Goal: Task Accomplishment & Management: Complete application form

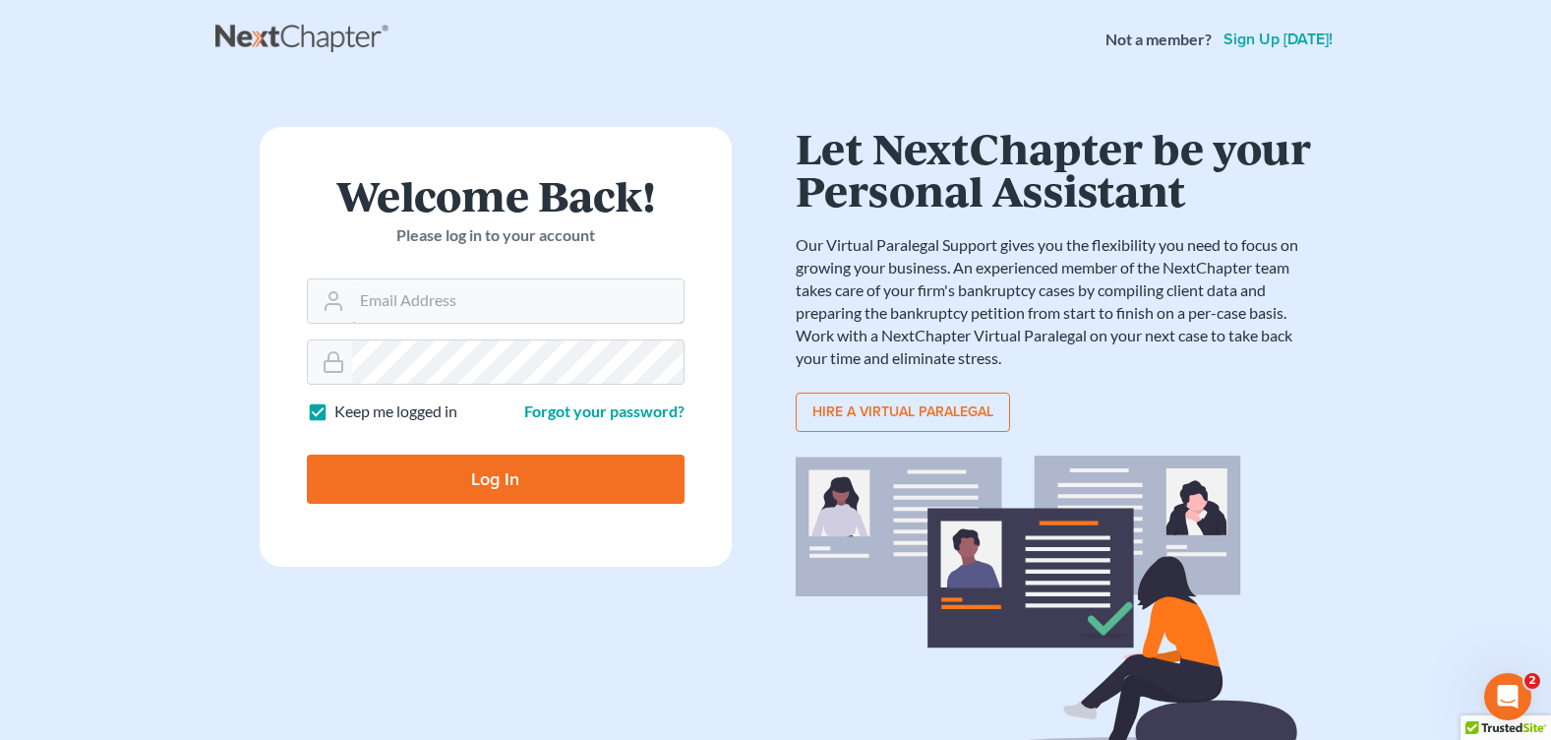
type input "courtney@brandonlawyer.com"
click at [596, 488] on input "Log In" at bounding box center [496, 478] width 378 height 49
type input "Thinking..."
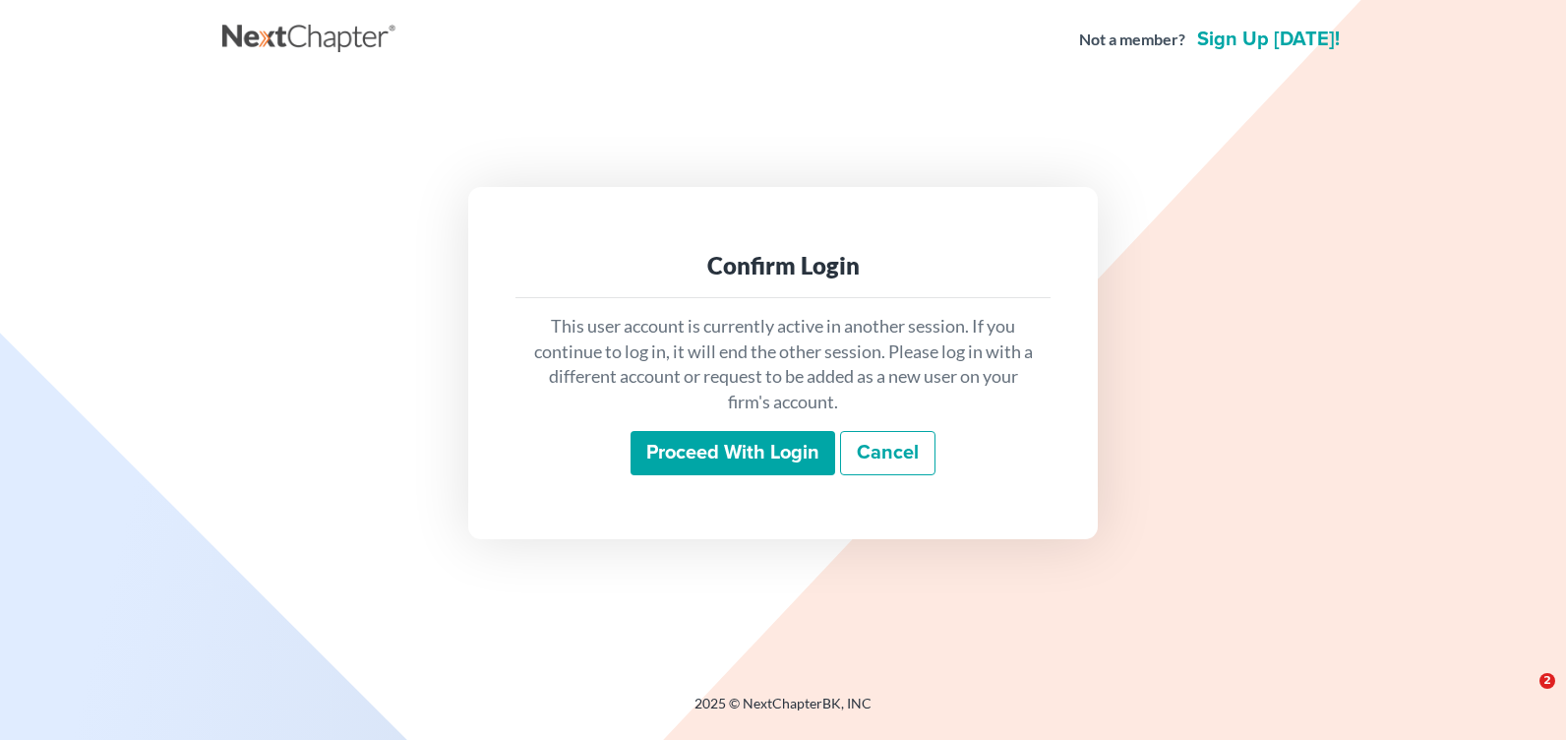
click at [685, 446] on input "Proceed with login" at bounding box center [732, 453] width 205 height 45
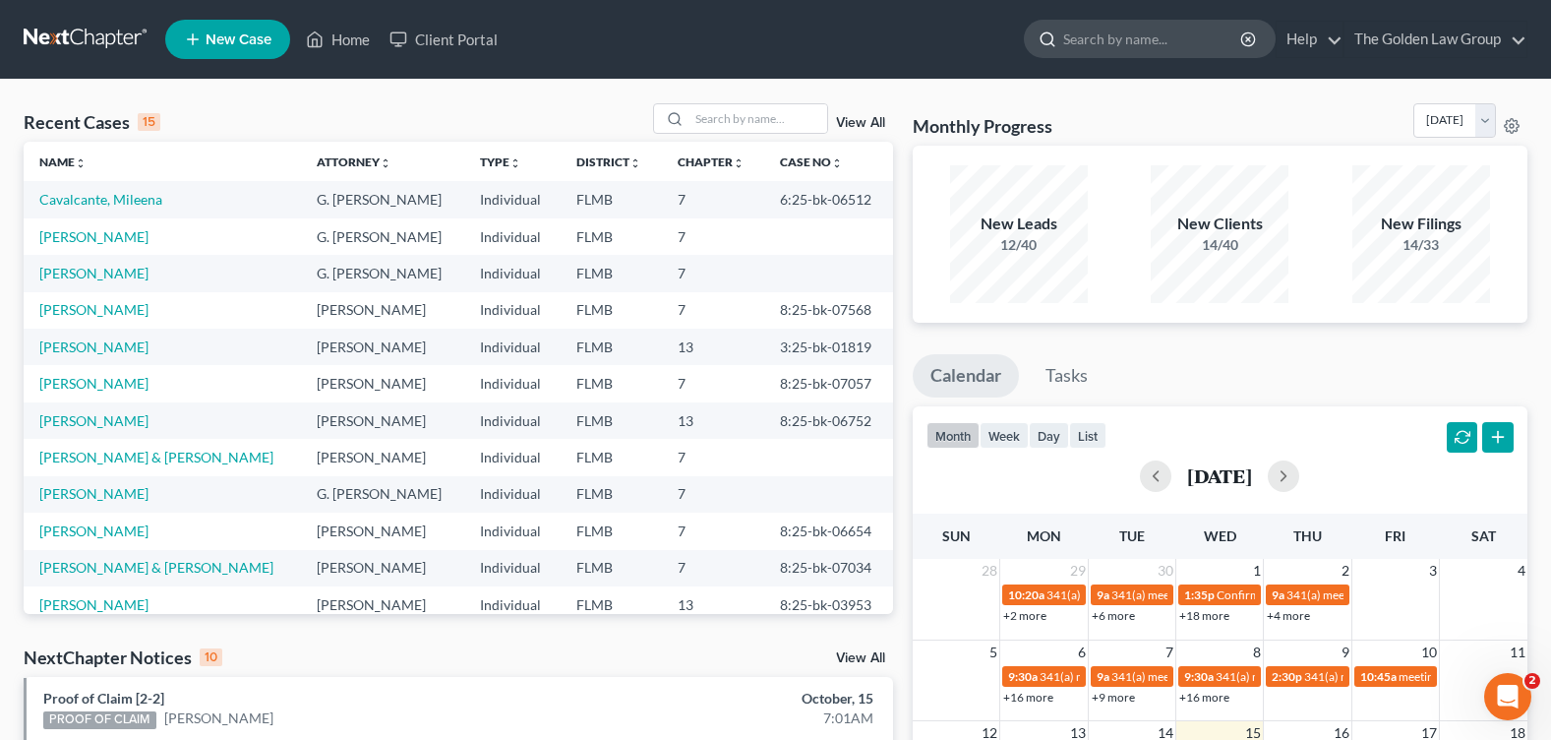
click at [1077, 32] on input "search" at bounding box center [1153, 39] width 180 height 36
type input "bolivar"
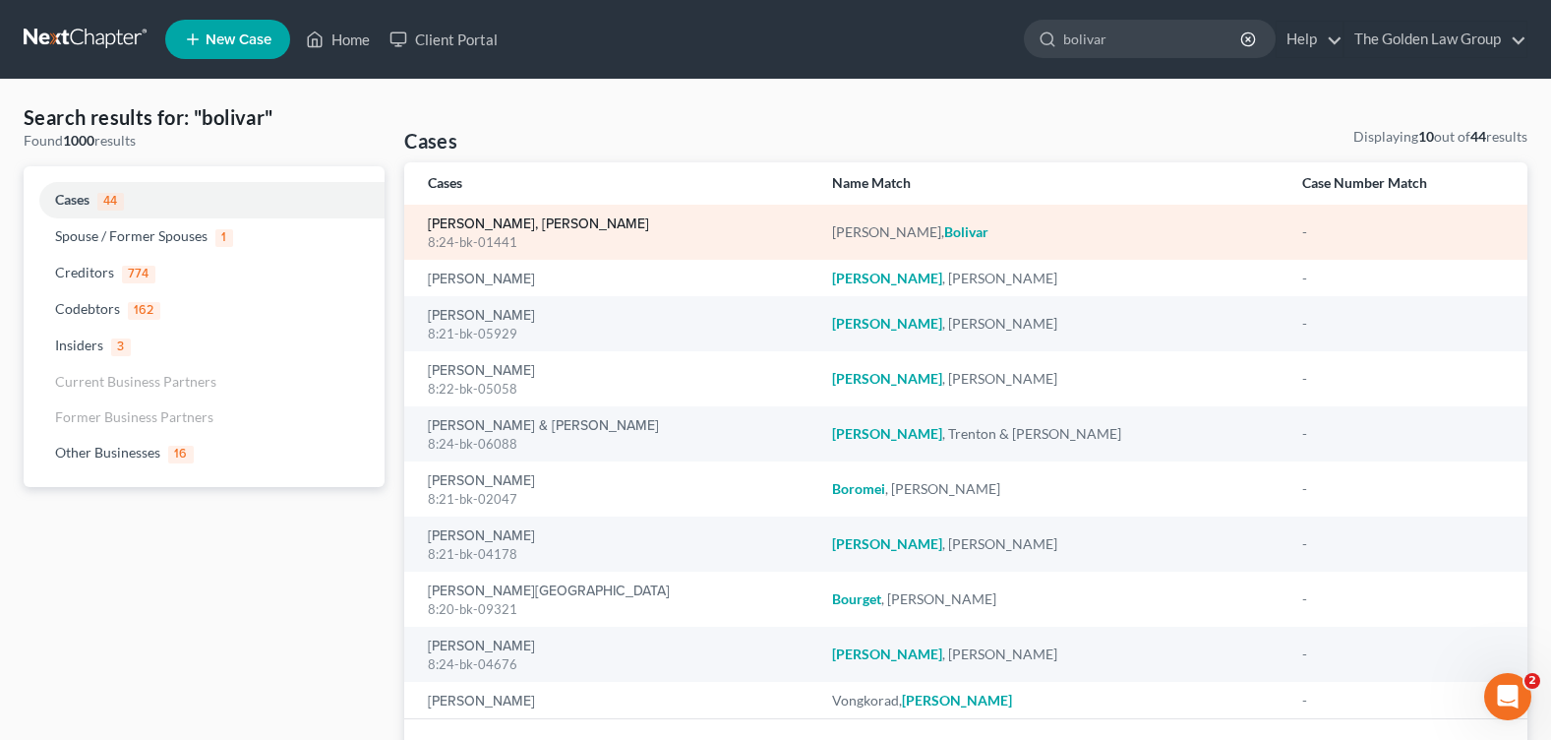
click at [464, 222] on link "Feliz Nunez, Bolivar" at bounding box center [538, 224] width 221 height 14
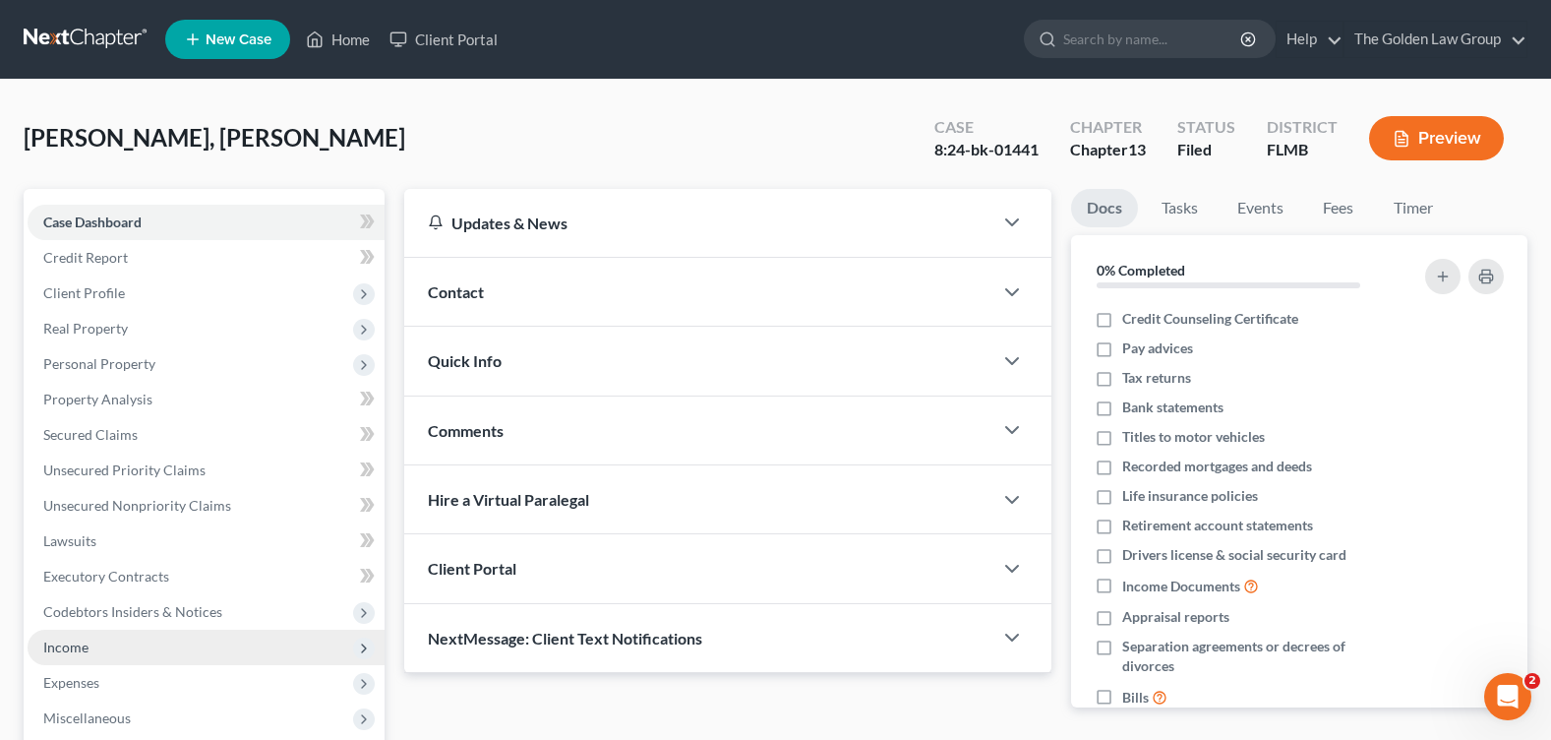
scroll to position [98, 0]
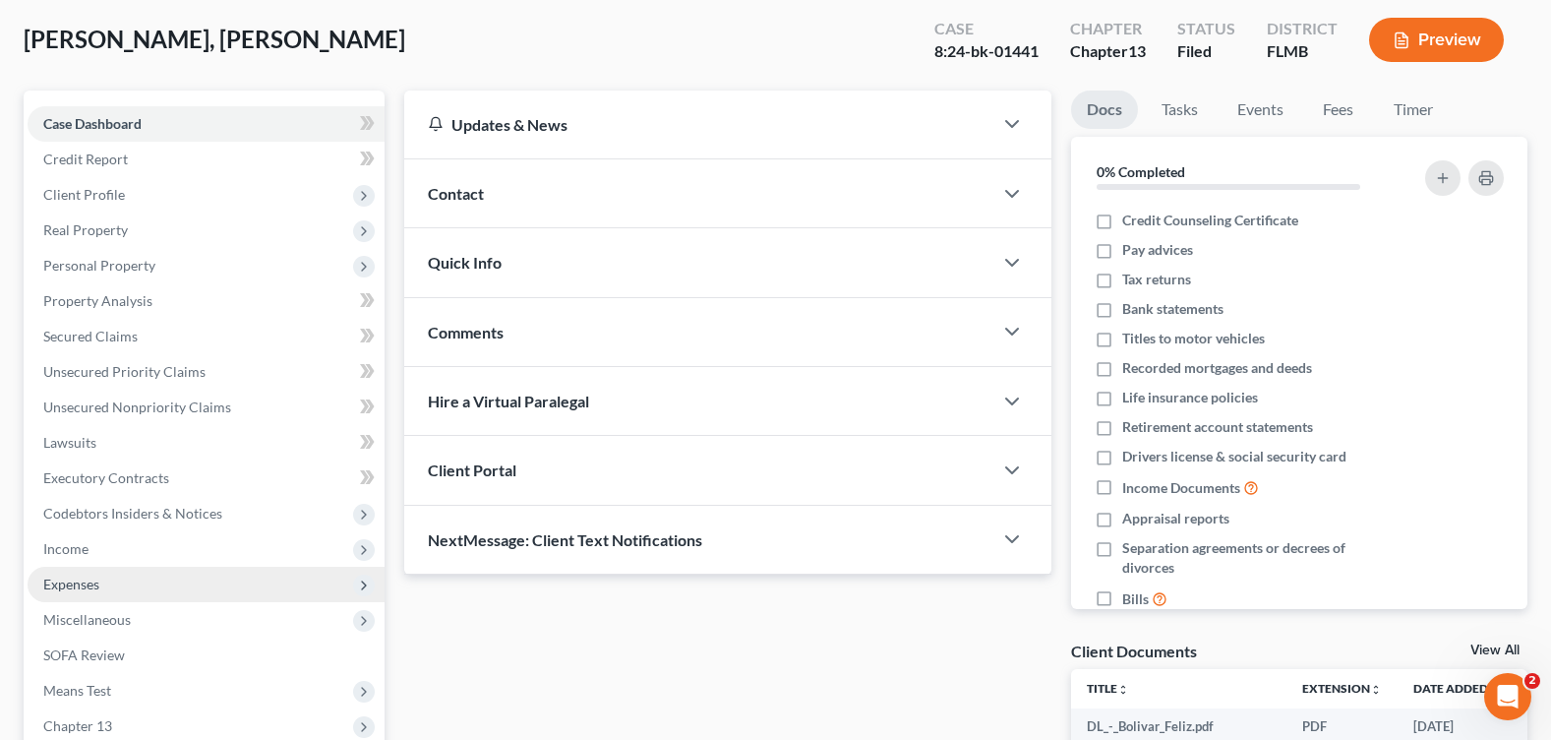
click at [103, 580] on span "Expenses" at bounding box center [206, 584] width 357 height 35
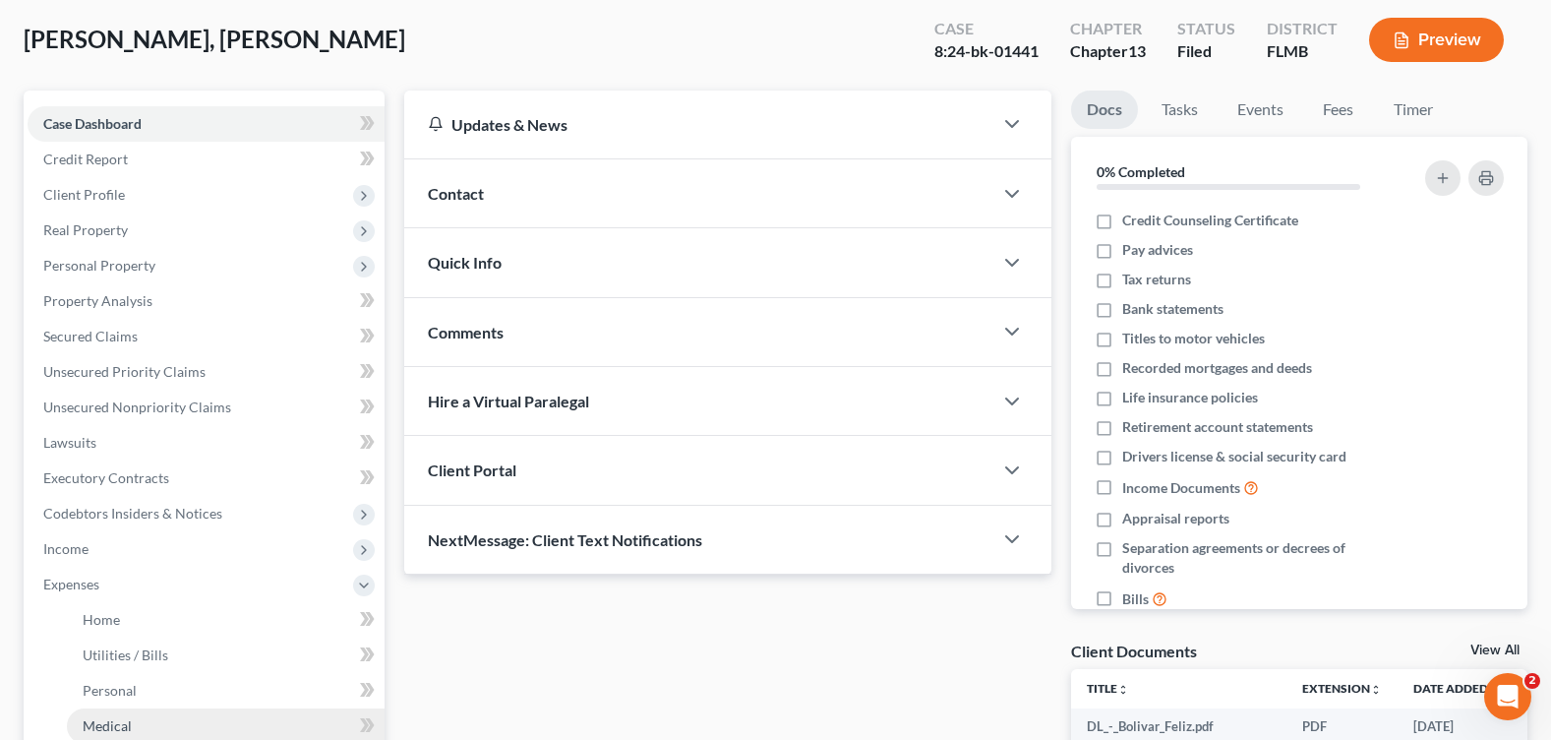
scroll to position [197, 0]
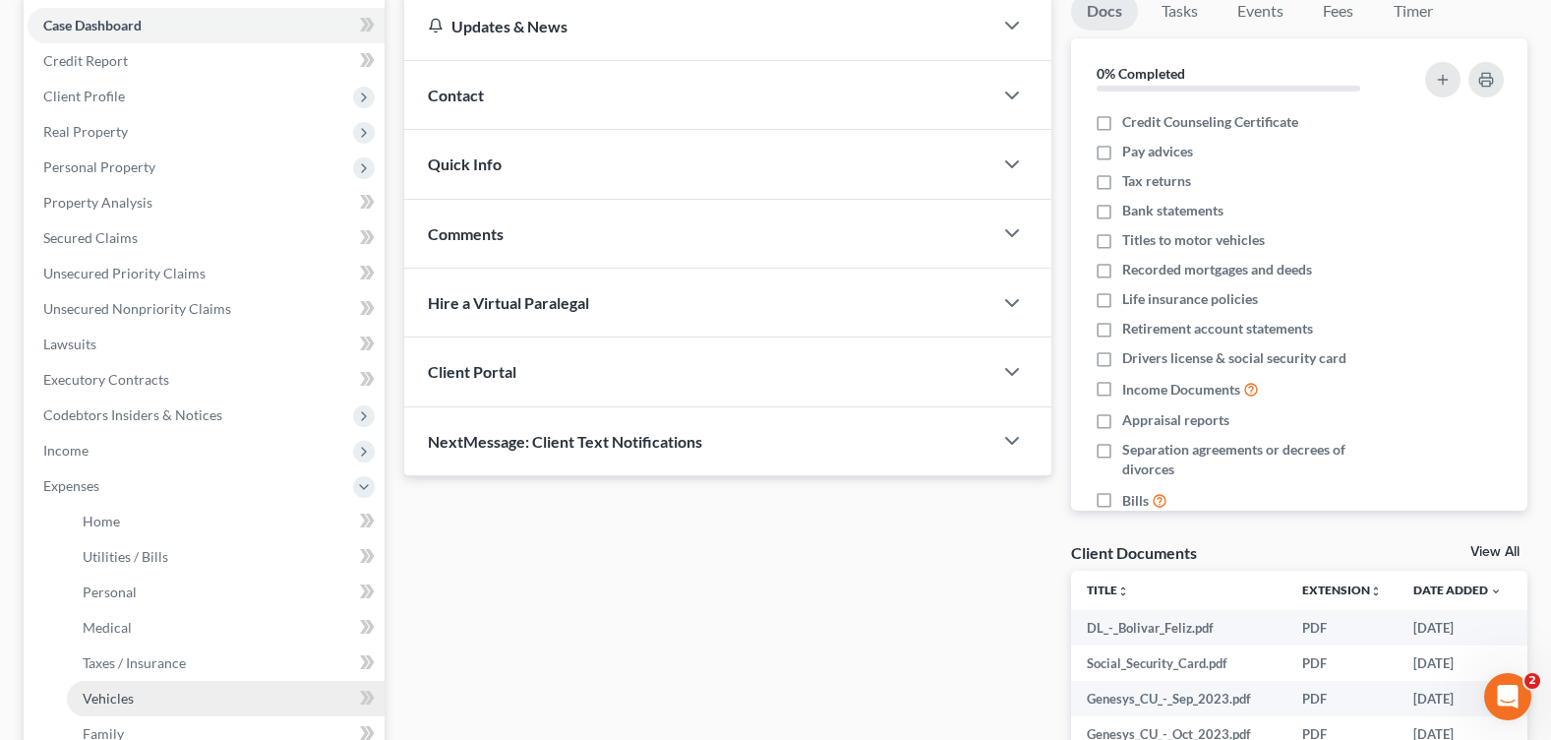
click at [177, 686] on link "Vehicles" at bounding box center [226, 698] width 318 height 35
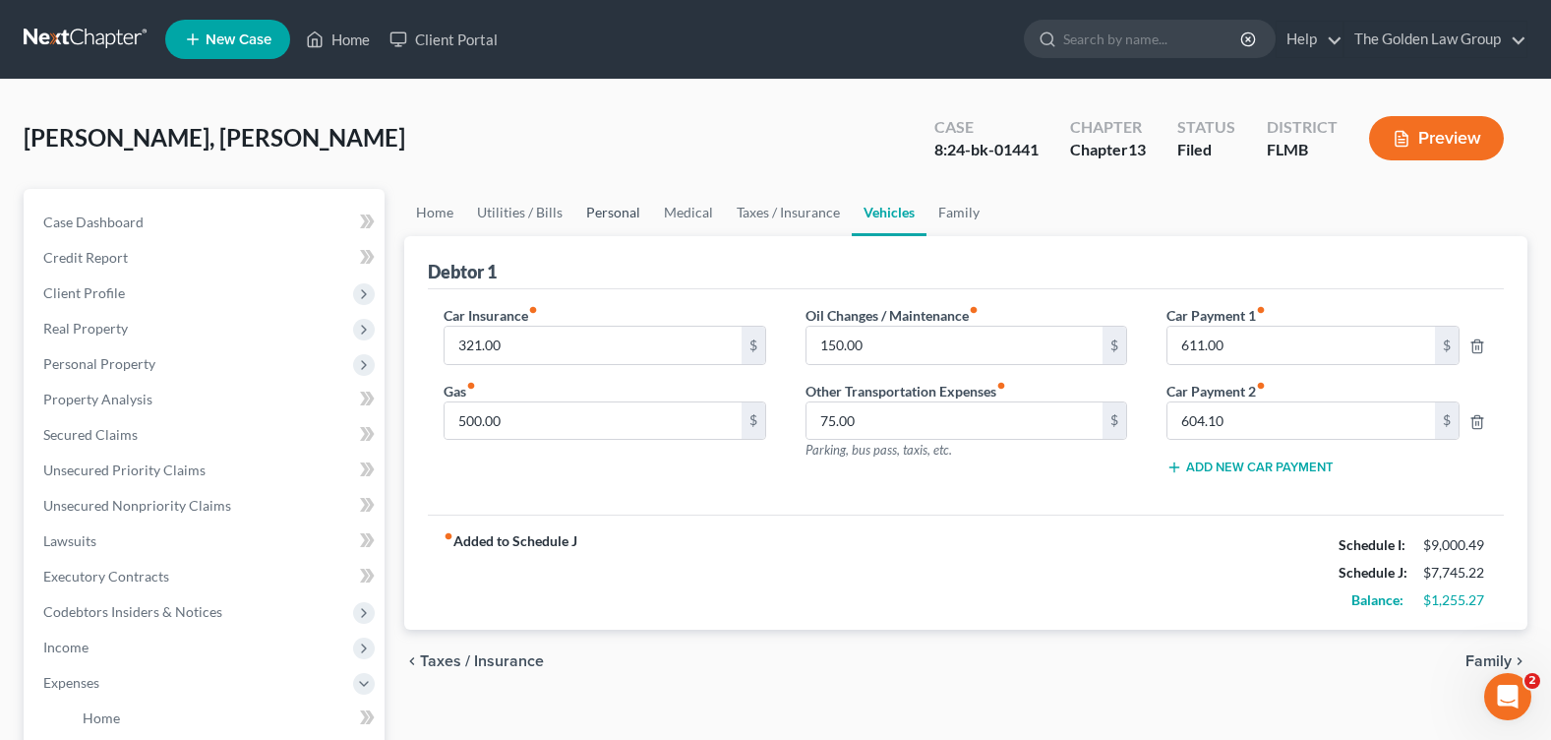
click at [609, 215] on link "Personal" at bounding box center [613, 212] width 78 height 47
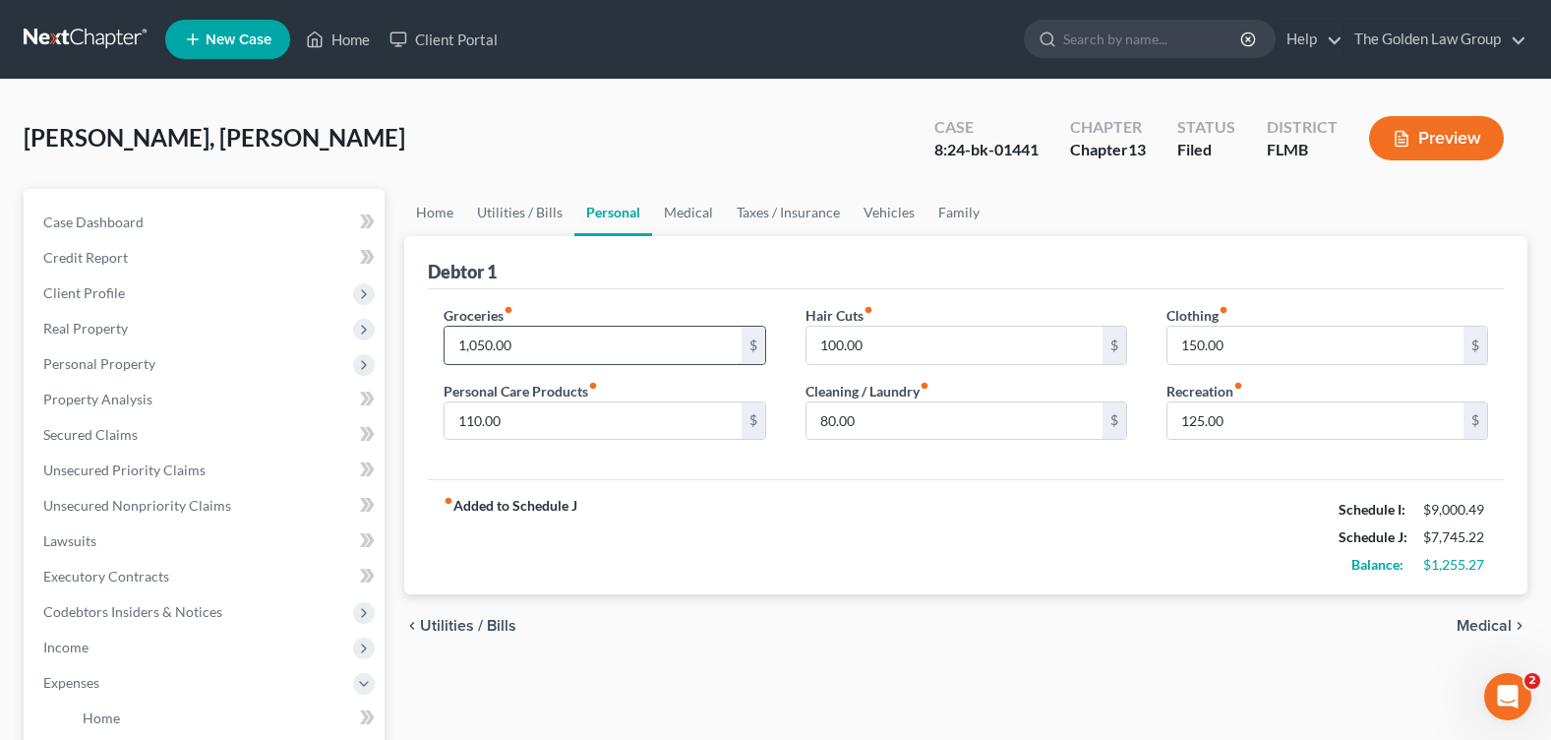
click at [550, 338] on input "1,050.00" at bounding box center [593, 345] width 296 height 37
click at [596, 528] on div "fiber_manual_record Added to Schedule J Schedule I: $9,000.49 Schedule J: $7,54…" at bounding box center [966, 536] width 1076 height 115
click at [552, 351] on input "850" at bounding box center [593, 345] width 296 height 37
type input "1,185"
click at [1213, 426] on input "125.00" at bounding box center [1316, 420] width 296 height 37
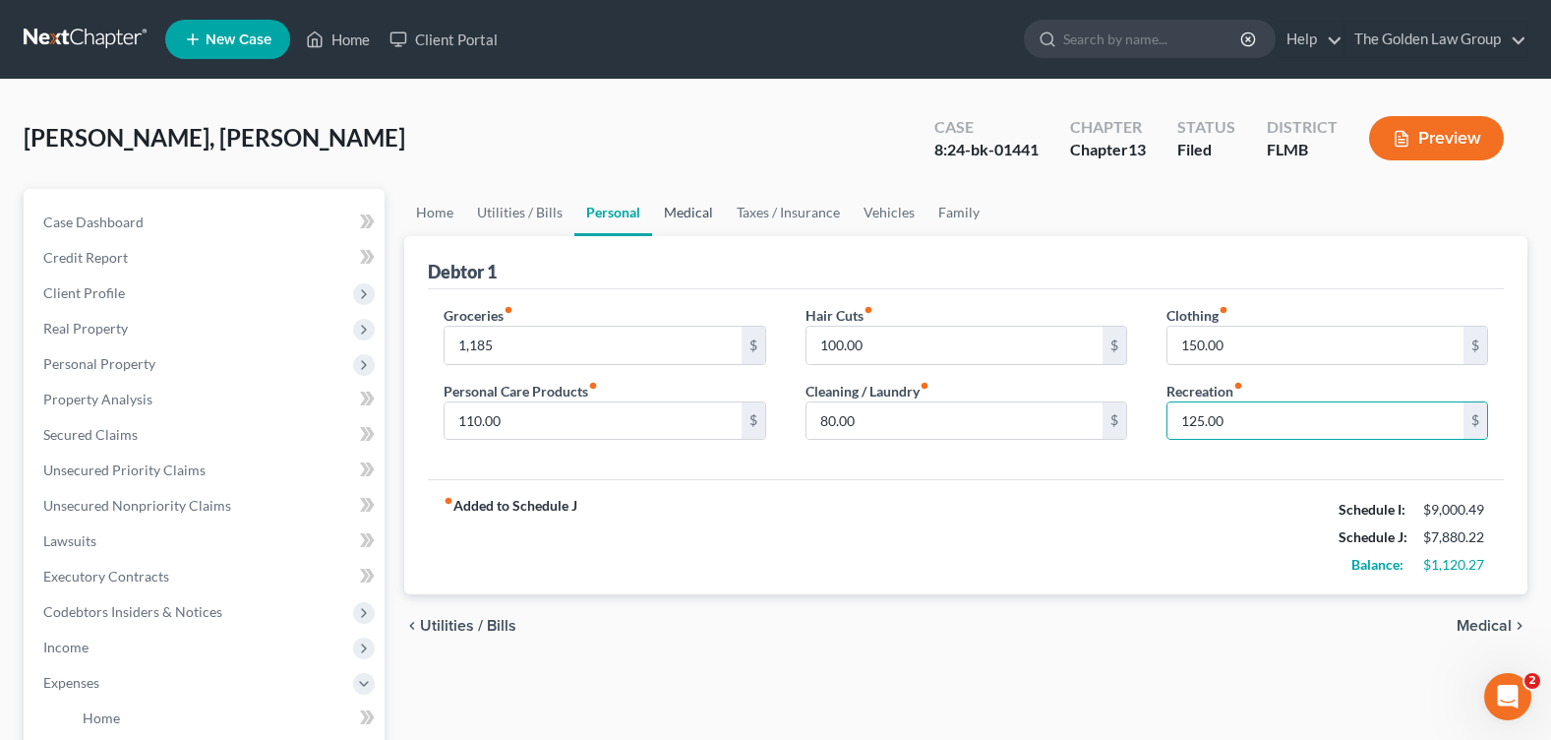
click at [700, 212] on link "Medical" at bounding box center [688, 212] width 73 height 47
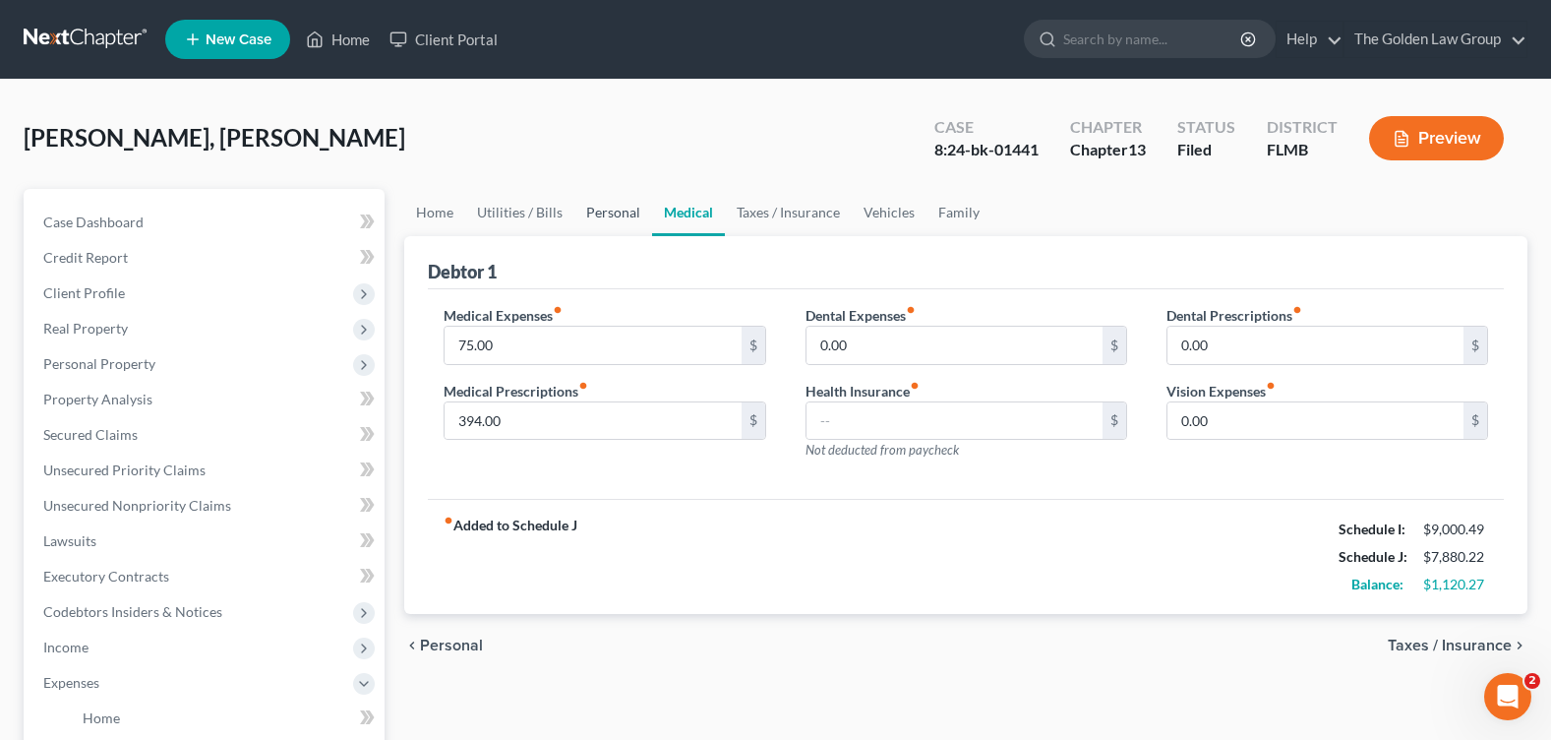
click at [625, 208] on link "Personal" at bounding box center [613, 212] width 78 height 47
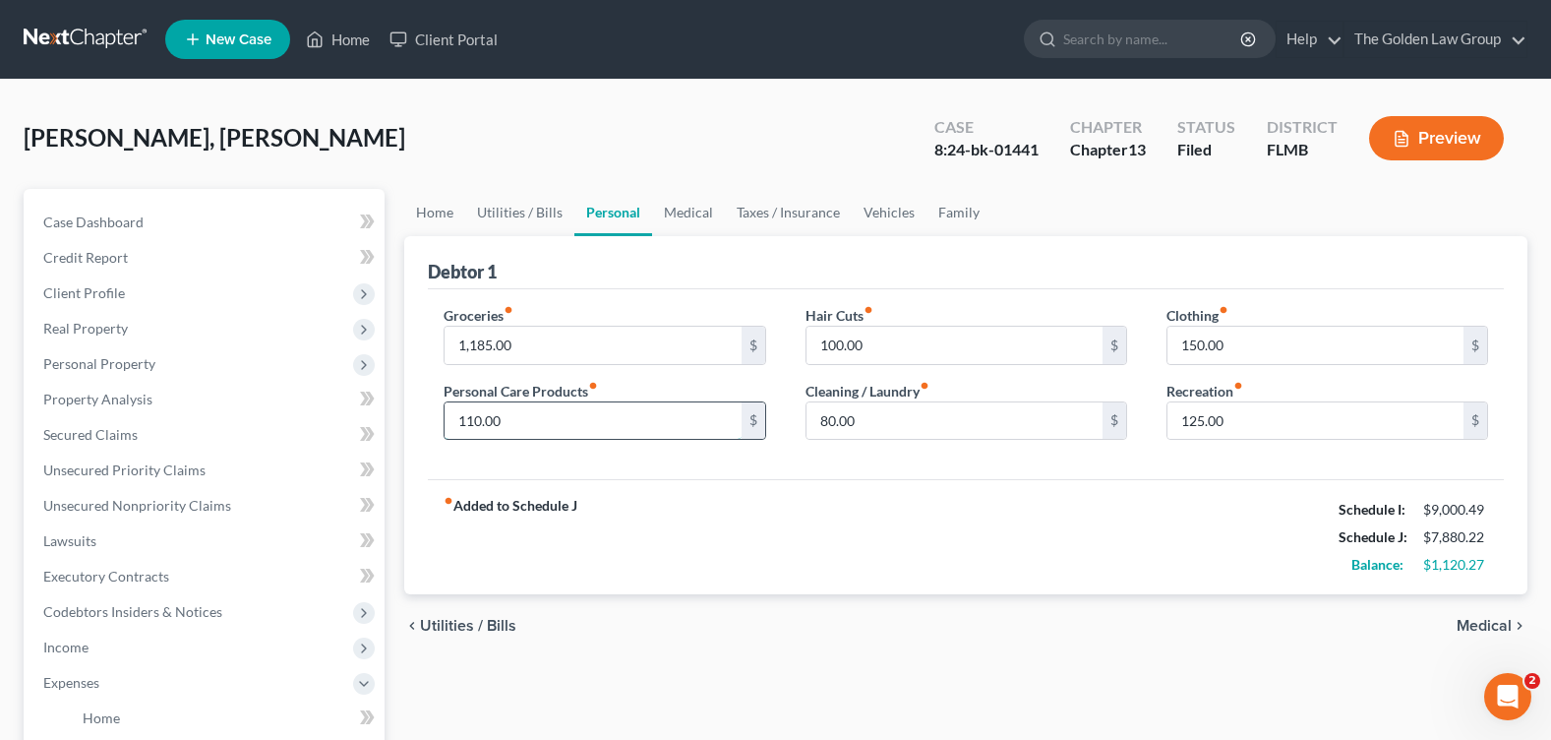
click at [516, 435] on input "110.00" at bounding box center [593, 420] width 296 height 37
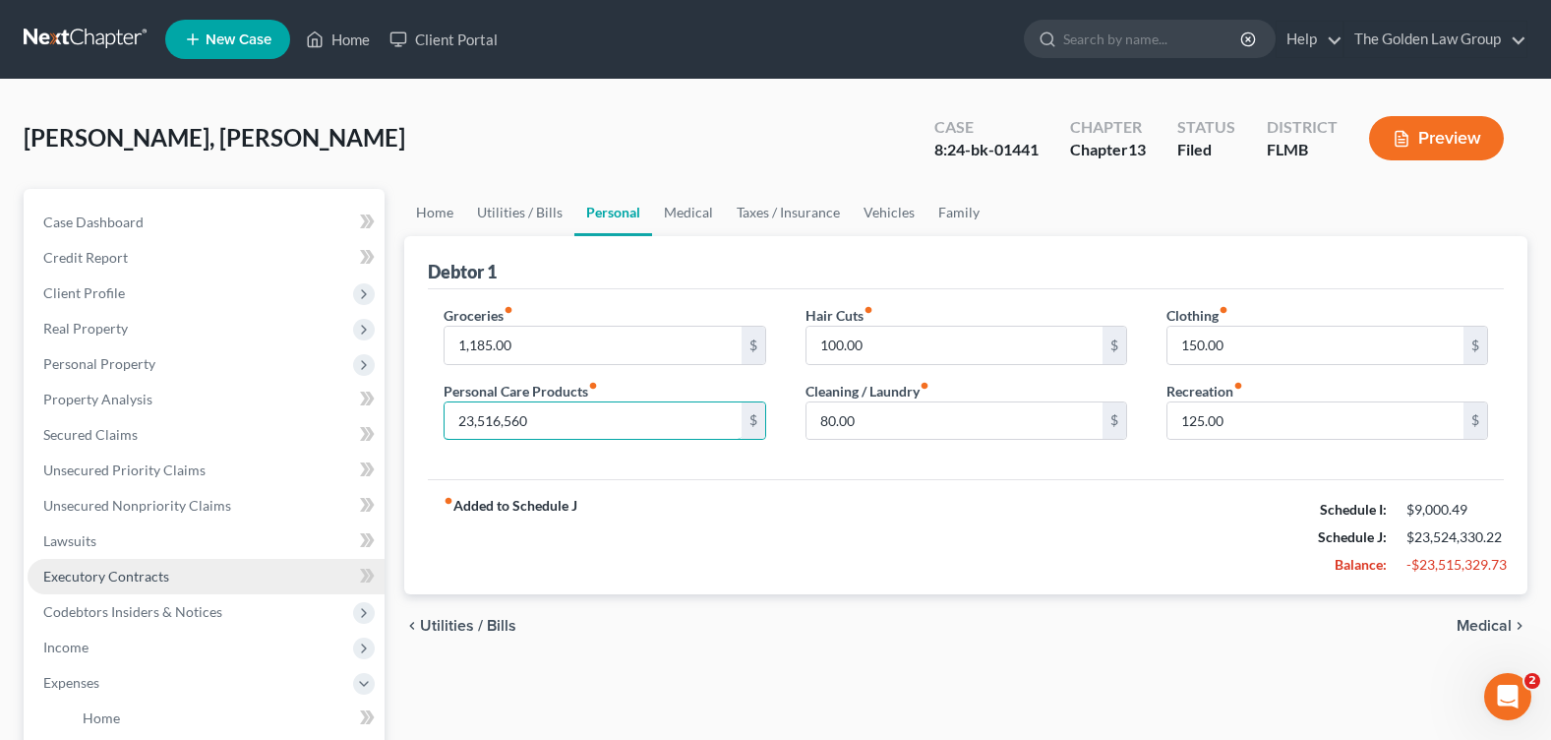
type input "23,516,560"
drag, startPoint x: 566, startPoint y: 418, endPoint x: 428, endPoint y: 417, distance: 137.7
click at [428, 417] on div "Groceries fiber_manual_record 1,185.00 $ Personal Care Products fiber_manual_re…" at bounding box center [604, 380] width 361 height 151
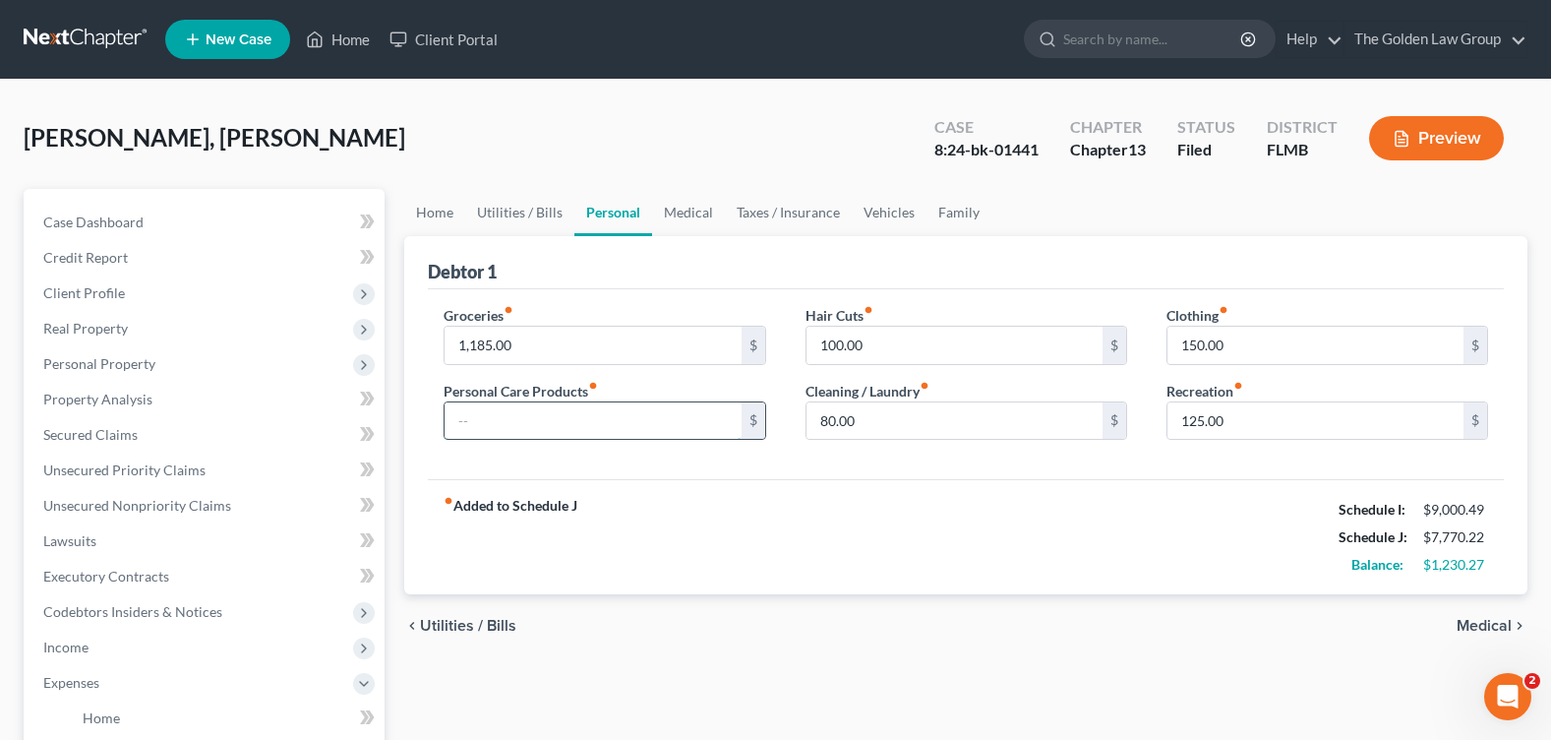
click at [501, 413] on input "text" at bounding box center [593, 420] width 296 height 37
click at [548, 415] on input "460" at bounding box center [593, 420] width 296 height 37
type input "4"
type input "235"
click at [788, 495] on div "fiber_manual_record Added to Schedule J Schedule I: $9,000.49 Schedule J: $8,00…" at bounding box center [966, 536] width 1076 height 115
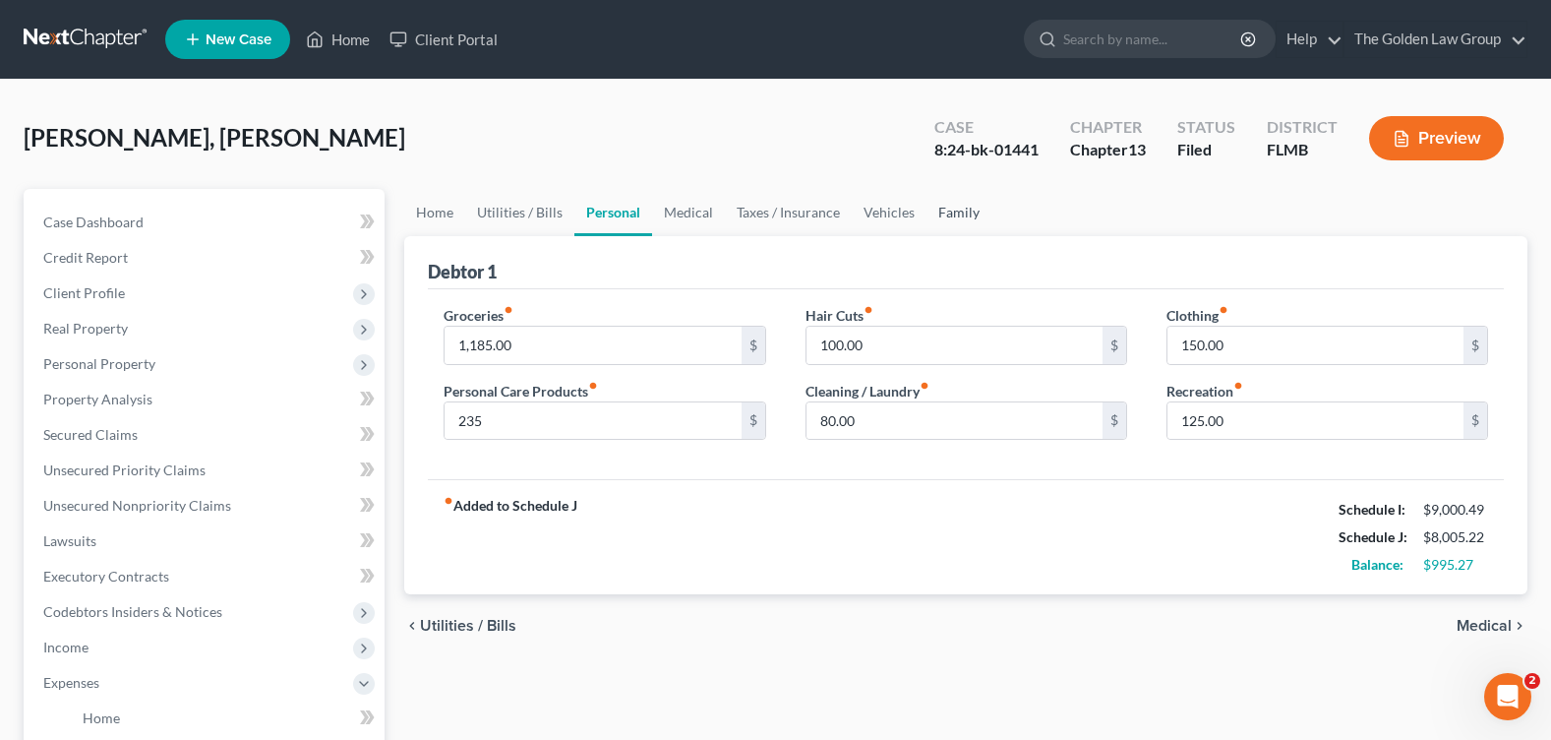
click at [958, 205] on link "Family" at bounding box center [959, 212] width 65 height 47
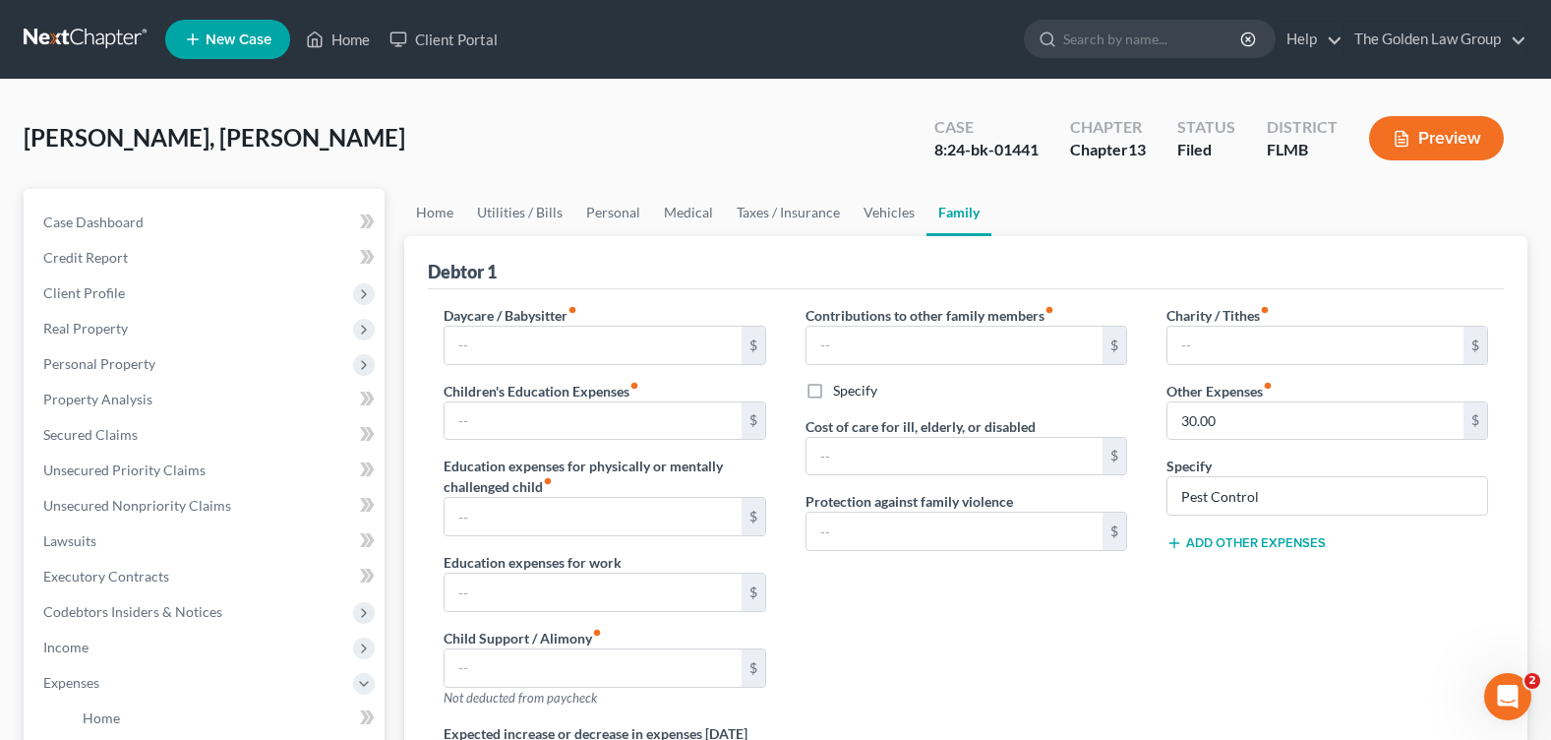
click at [1235, 543] on button "Add Other Expenses" at bounding box center [1246, 543] width 159 height 16
click at [1220, 578] on input "text" at bounding box center [1316, 571] width 296 height 37
type input "0"
type input "150"
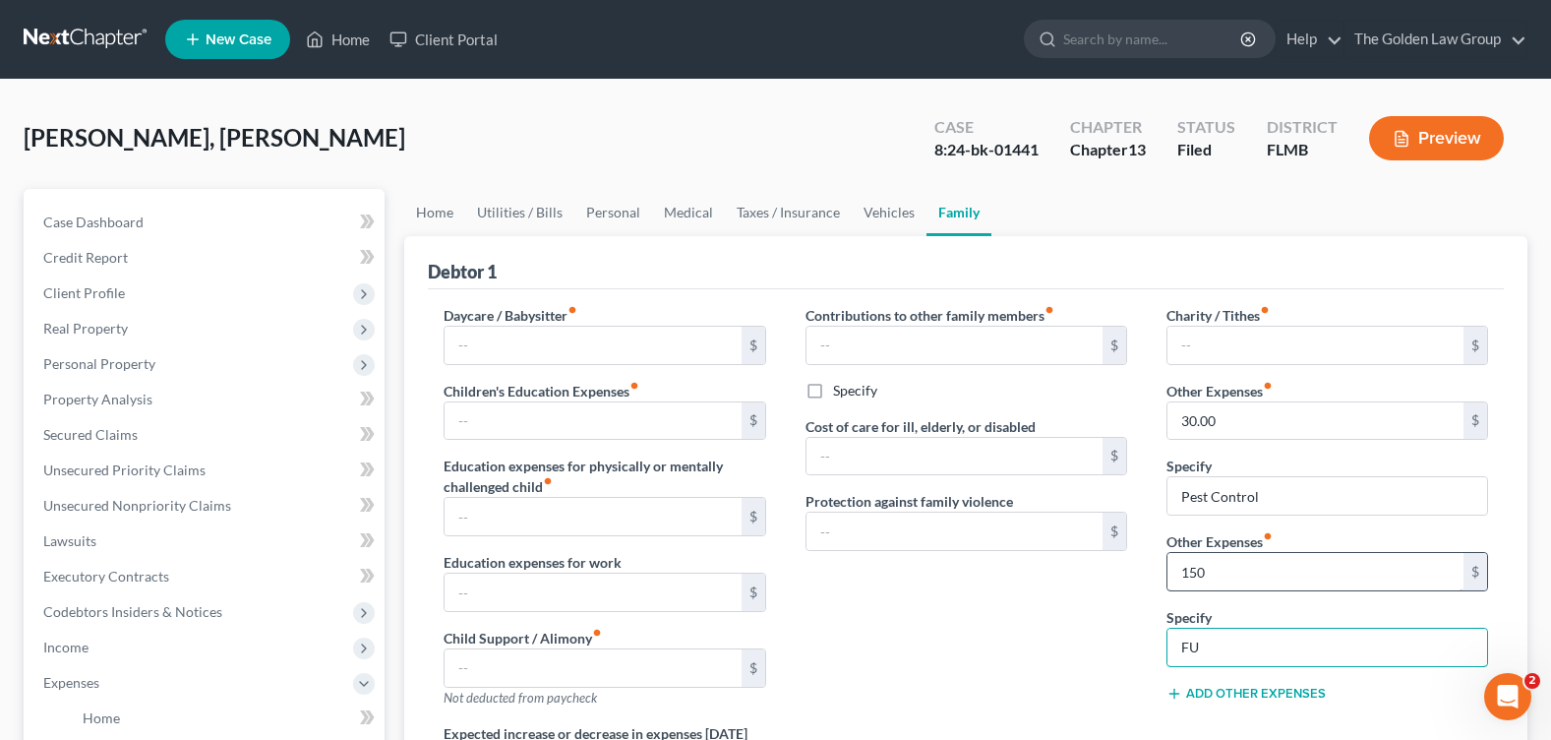
type input "F"
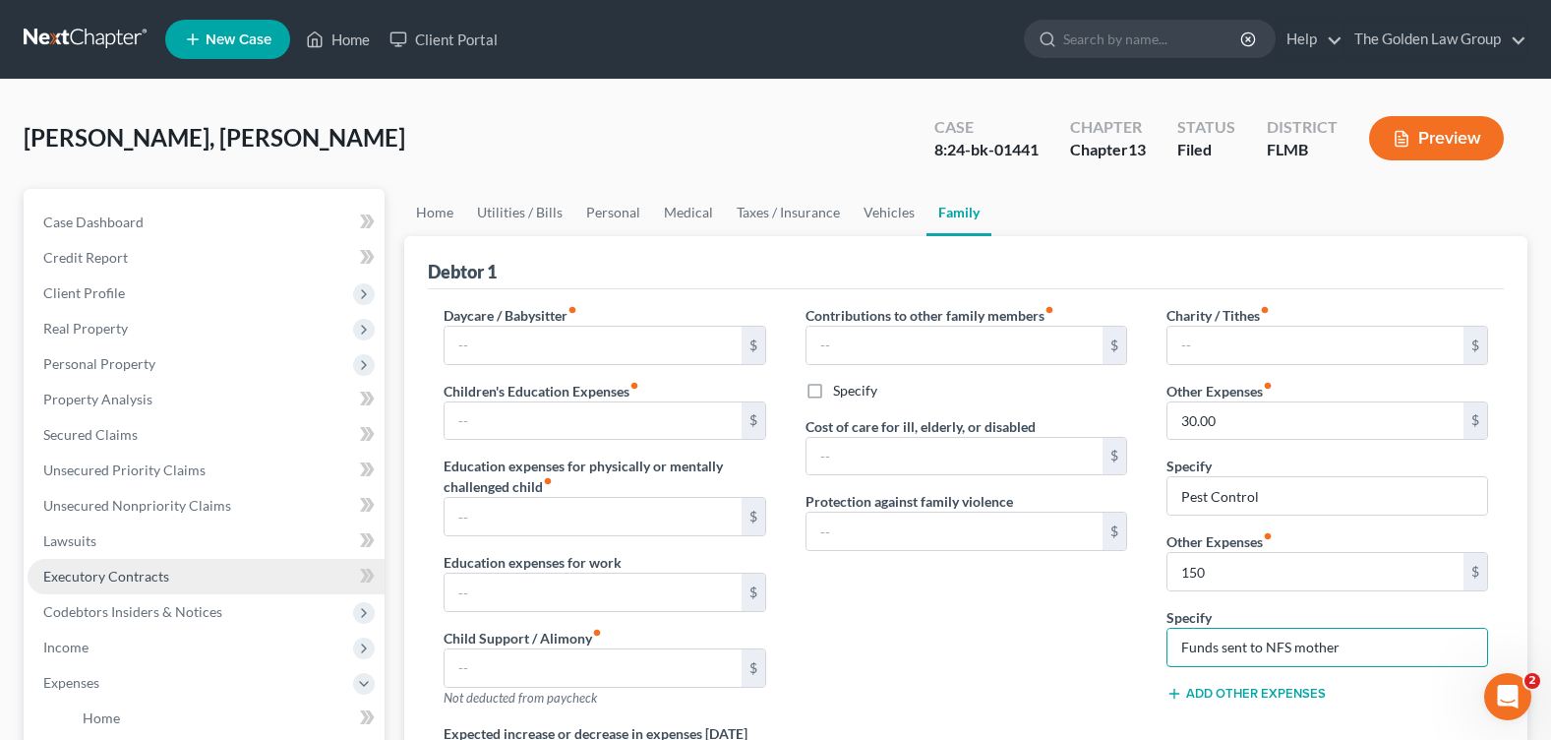
type input "Funds sent to NFS mother"
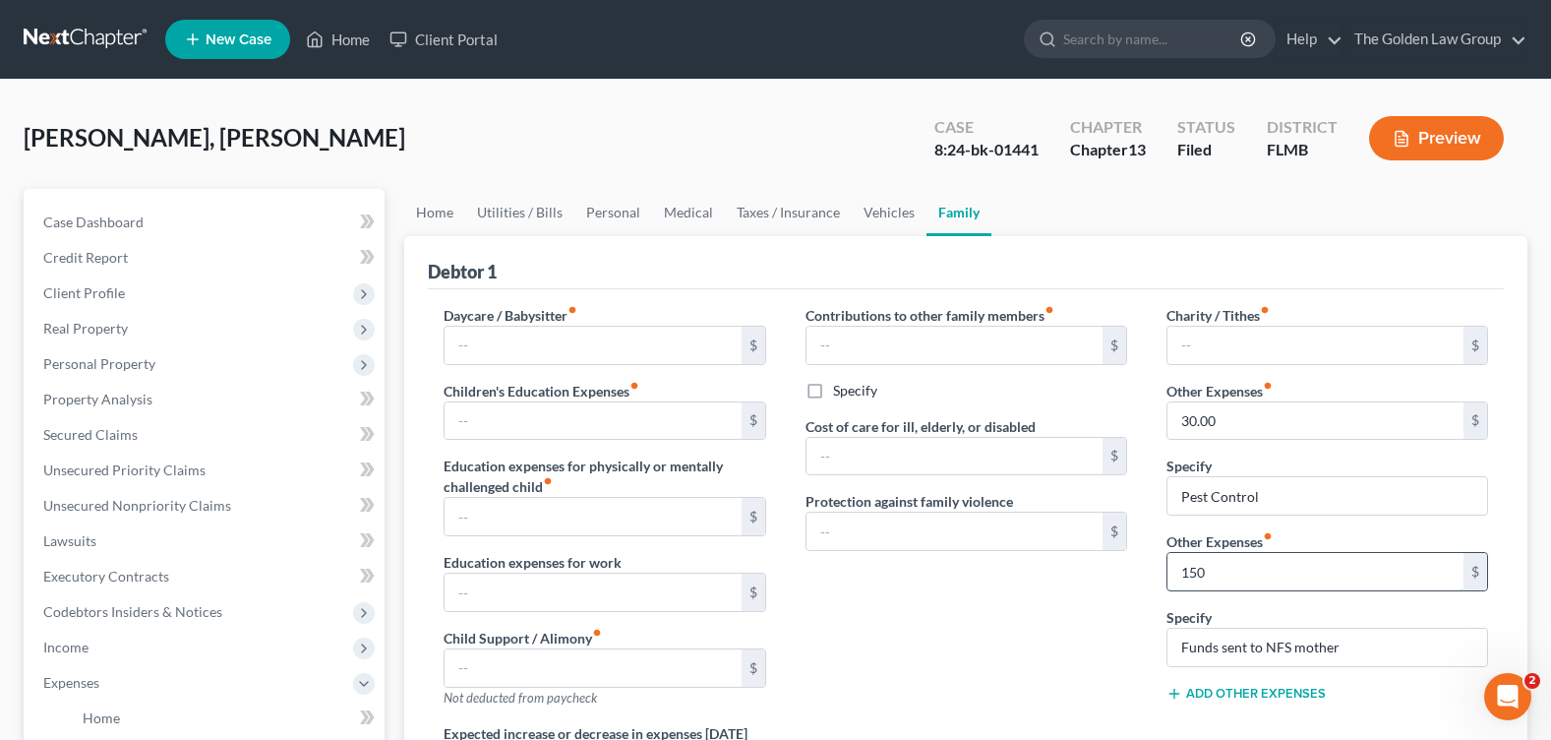
click at [1215, 572] on input "150" at bounding box center [1316, 571] width 296 height 37
type input "560"
click at [1219, 646] on input "Funds sent to NFS mother" at bounding box center [1328, 647] width 320 height 37
type input "Funds & food sent to NFS mother"
click at [1181, 691] on icon at bounding box center [1175, 694] width 16 height 16
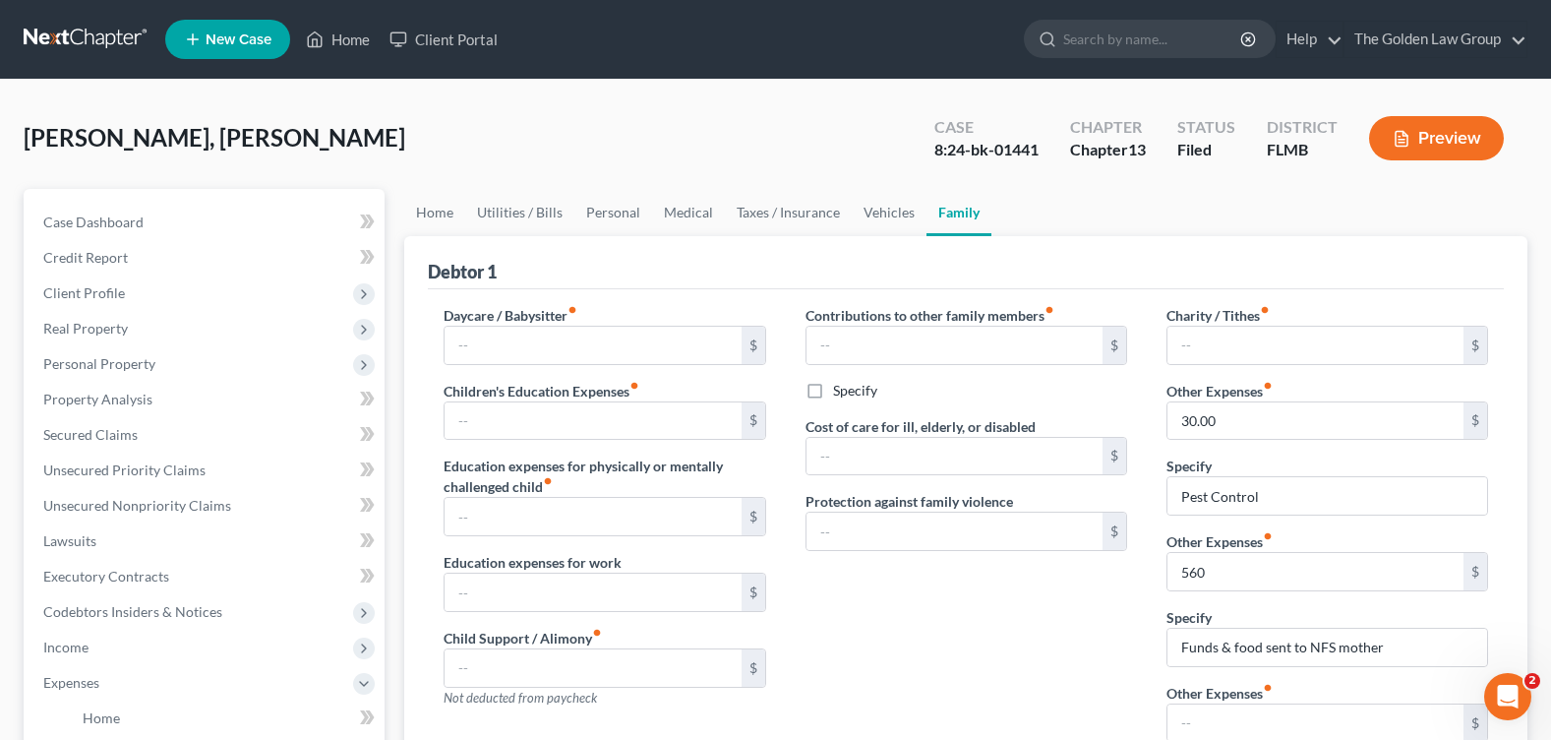
scroll to position [197, 0]
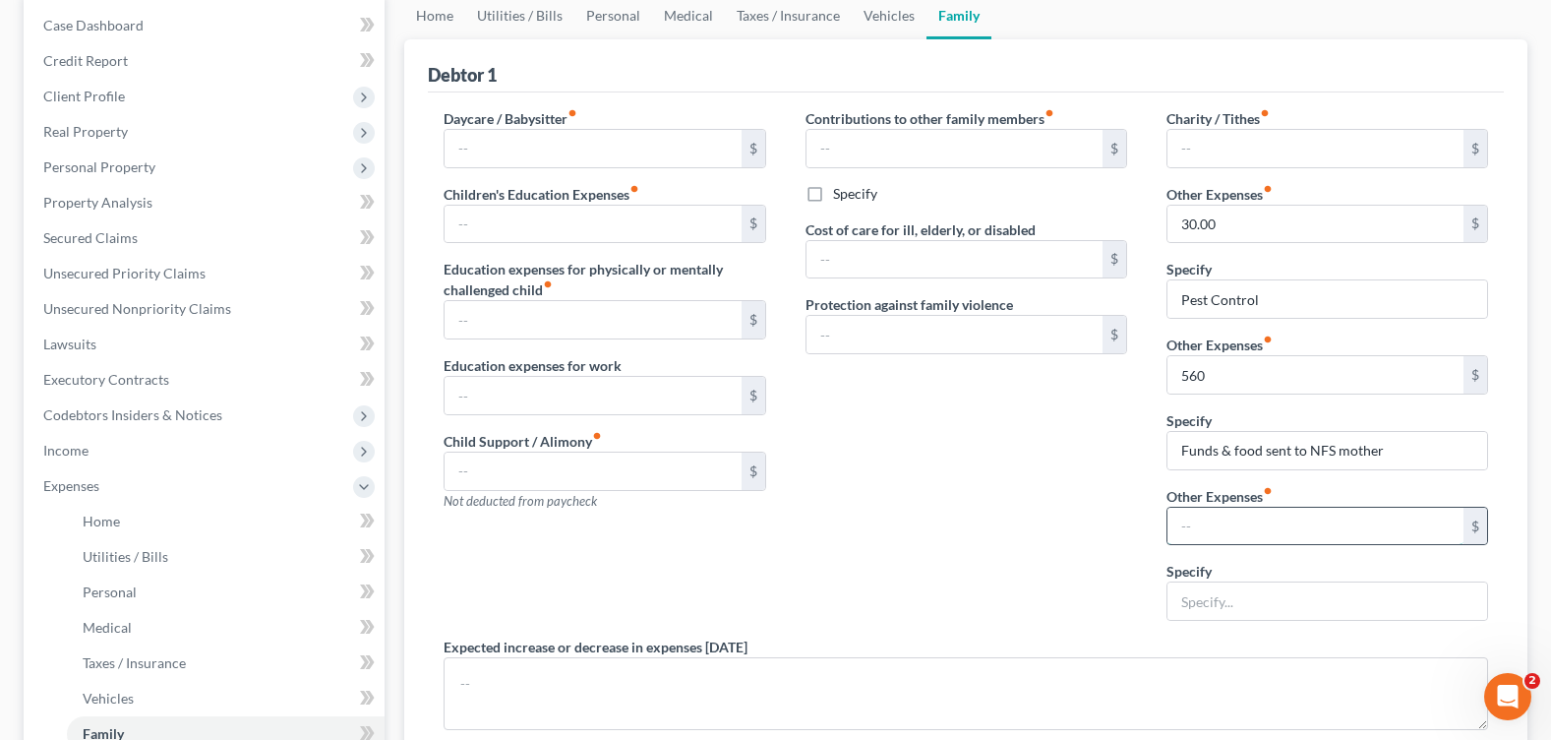
click at [1189, 518] on input "text" at bounding box center [1316, 526] width 296 height 37
type input "0"
type input "245.92"
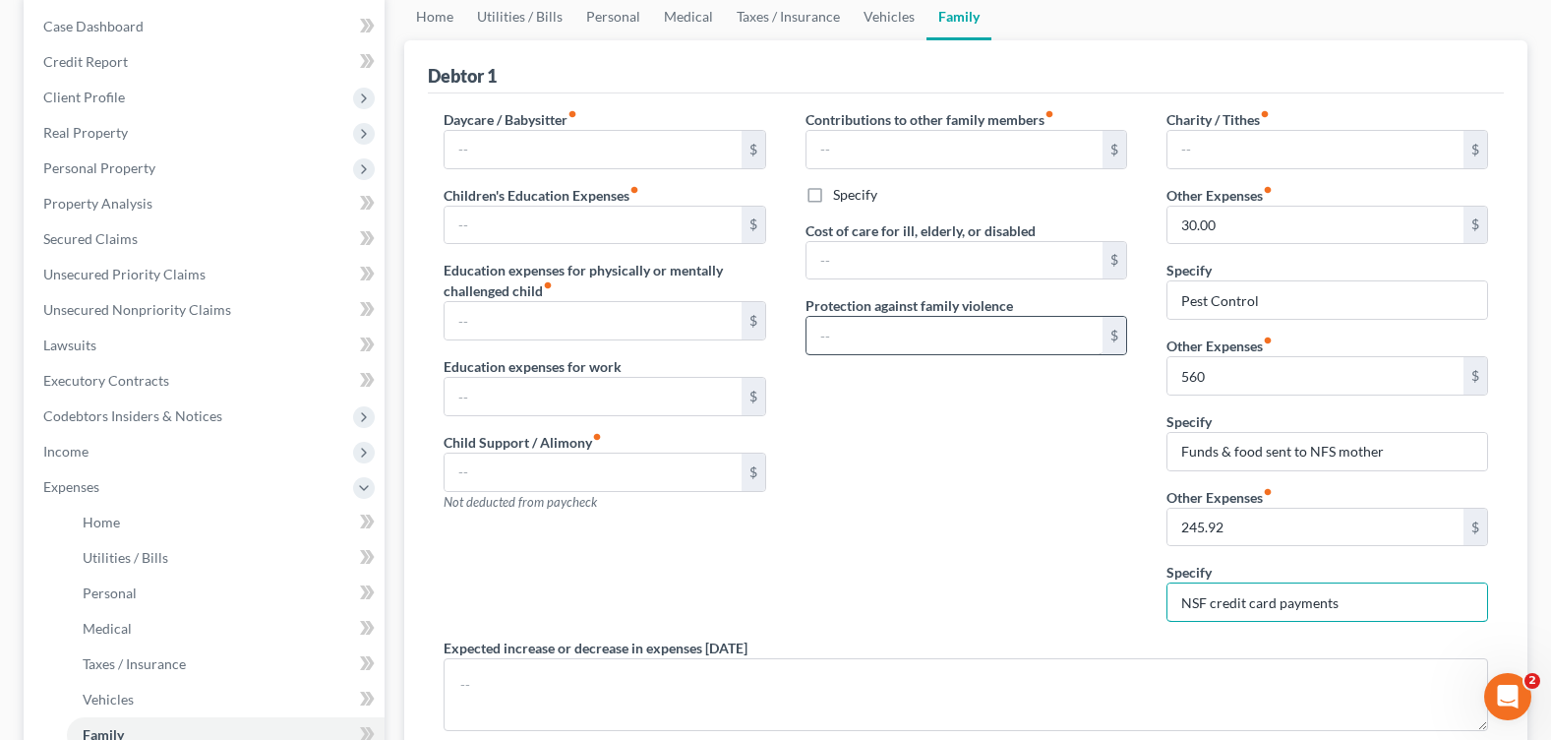
scroll to position [97, 0]
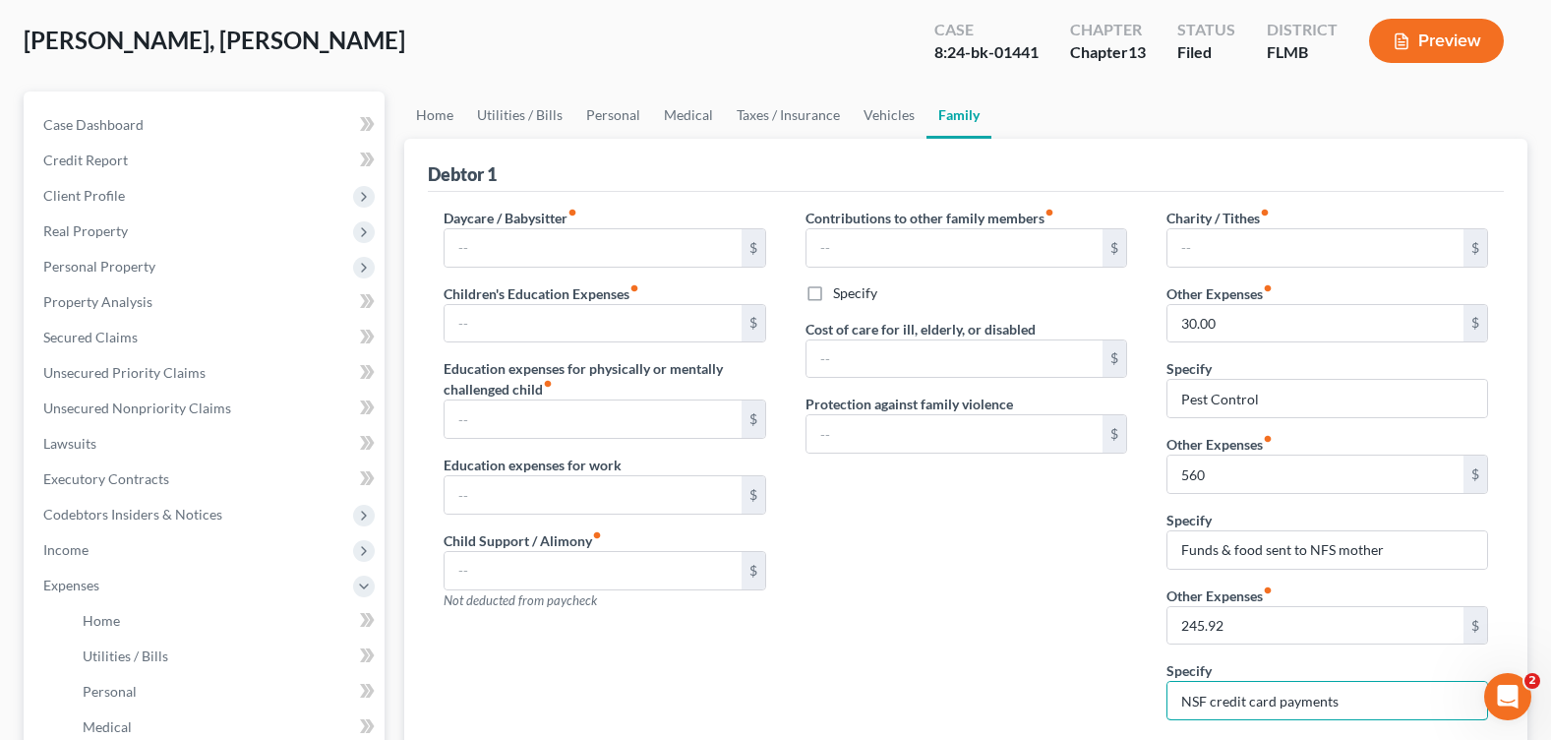
type input "NSF credit card payments"
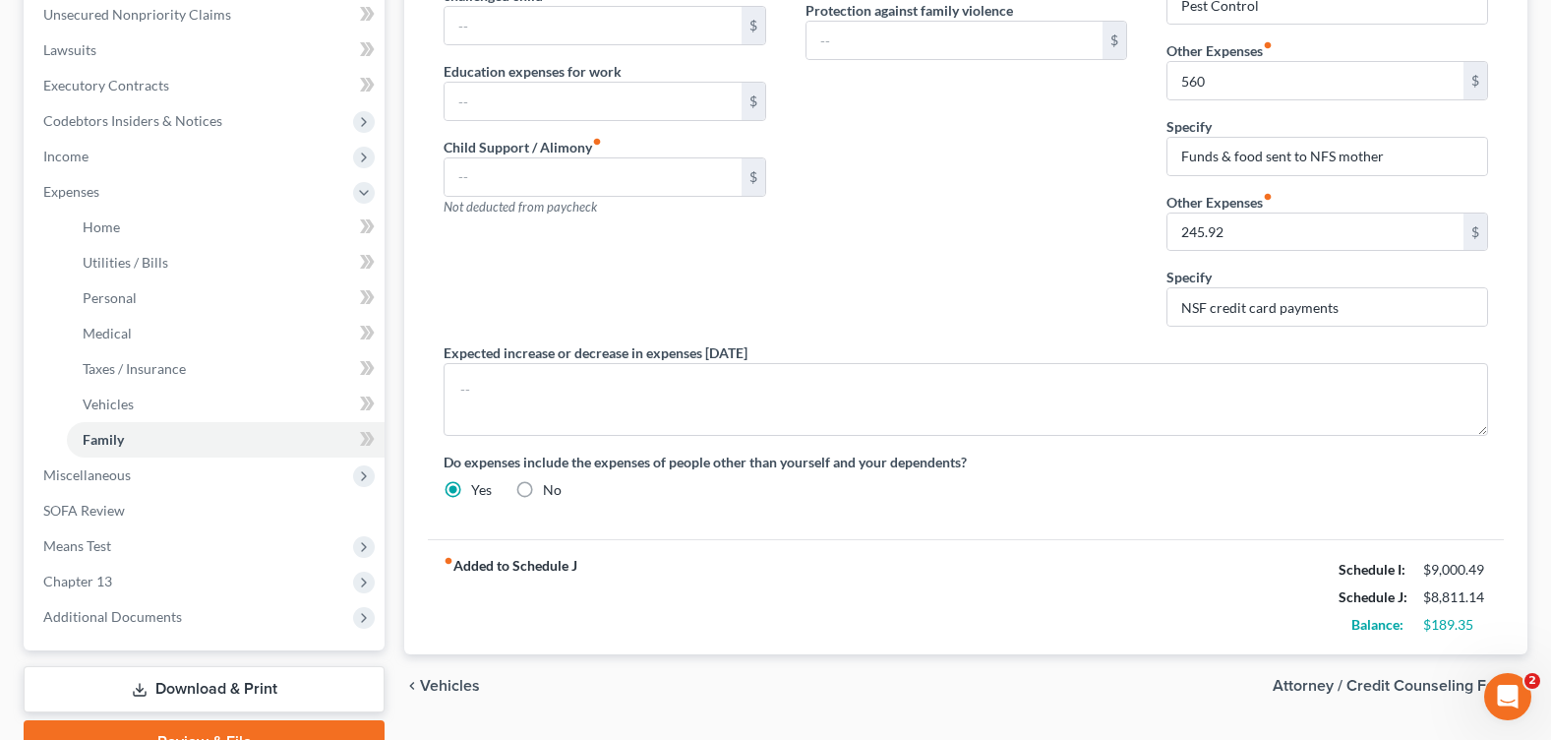
scroll to position [589, 0]
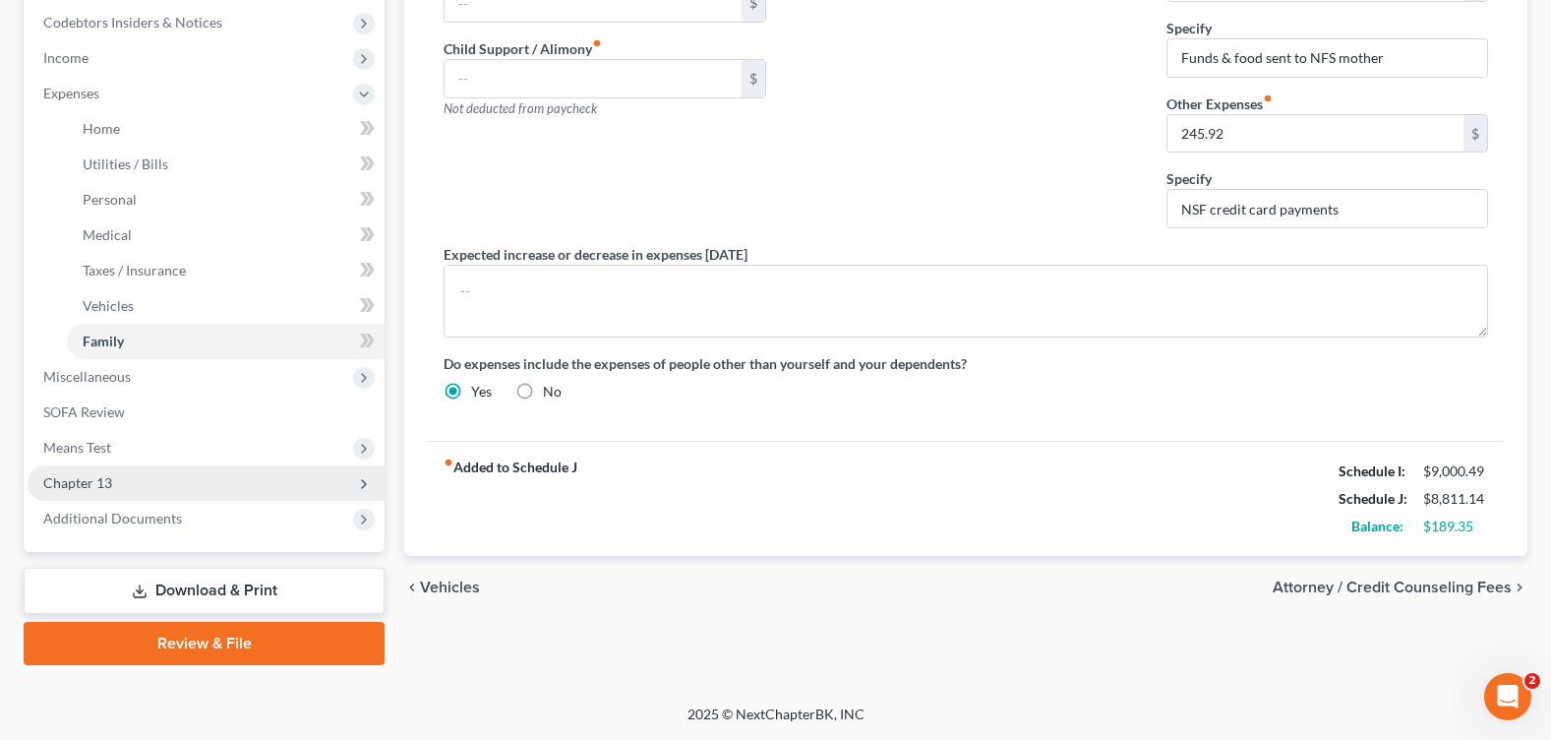
click at [119, 498] on span "Chapter 13" at bounding box center [206, 482] width 357 height 35
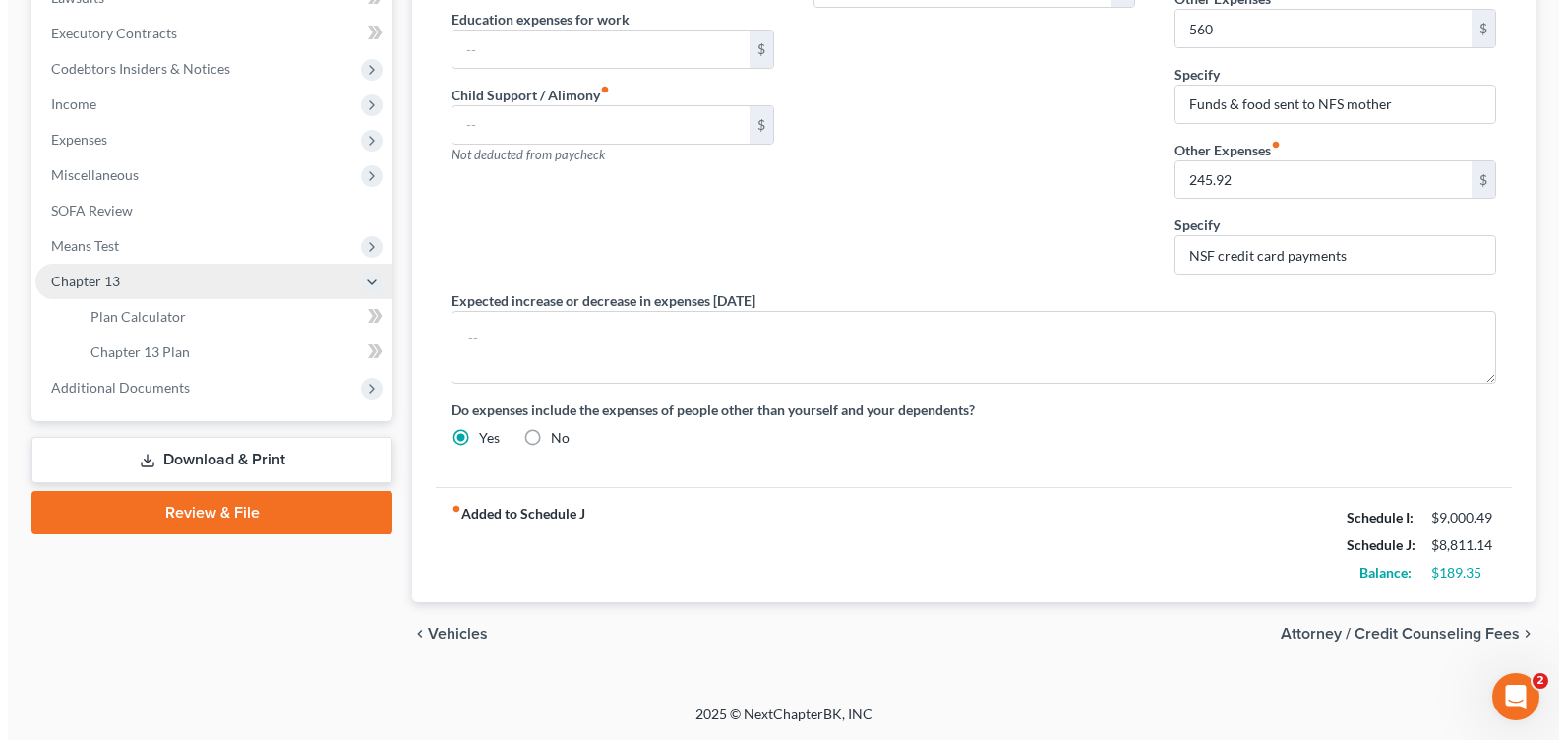
scroll to position [543, 0]
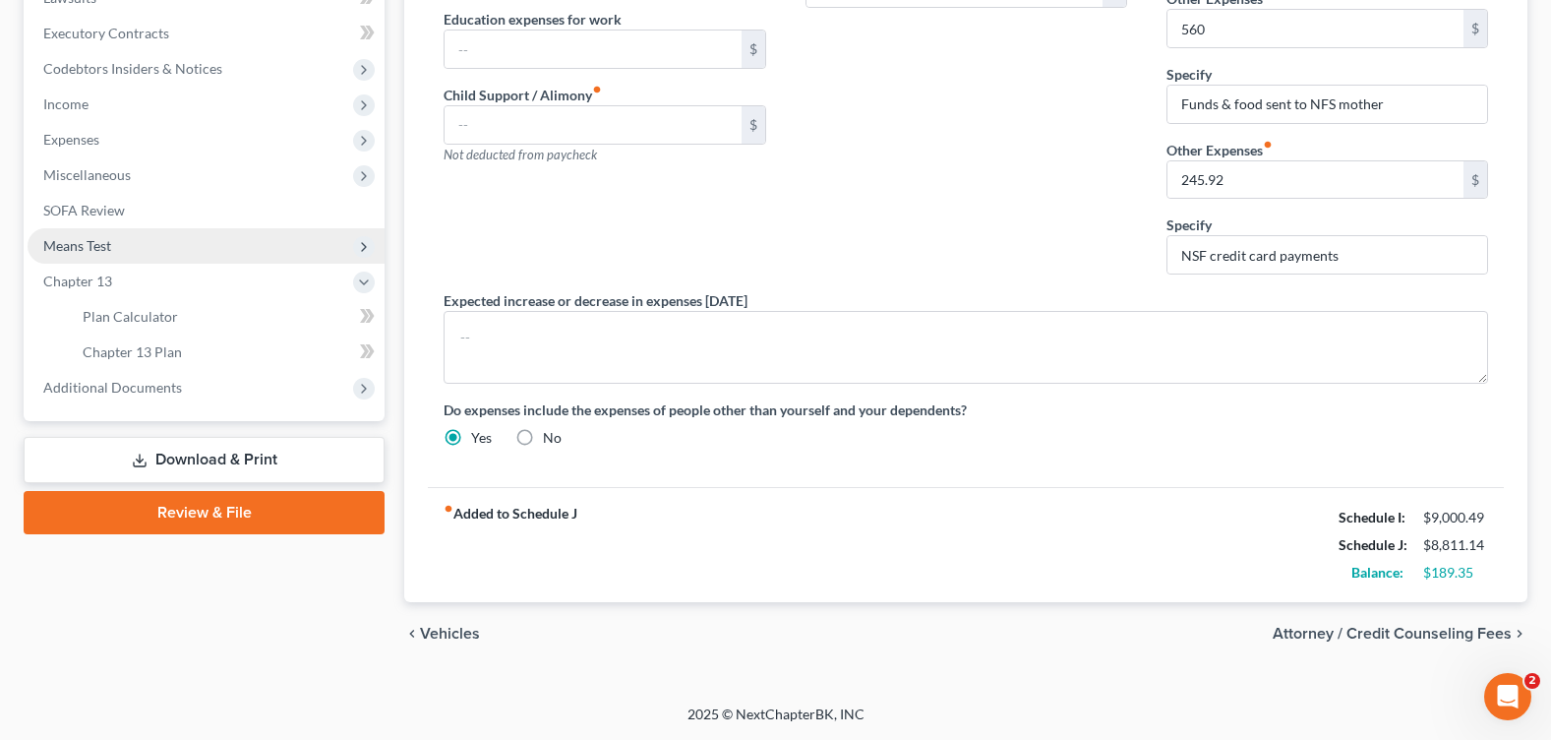
click at [133, 253] on span "Means Test" at bounding box center [206, 245] width 357 height 35
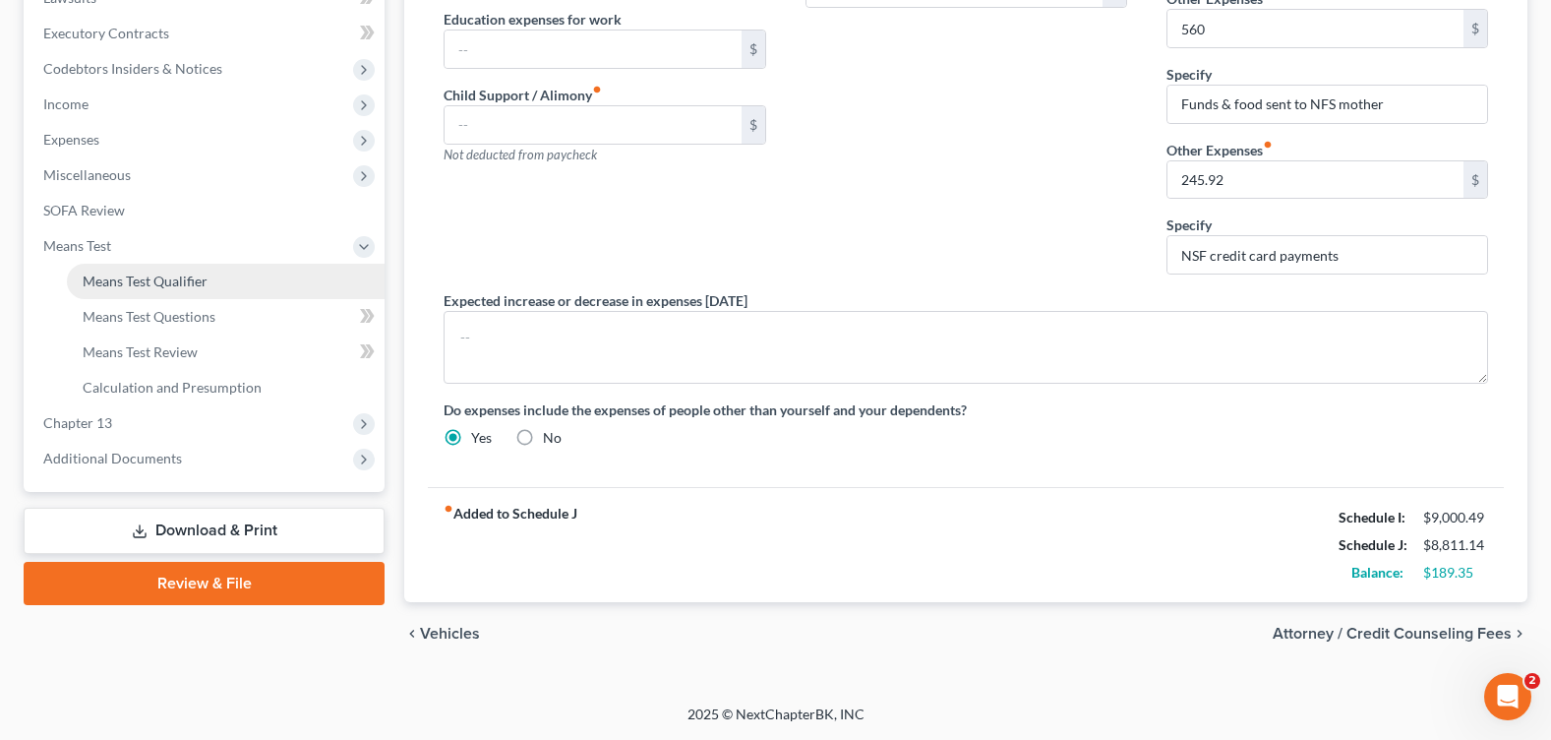
click at [256, 276] on link "Means Test Qualifier" at bounding box center [226, 281] width 318 height 35
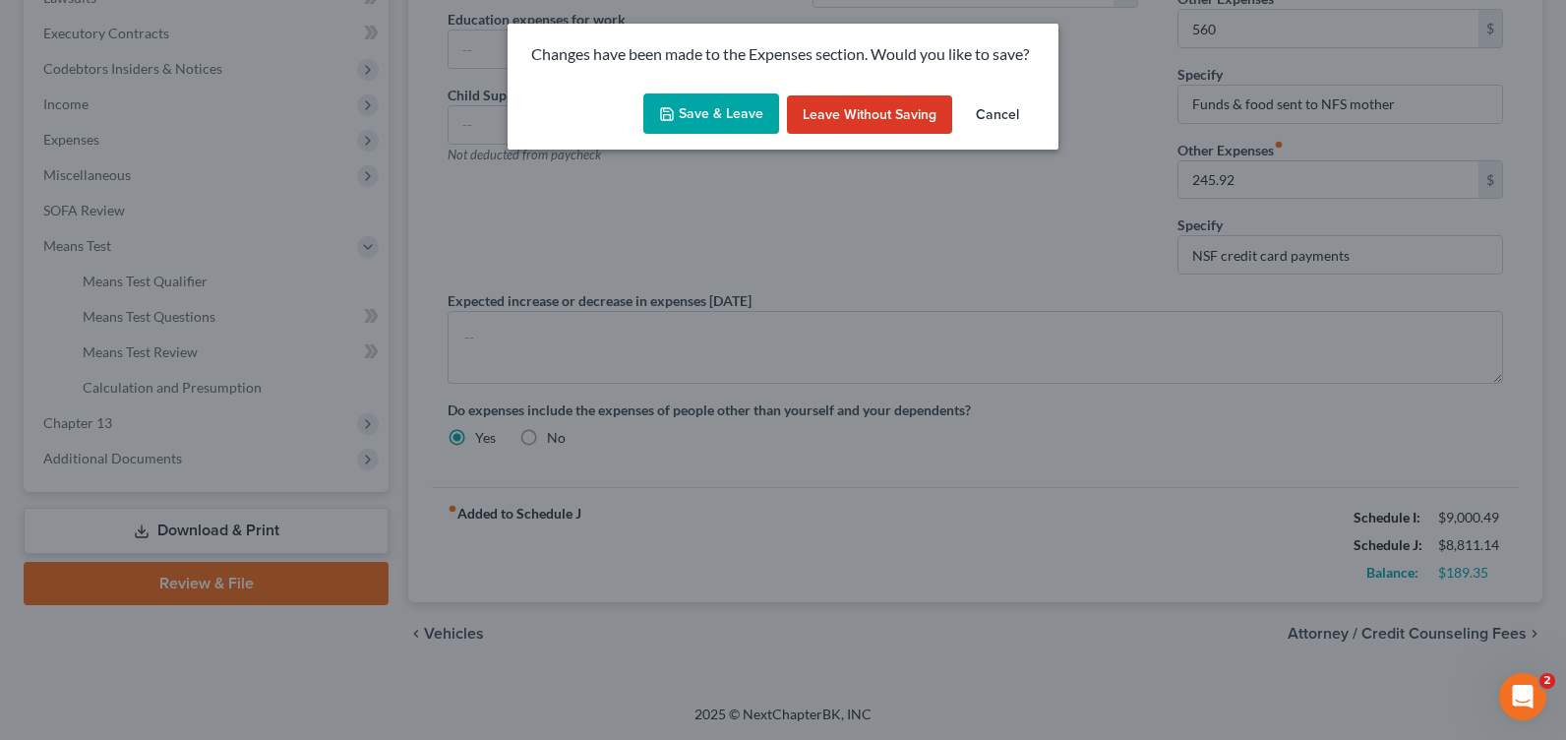
click at [707, 117] on button "Save & Leave" at bounding box center [711, 113] width 136 height 41
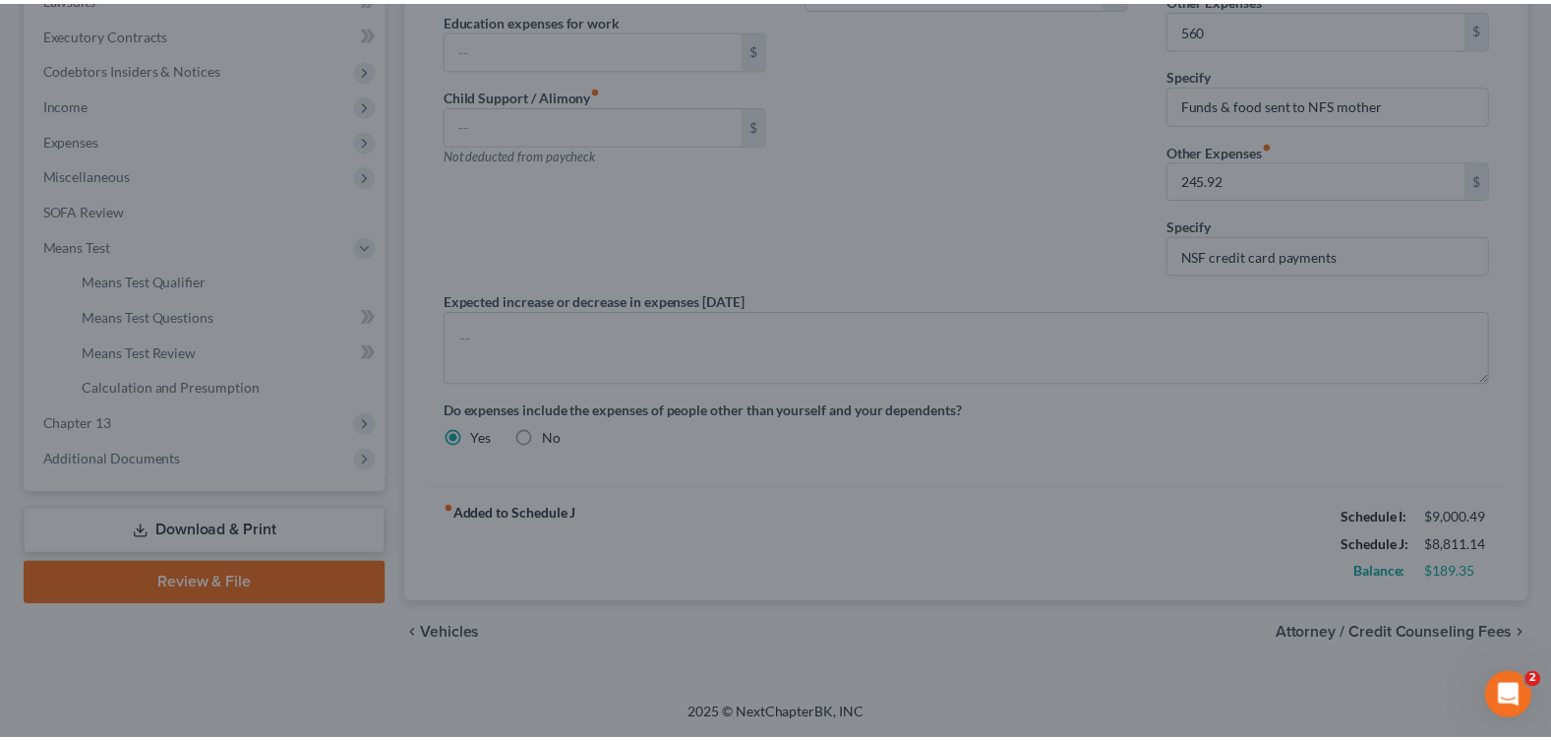
scroll to position [483, 0]
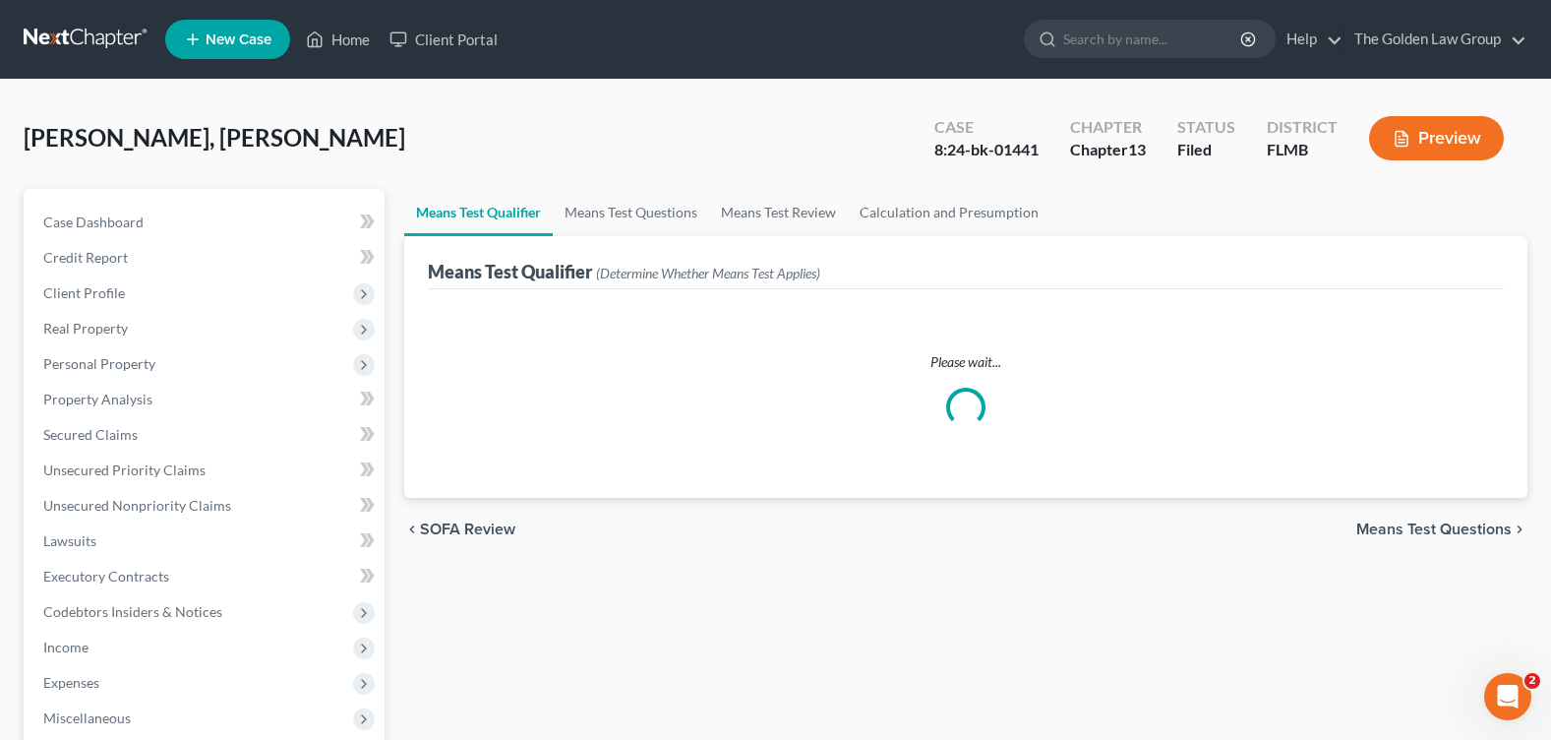
scroll to position [393, 0]
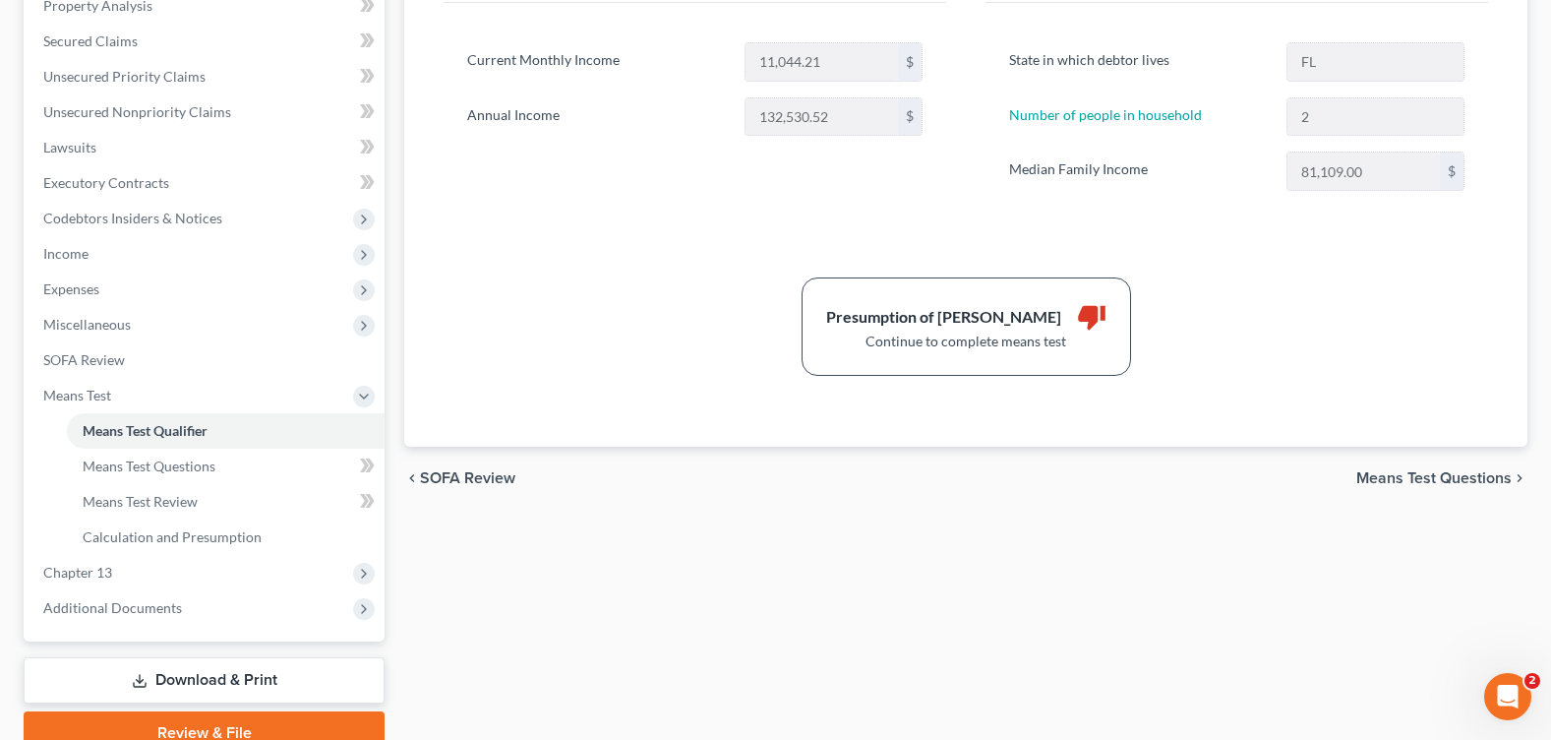
click at [150, 669] on link "Download & Print" at bounding box center [204, 680] width 361 height 46
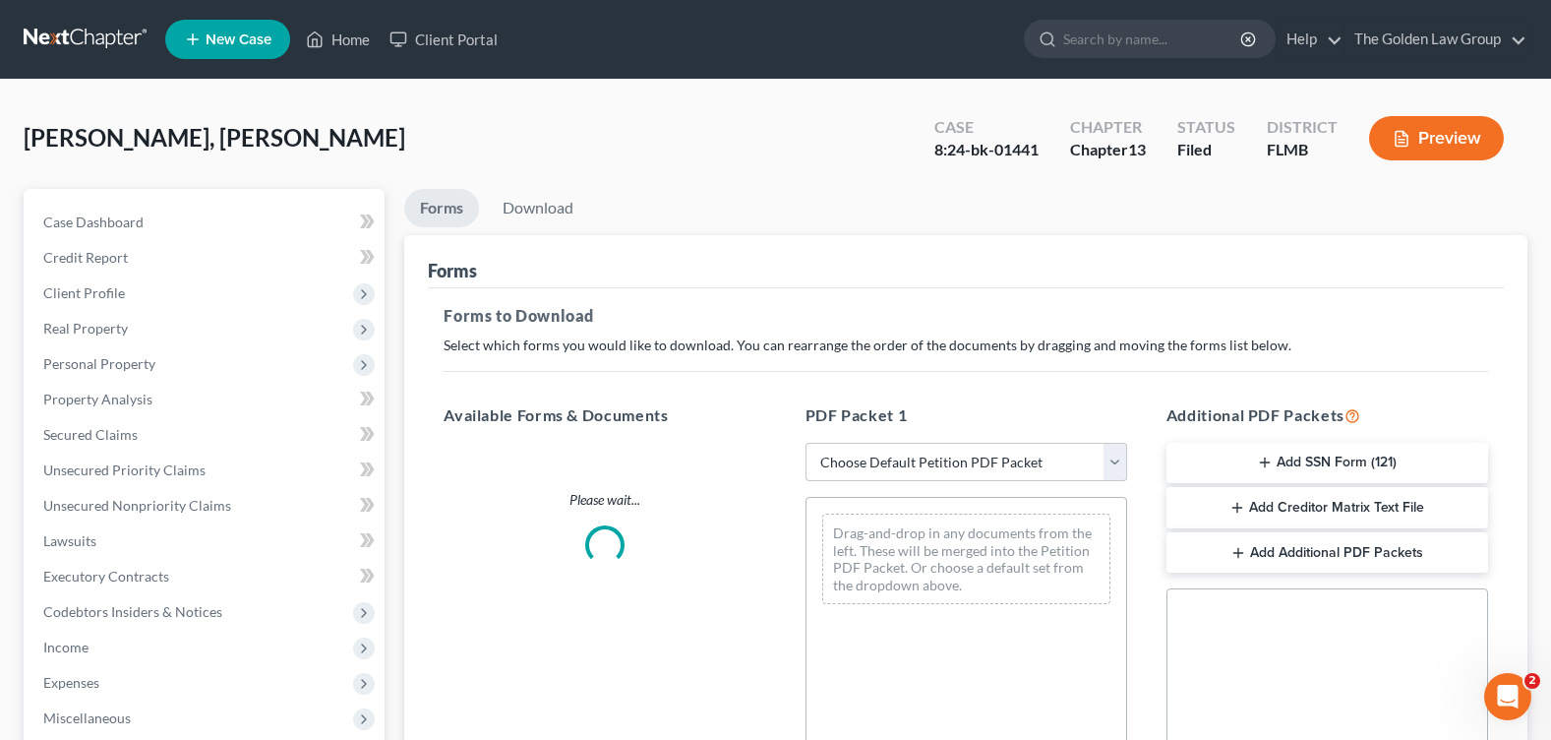
click at [150, 669] on span "Expenses" at bounding box center [206, 682] width 357 height 35
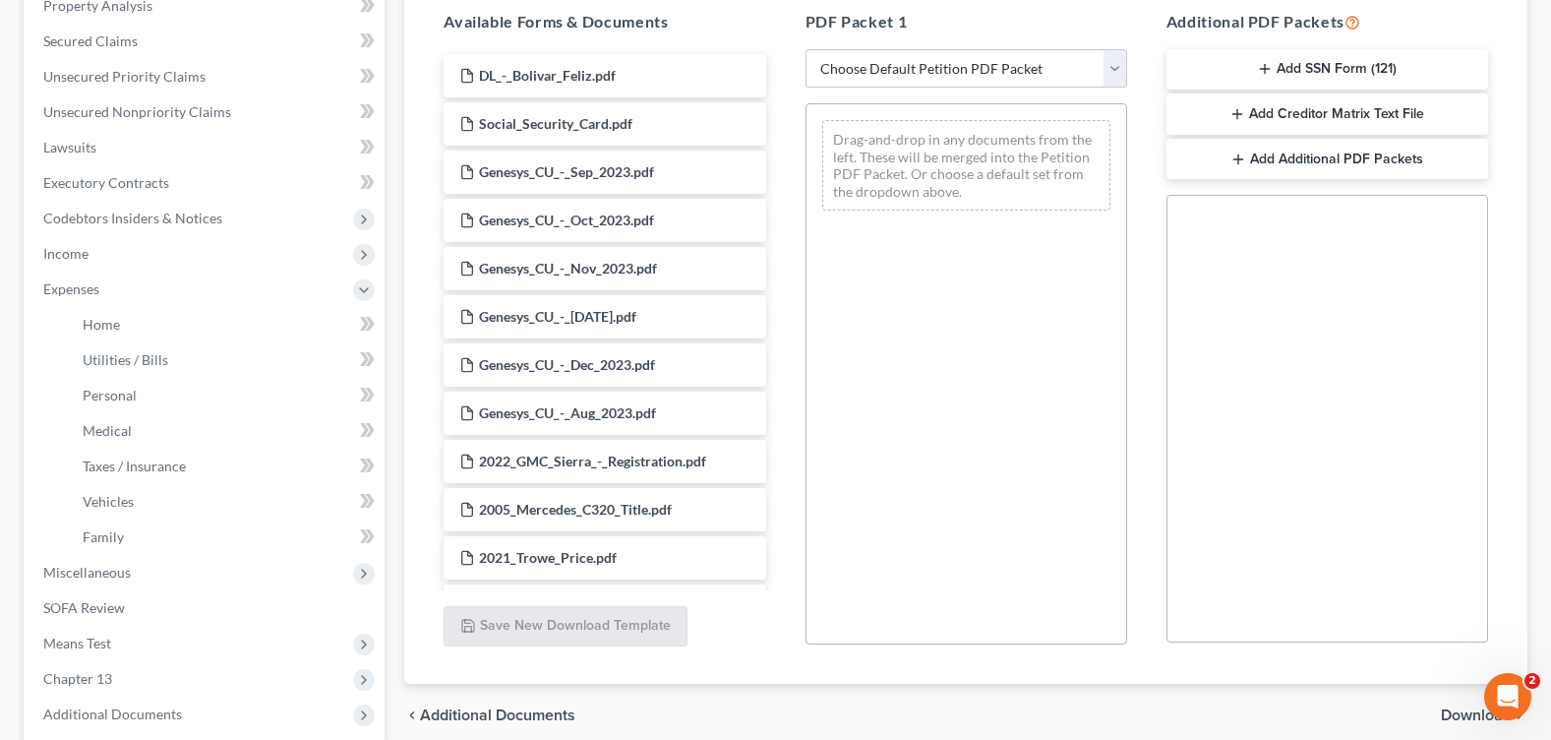
scroll to position [589, 0]
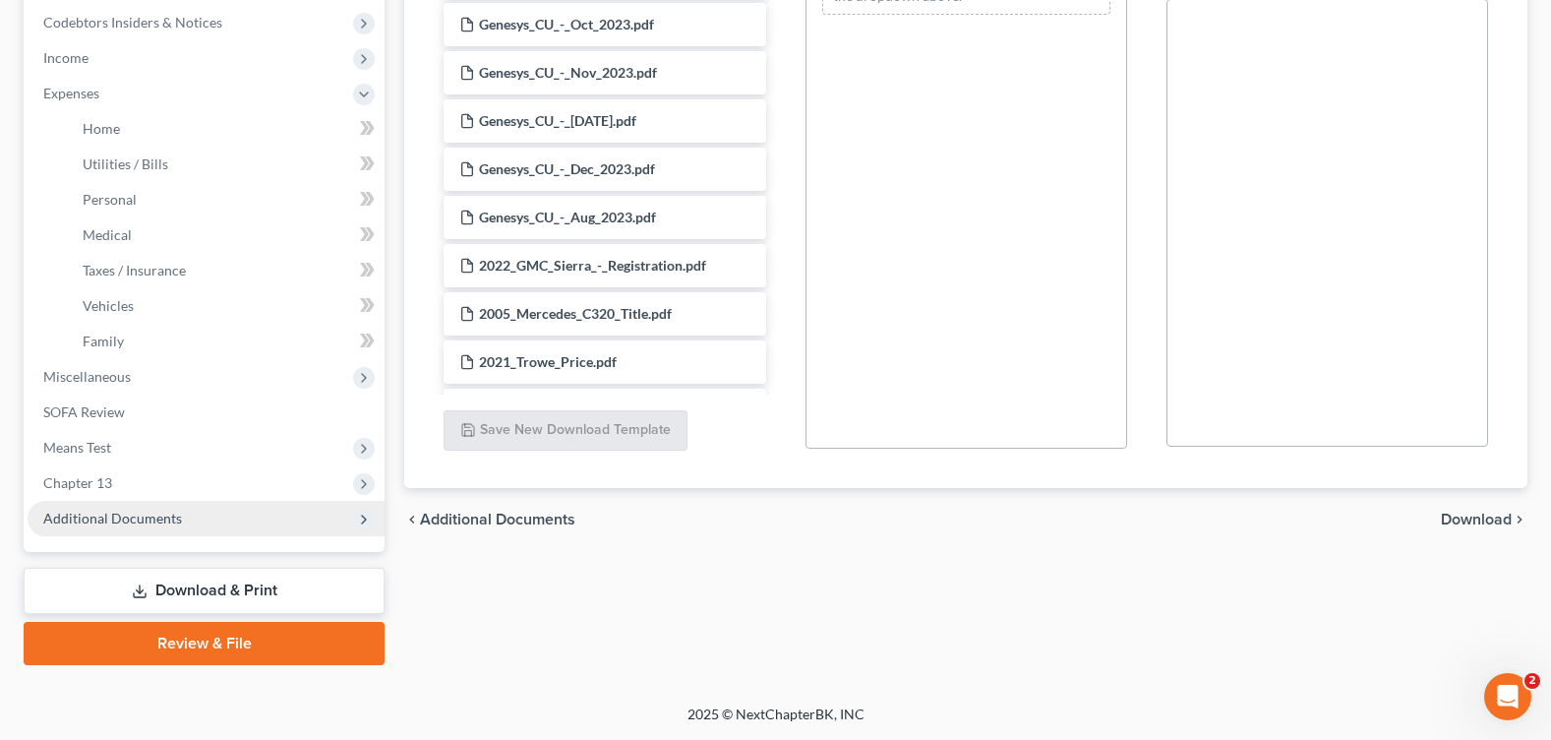
click at [112, 511] on span "Additional Documents" at bounding box center [112, 517] width 139 height 17
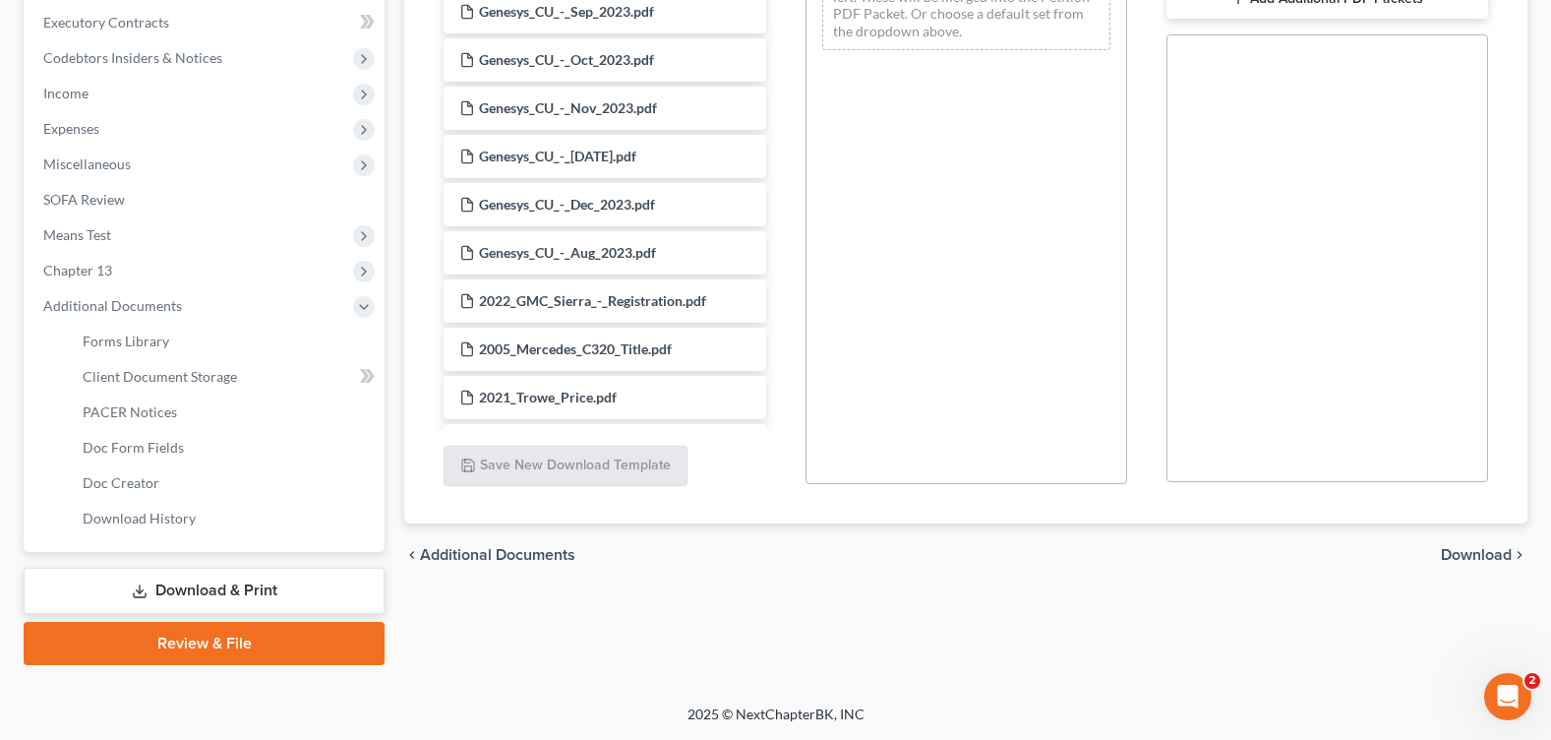
scroll to position [554, 0]
click at [128, 416] on span "PACER Notices" at bounding box center [130, 411] width 94 height 17
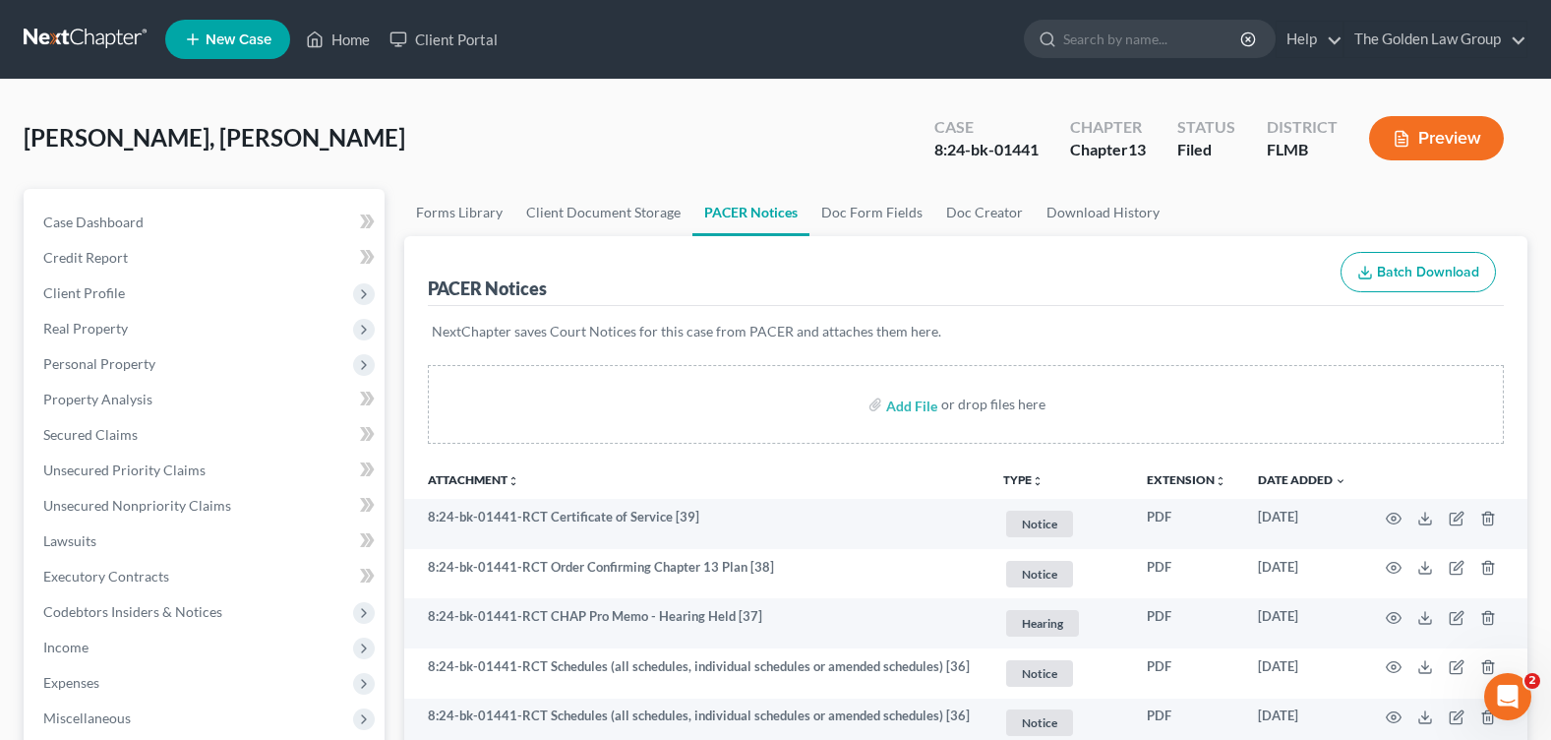
click at [624, 107] on div "Feliz Nunez, Bolivar Upgraded Case 8:24-bk-01441 Chapter Chapter 13 Status File…" at bounding box center [776, 146] width 1504 height 86
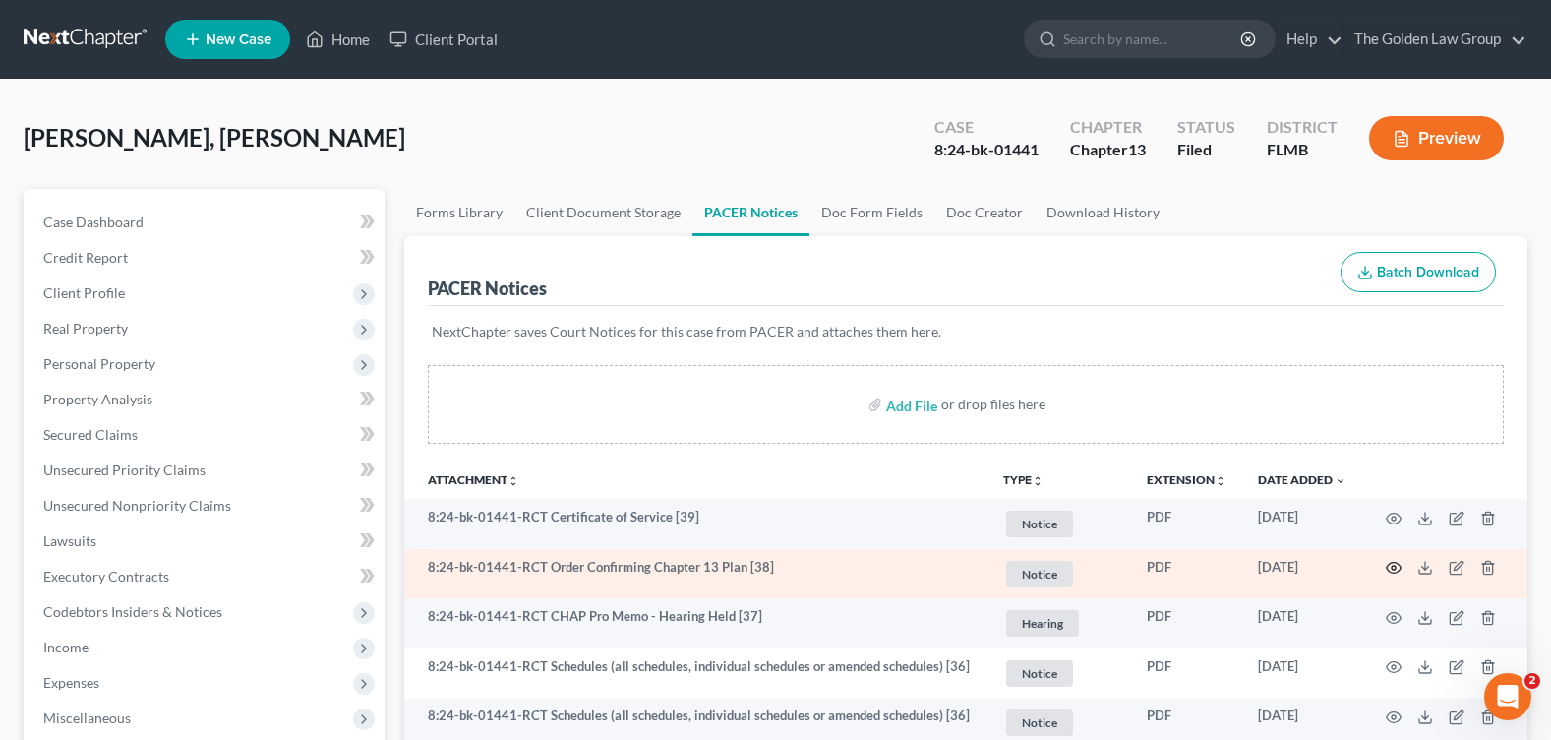
click at [1396, 569] on circle "button" at bounding box center [1394, 568] width 4 height 4
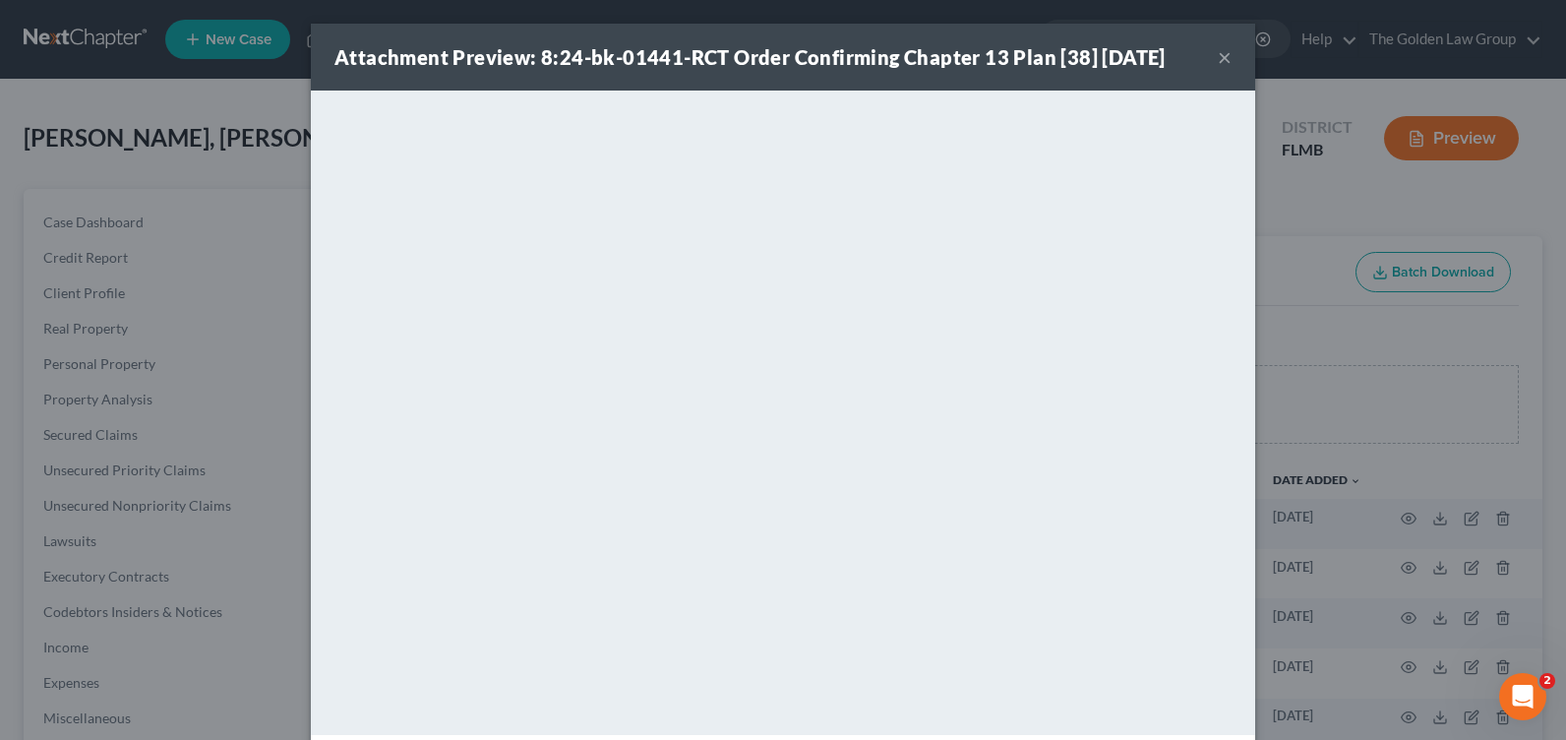
click at [1219, 58] on button "×" at bounding box center [1225, 57] width 14 height 24
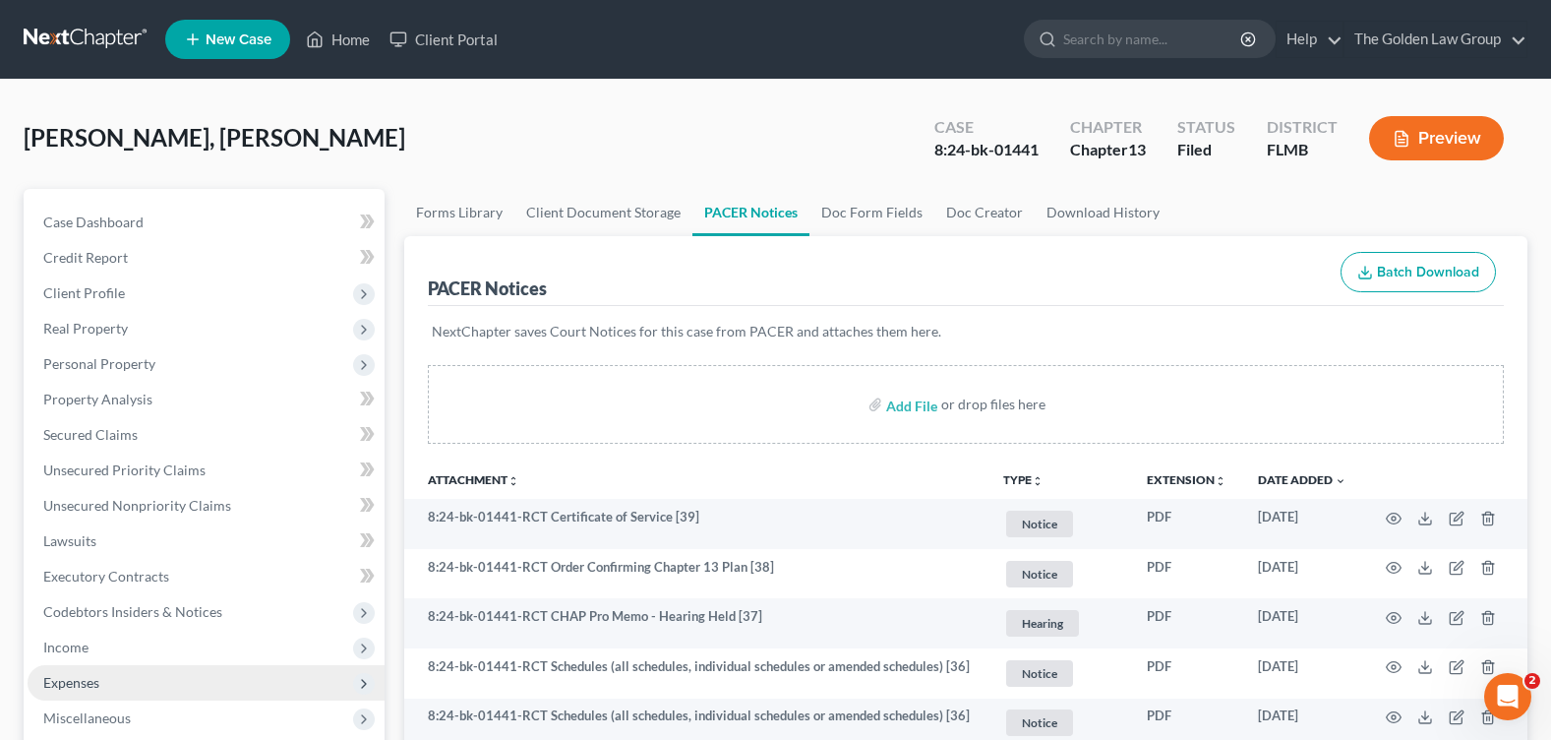
click at [113, 685] on span "Expenses" at bounding box center [206, 682] width 357 height 35
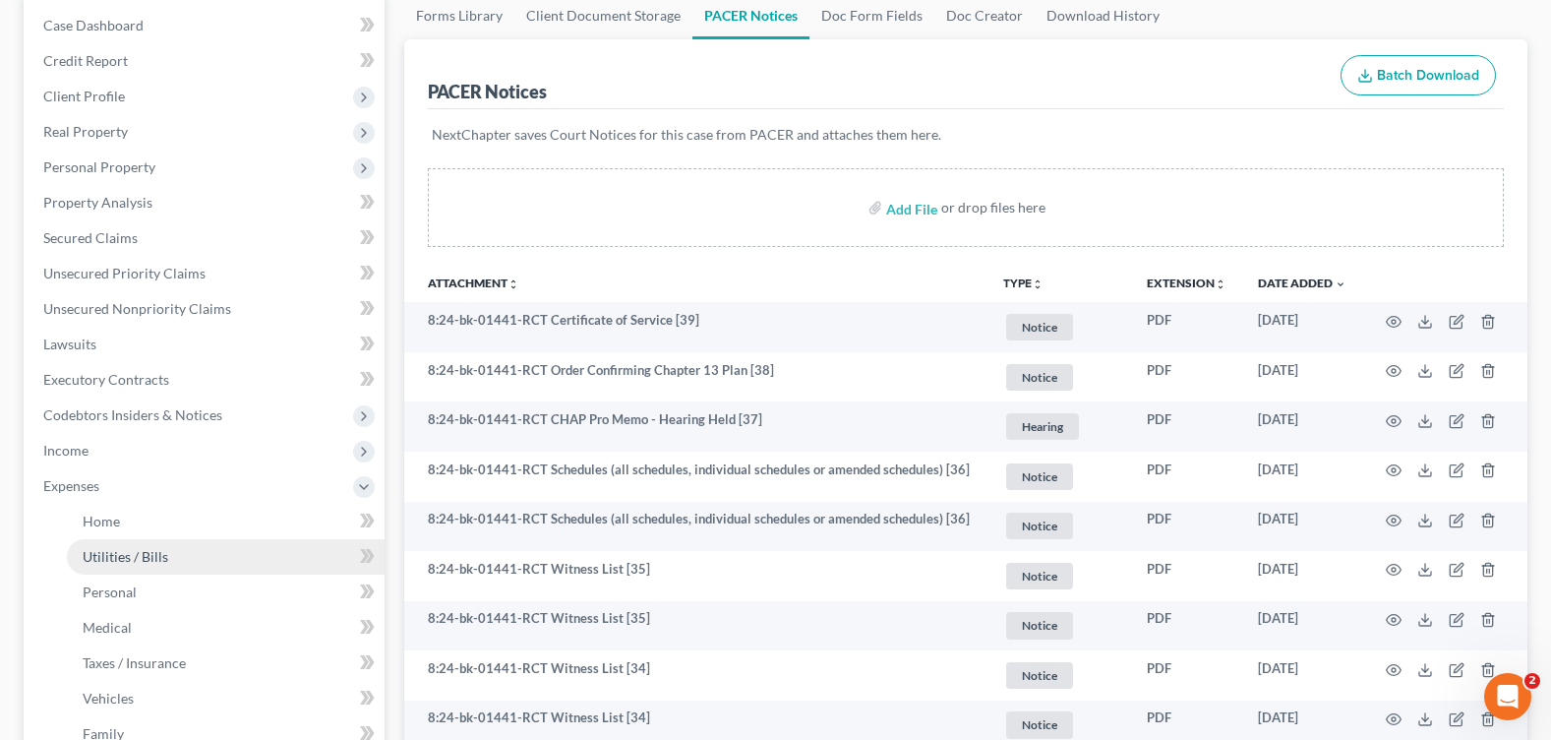
click at [166, 547] on link "Utilities / Bills" at bounding box center [226, 556] width 318 height 35
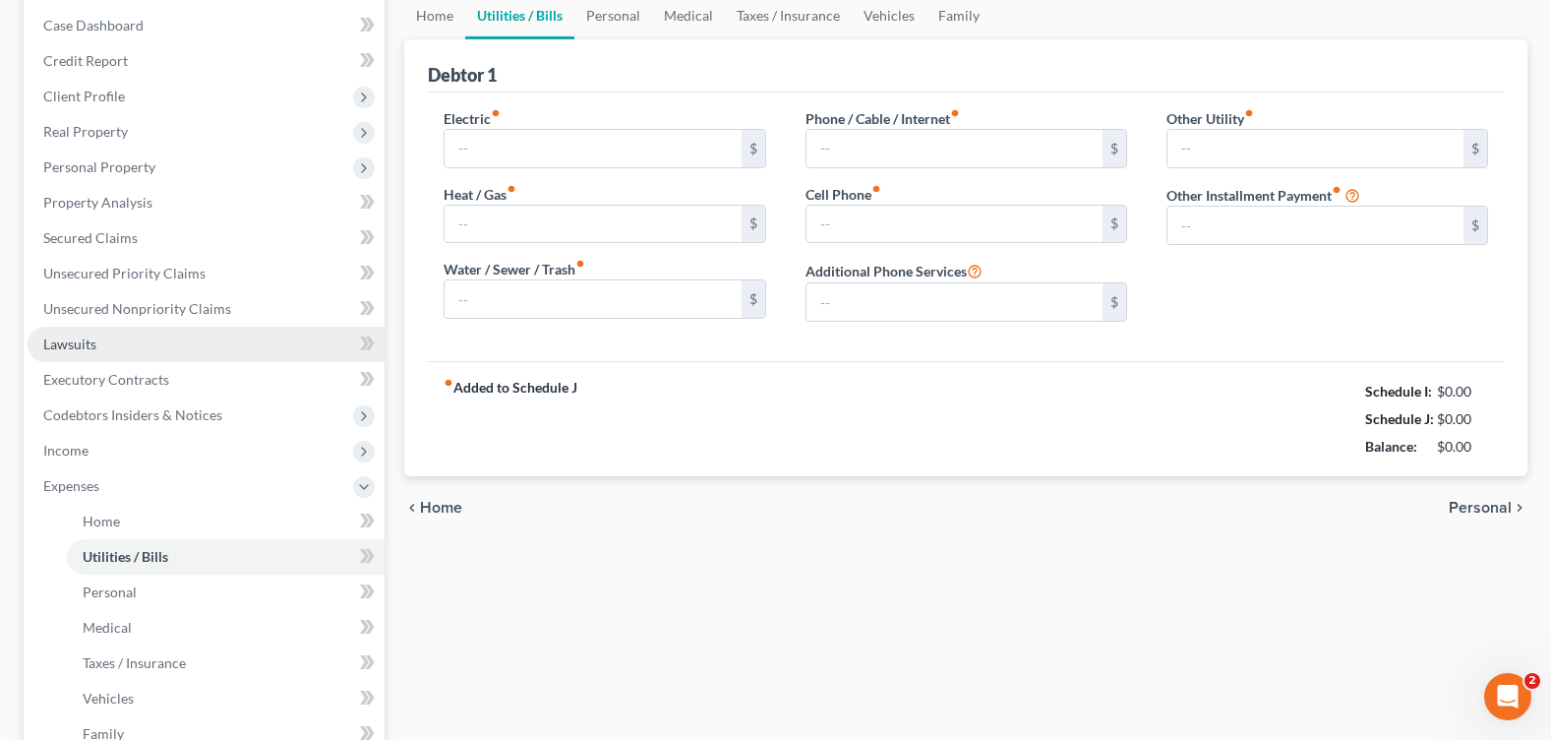
type input "260.00"
type input "0.00"
type input "180.00"
type input "169.00"
type input "170.00"
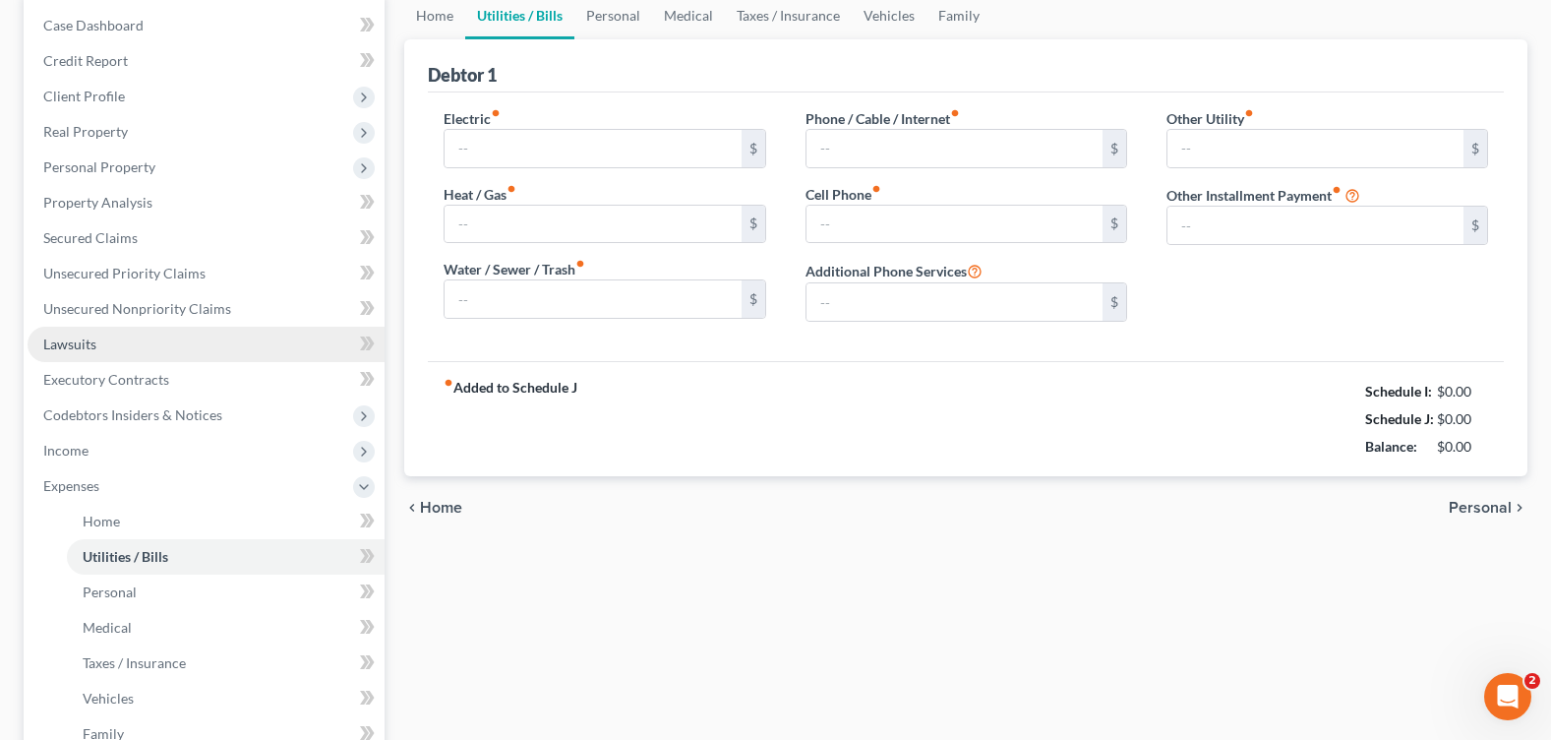
type input "0.00"
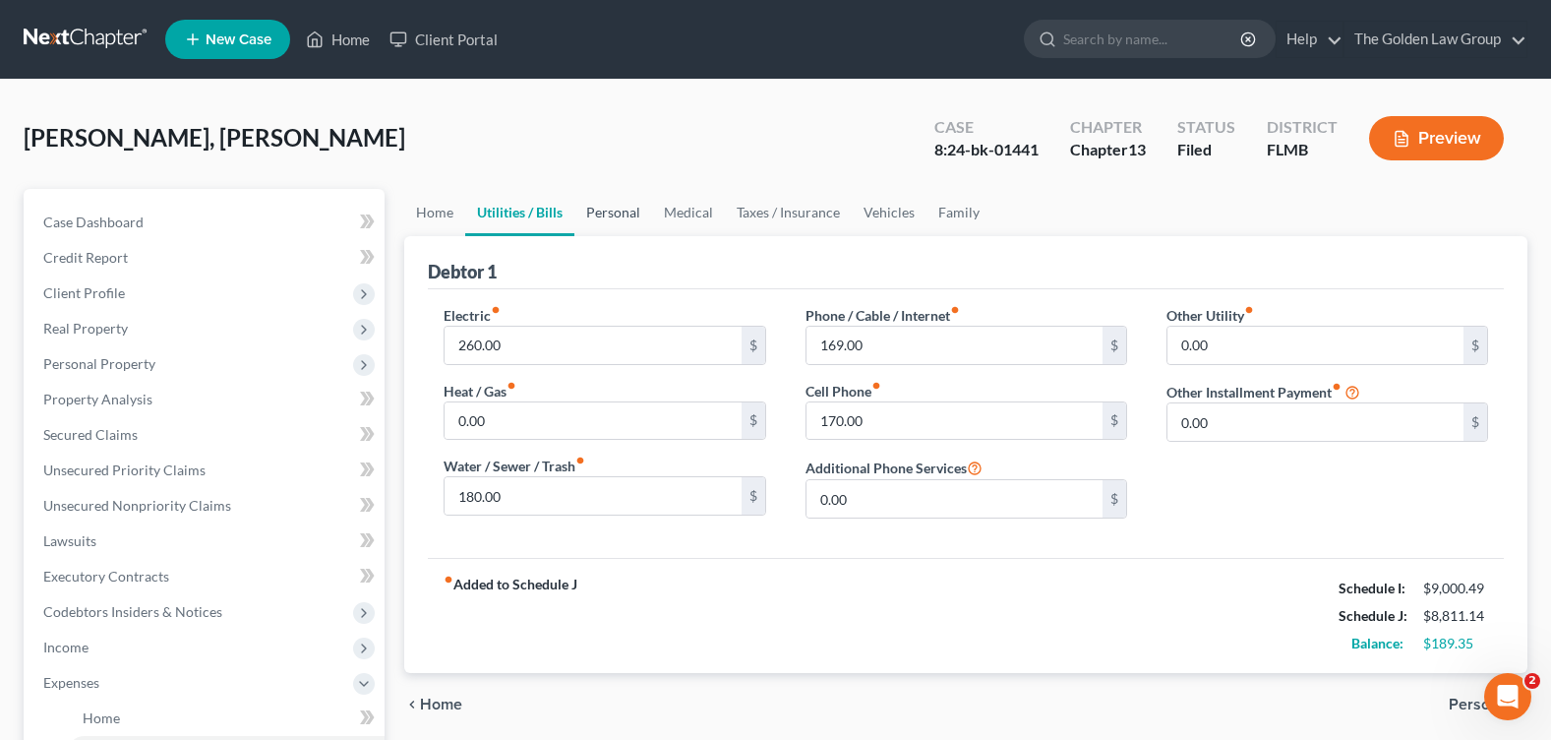
click at [635, 214] on link "Personal" at bounding box center [613, 212] width 78 height 47
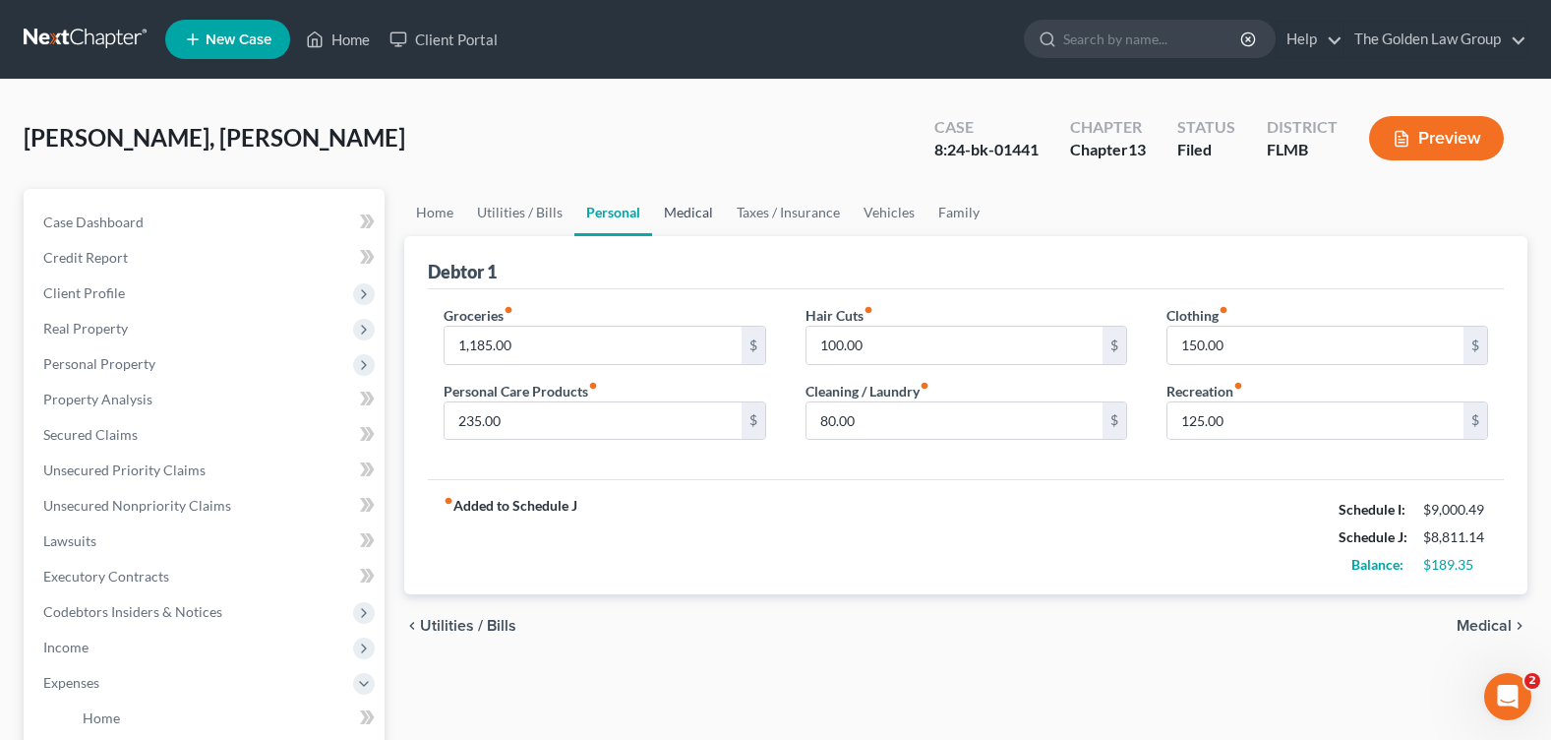
click at [690, 215] on link "Medical" at bounding box center [688, 212] width 73 height 47
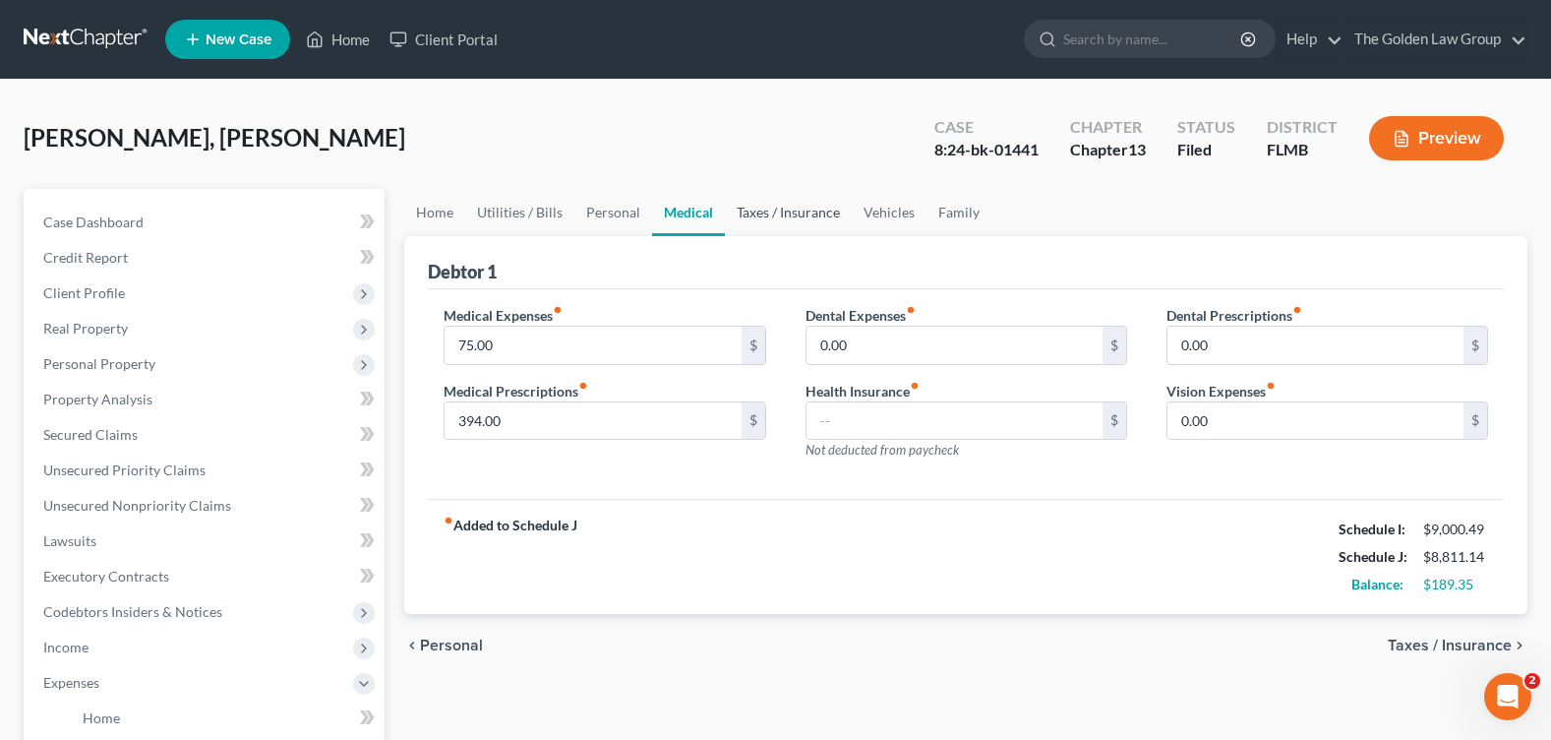
click at [794, 216] on link "Taxes / Insurance" at bounding box center [788, 212] width 127 height 47
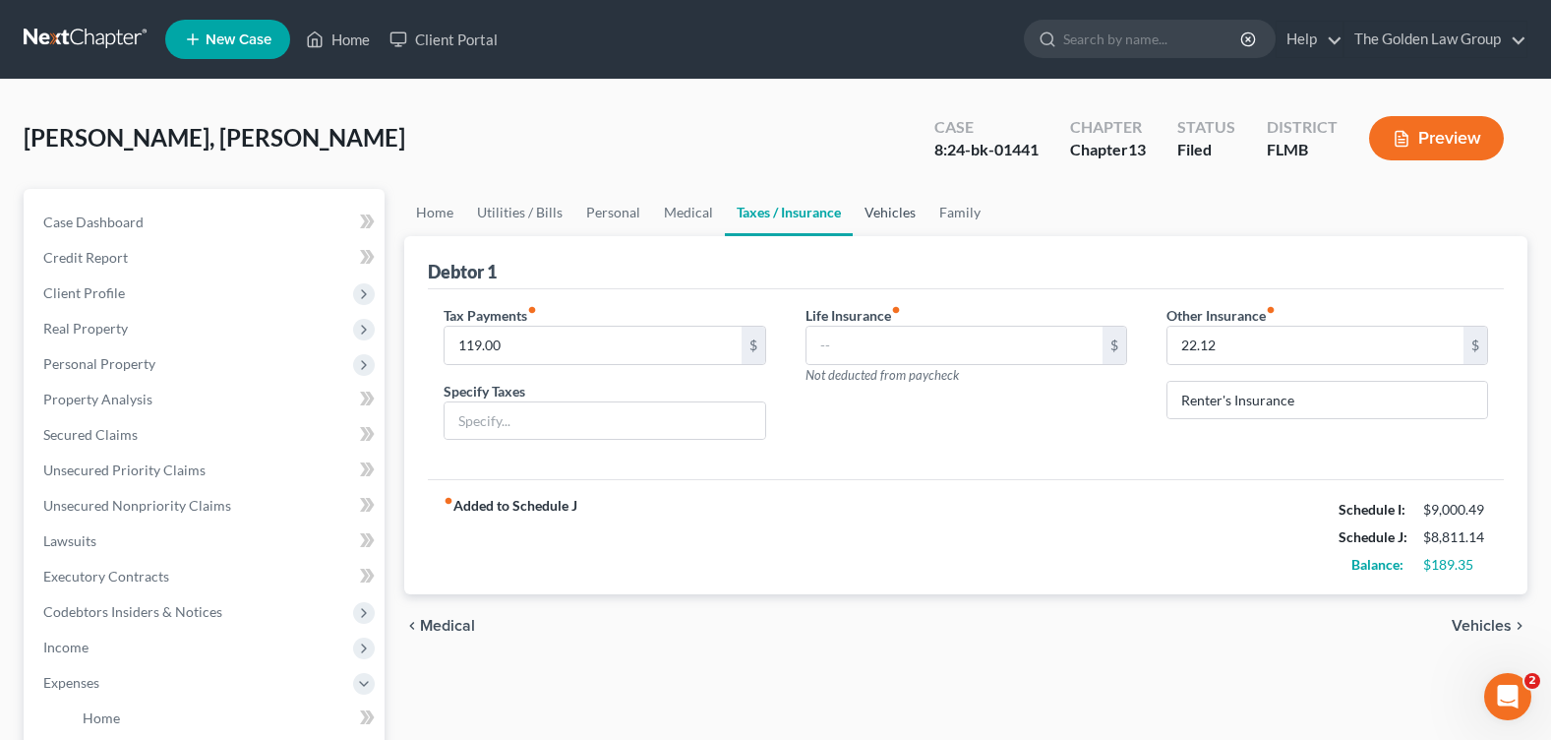
click at [898, 215] on link "Vehicles" at bounding box center [890, 212] width 75 height 47
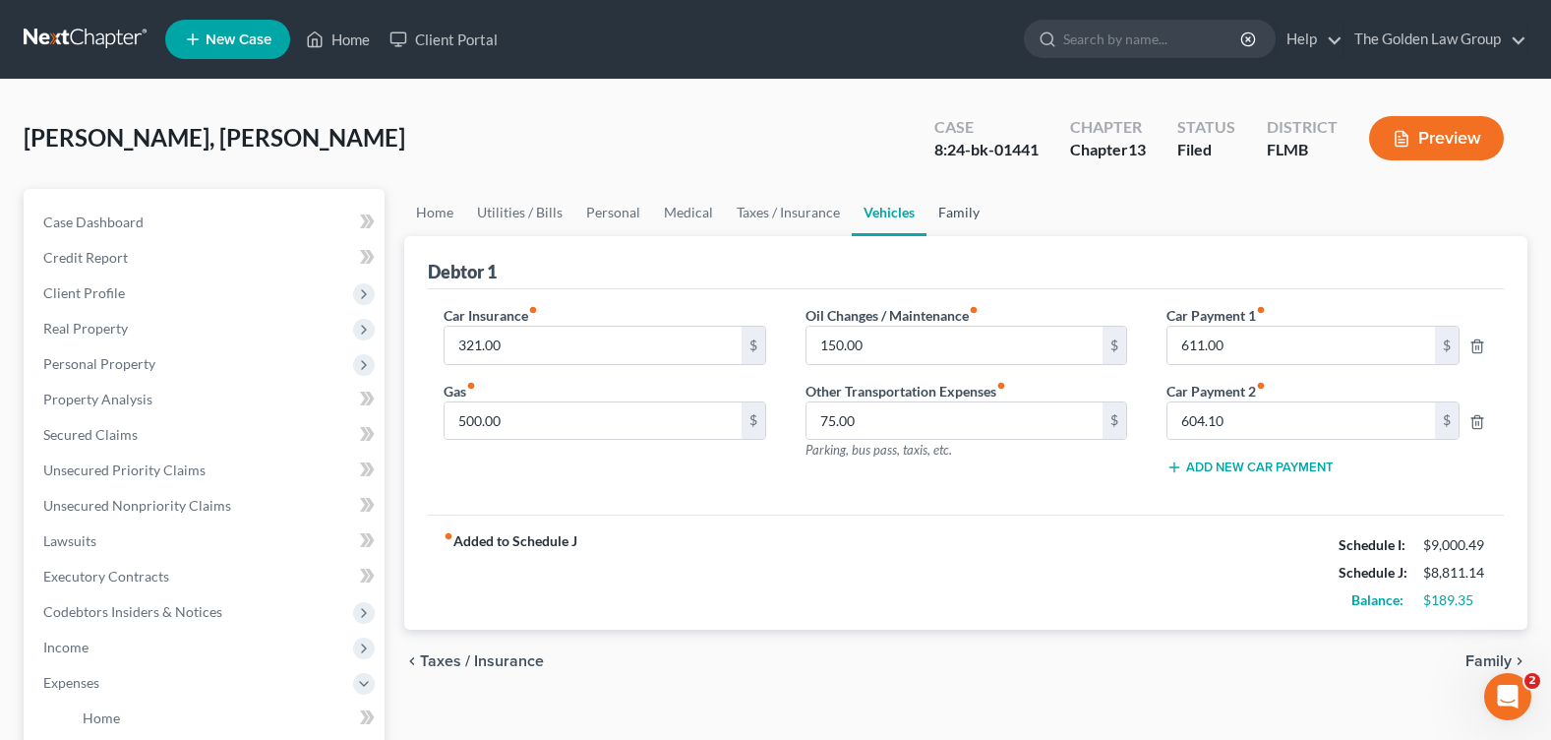
click at [952, 222] on link "Family" at bounding box center [959, 212] width 65 height 47
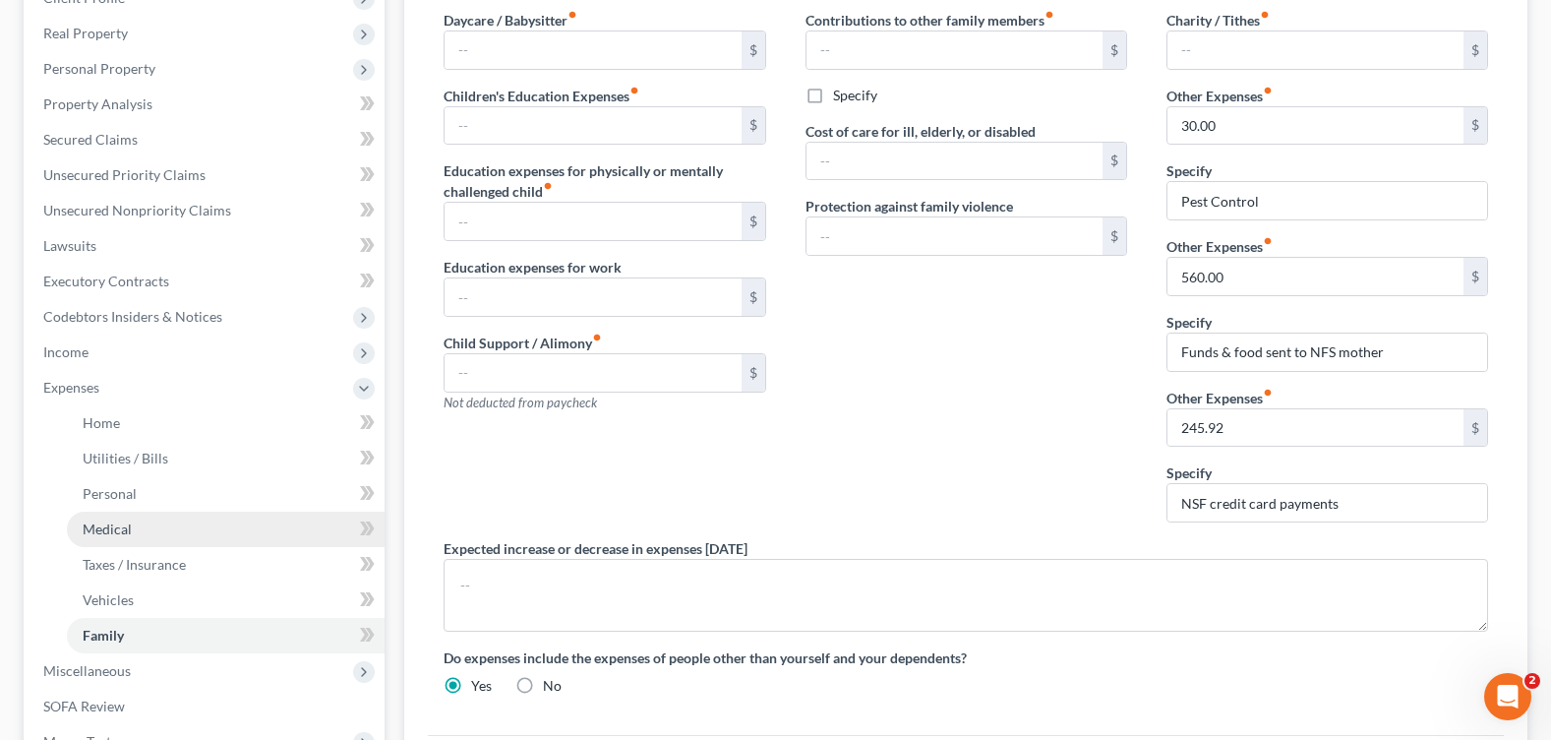
scroll to position [589, 0]
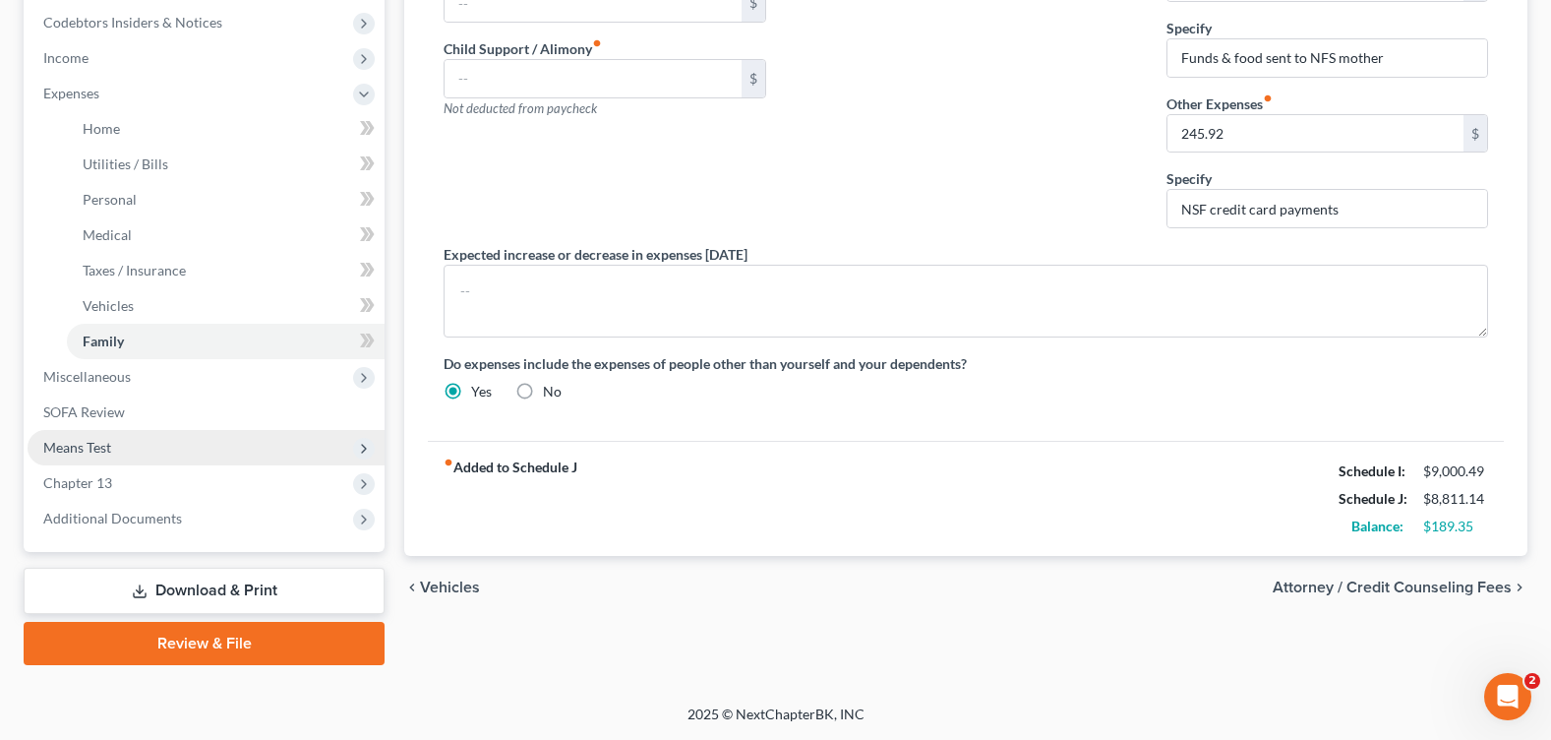
click at [170, 456] on span "Means Test" at bounding box center [206, 447] width 357 height 35
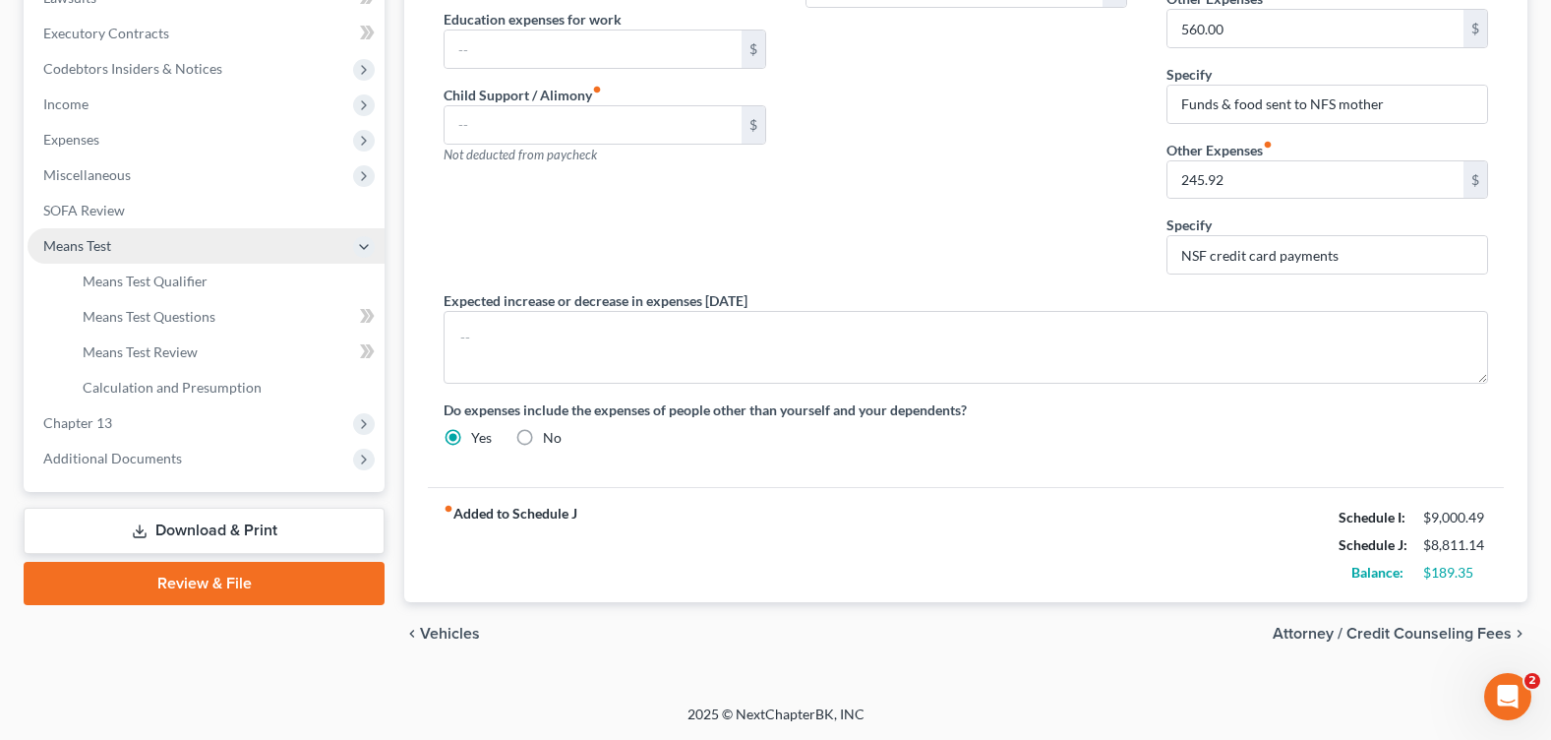
scroll to position [543, 0]
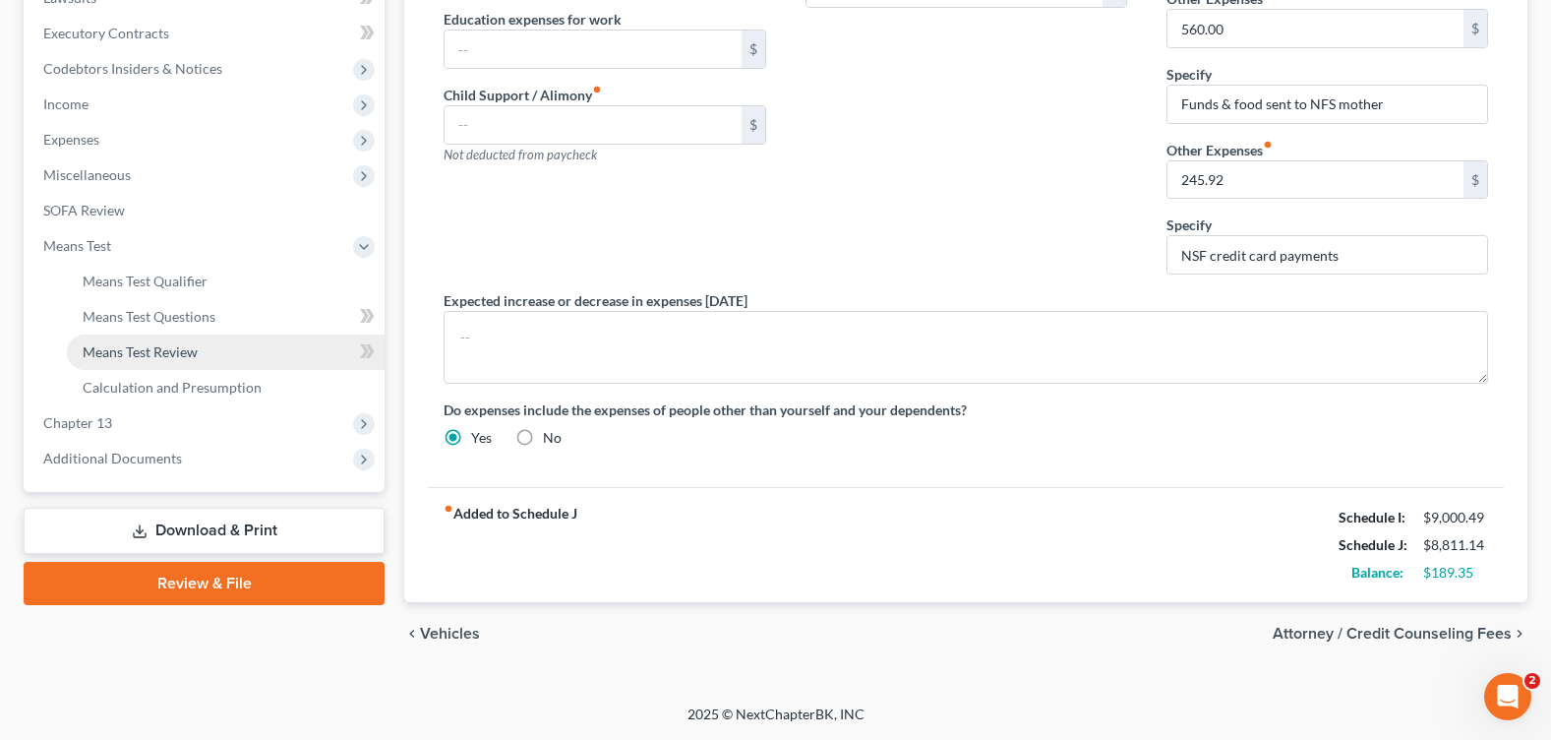
click at [172, 352] on span "Means Test Review" at bounding box center [140, 351] width 115 height 17
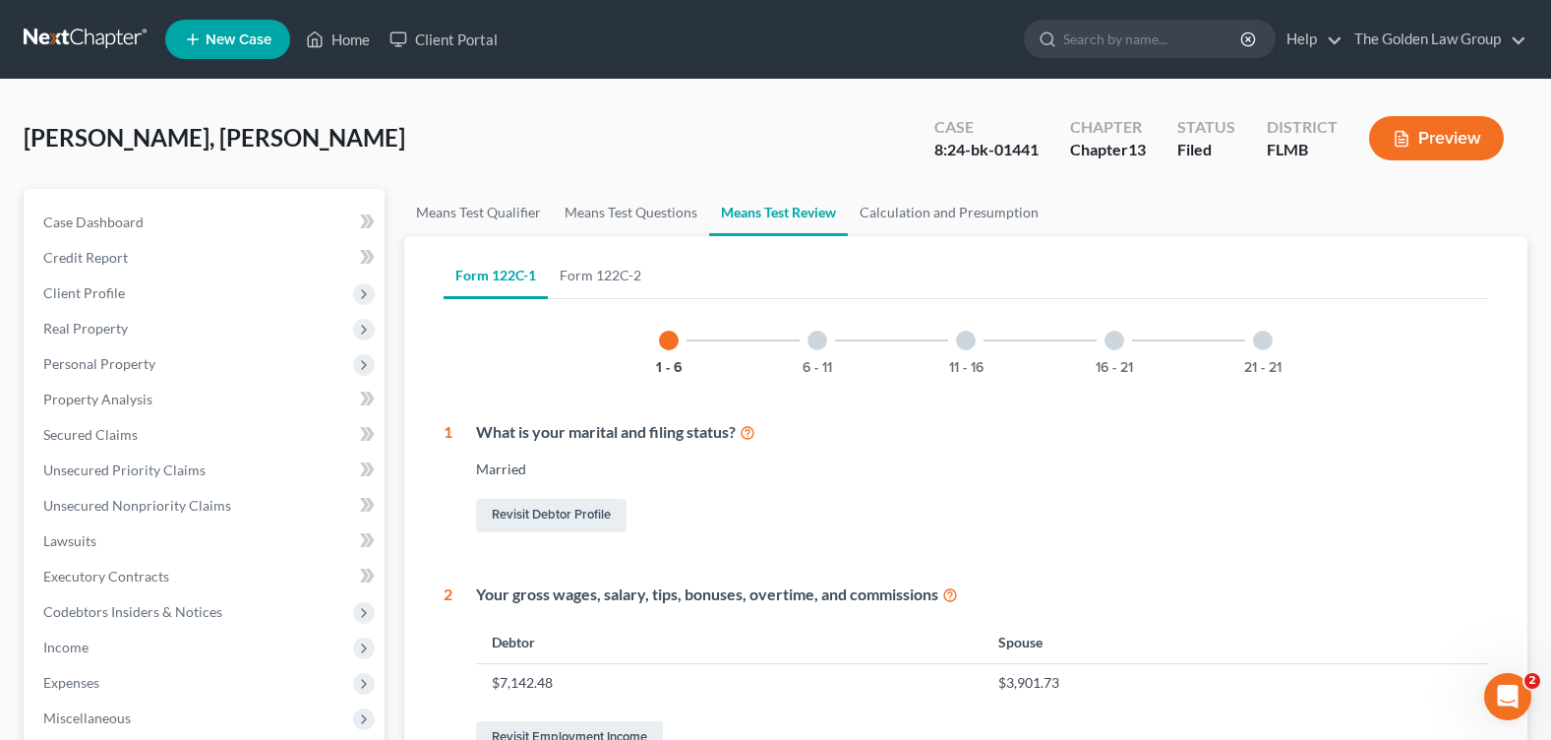
drag, startPoint x: 699, startPoint y: 127, endPoint x: 700, endPoint y: 161, distance: 34.4
click at [699, 126] on div "Feliz Nunez, Bolivar Upgraded Case 8:24-bk-01441 Chapter Chapter 13 Status File…" at bounding box center [776, 146] width 1504 height 86
click at [907, 198] on link "Calculation and Presumption" at bounding box center [949, 212] width 203 height 47
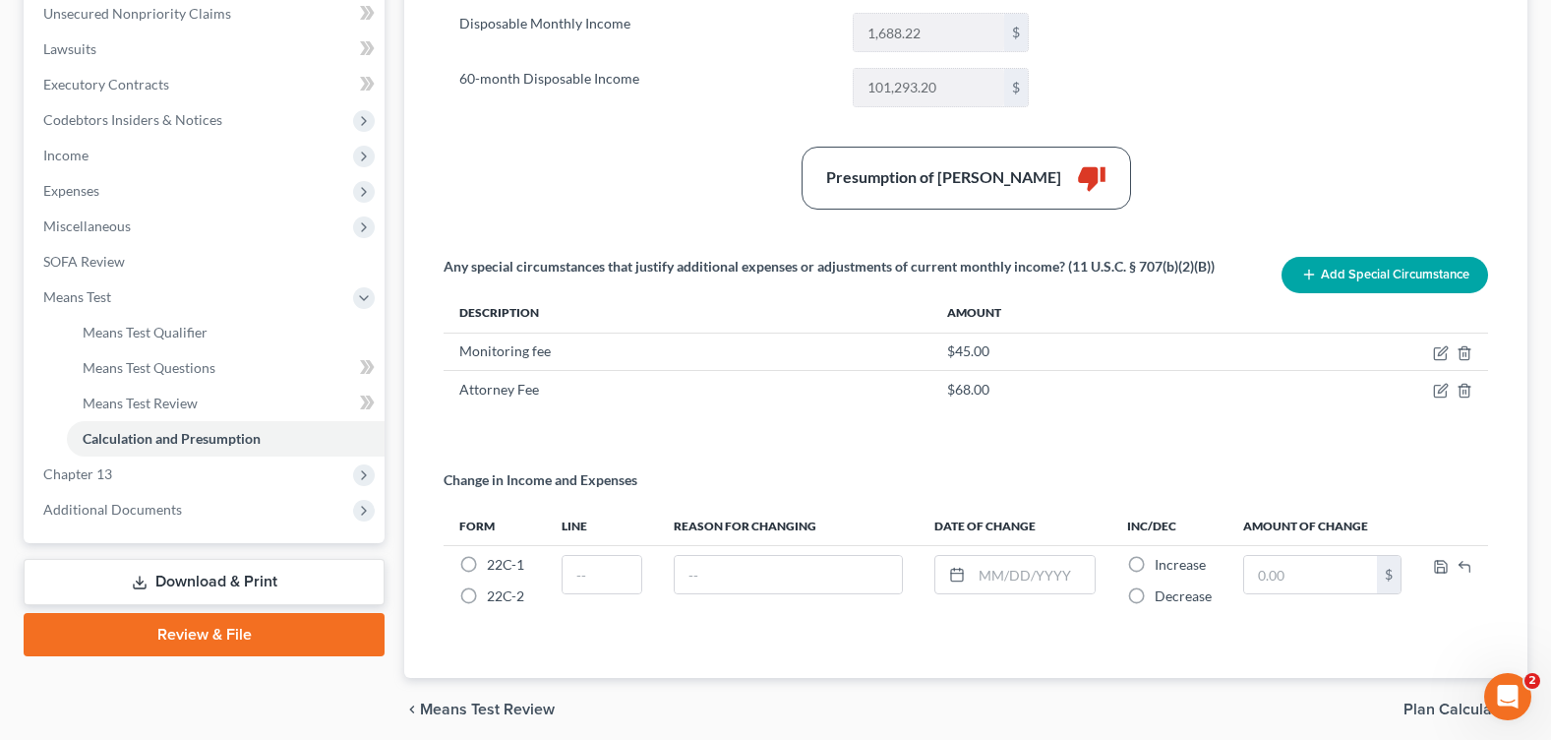
scroll to position [568, 0]
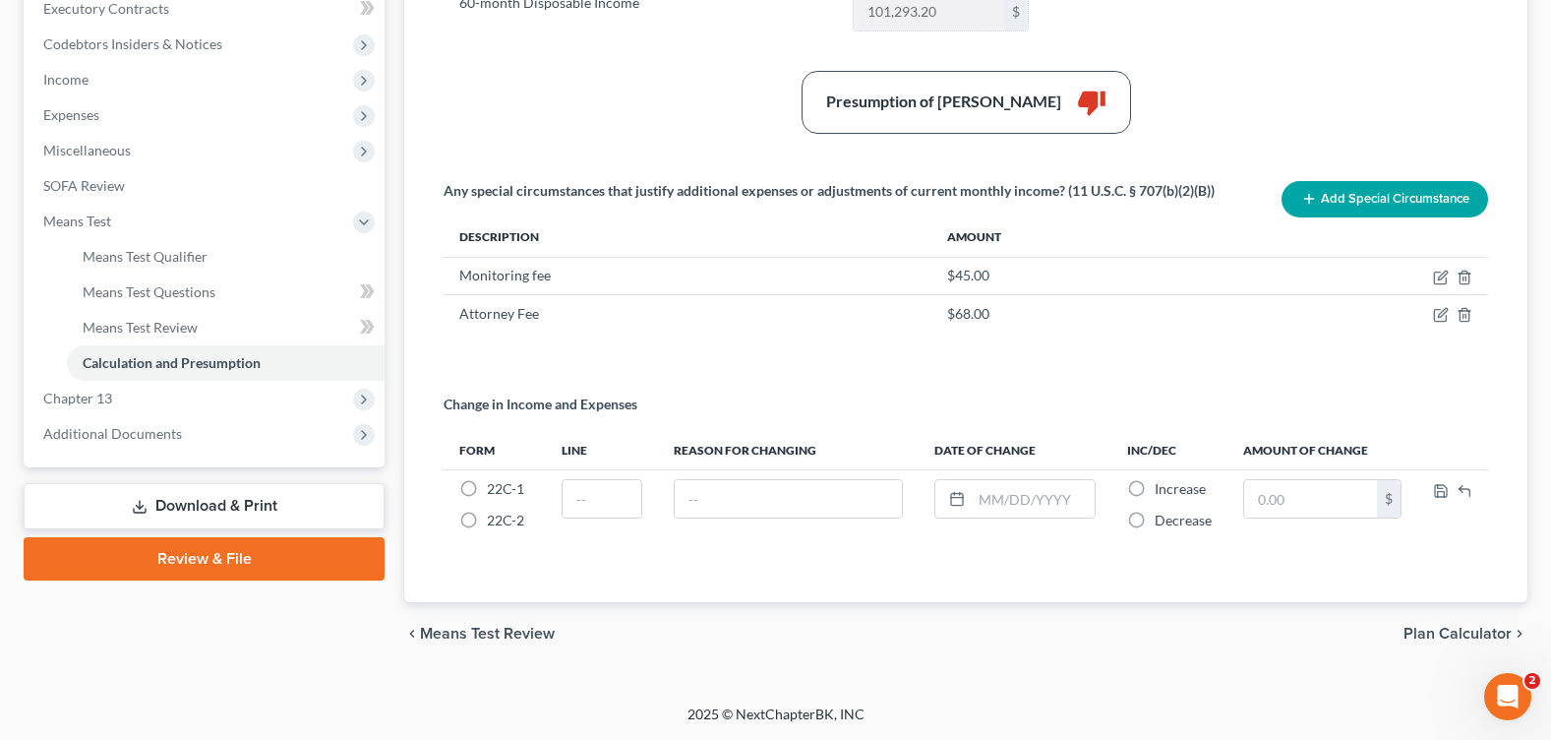
click at [1406, 212] on button "Add Special Circumstance" at bounding box center [1385, 199] width 207 height 36
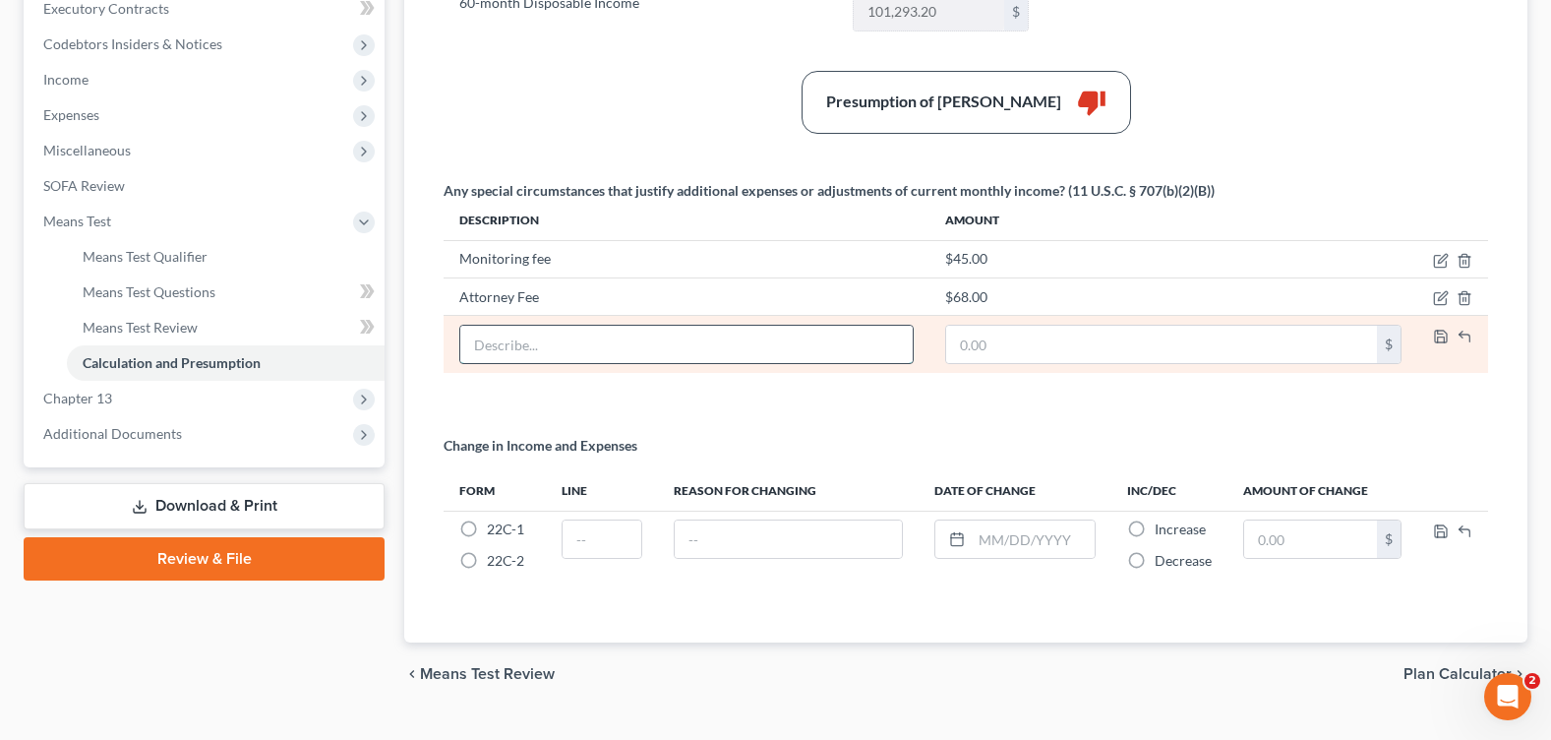
click at [533, 344] on input "text" at bounding box center [686, 344] width 452 height 37
type input "NSF credit card pymts & funds/food sent to mother"
click at [1236, 340] on input "text" at bounding box center [1161, 344] width 431 height 37
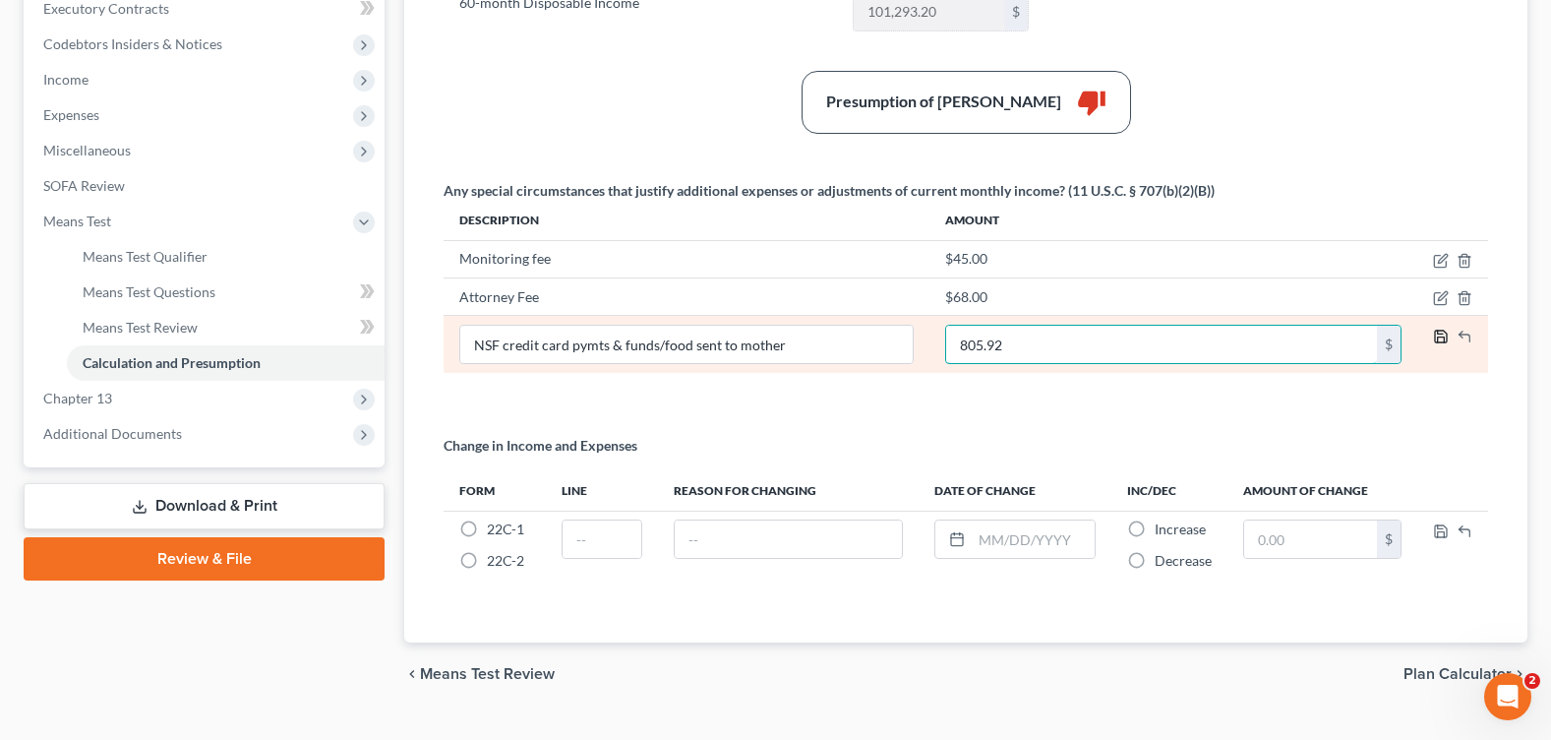
type input "805.92"
click at [1443, 335] on icon "button" at bounding box center [1441, 337] width 16 height 16
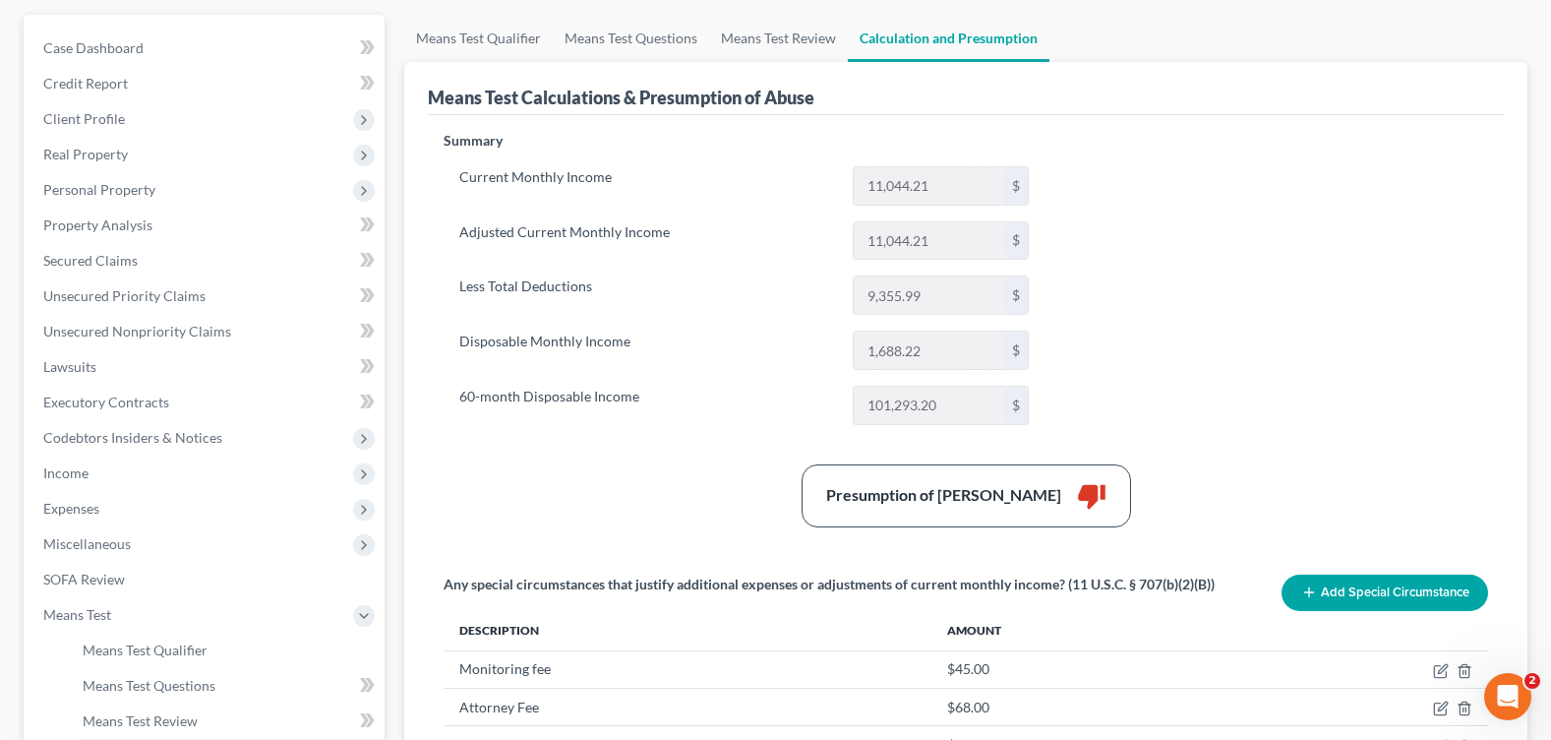
scroll to position [0, 0]
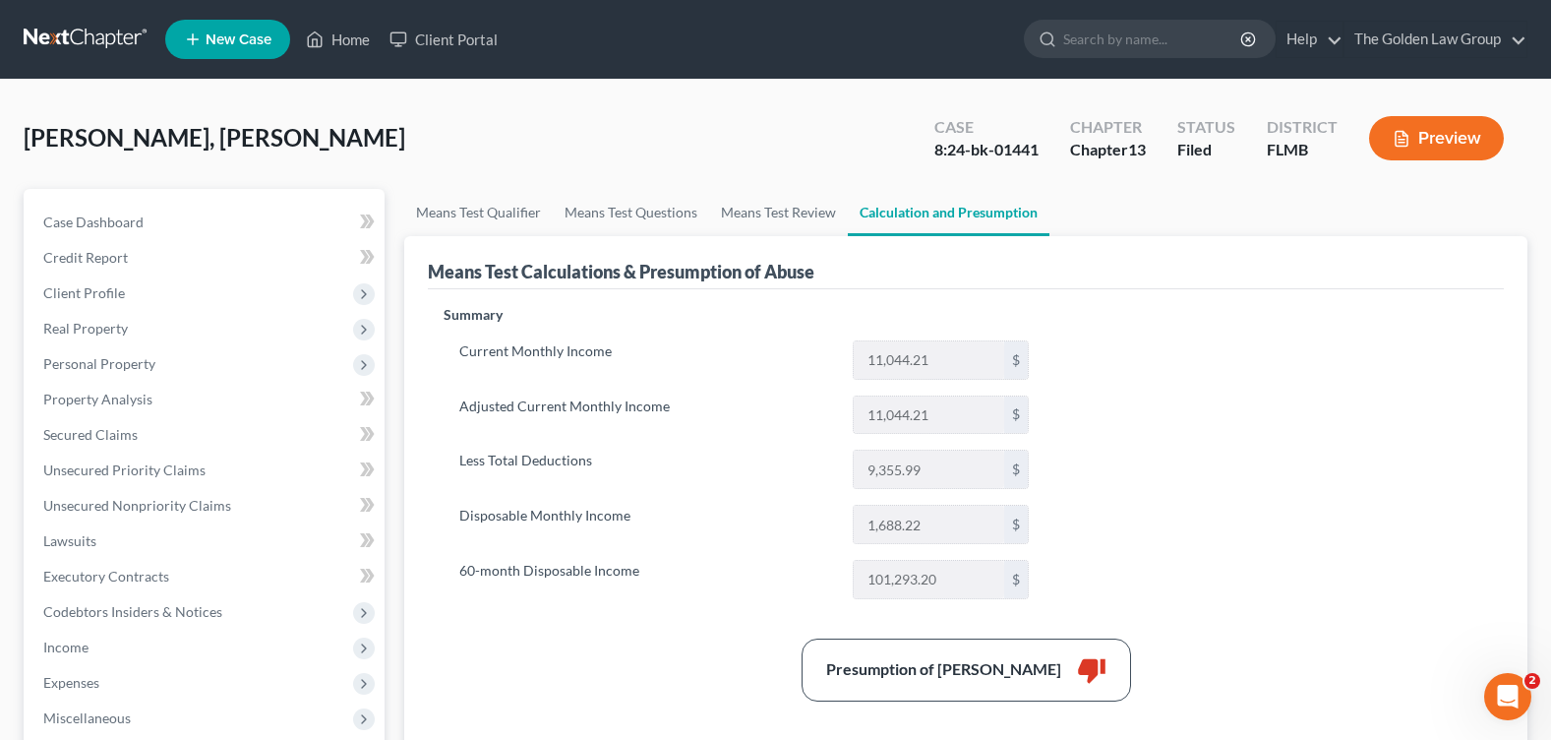
drag, startPoint x: 1134, startPoint y: 525, endPoint x: 1097, endPoint y: 471, distance: 65.8
click at [1134, 524] on div "Summary Current Monthly Income 11,044.21 $ Adjusted Current Monthly Income 11,0…" at bounding box center [966, 744] width 1064 height 879
click at [661, 210] on link "Means Test Questions" at bounding box center [631, 212] width 156 height 47
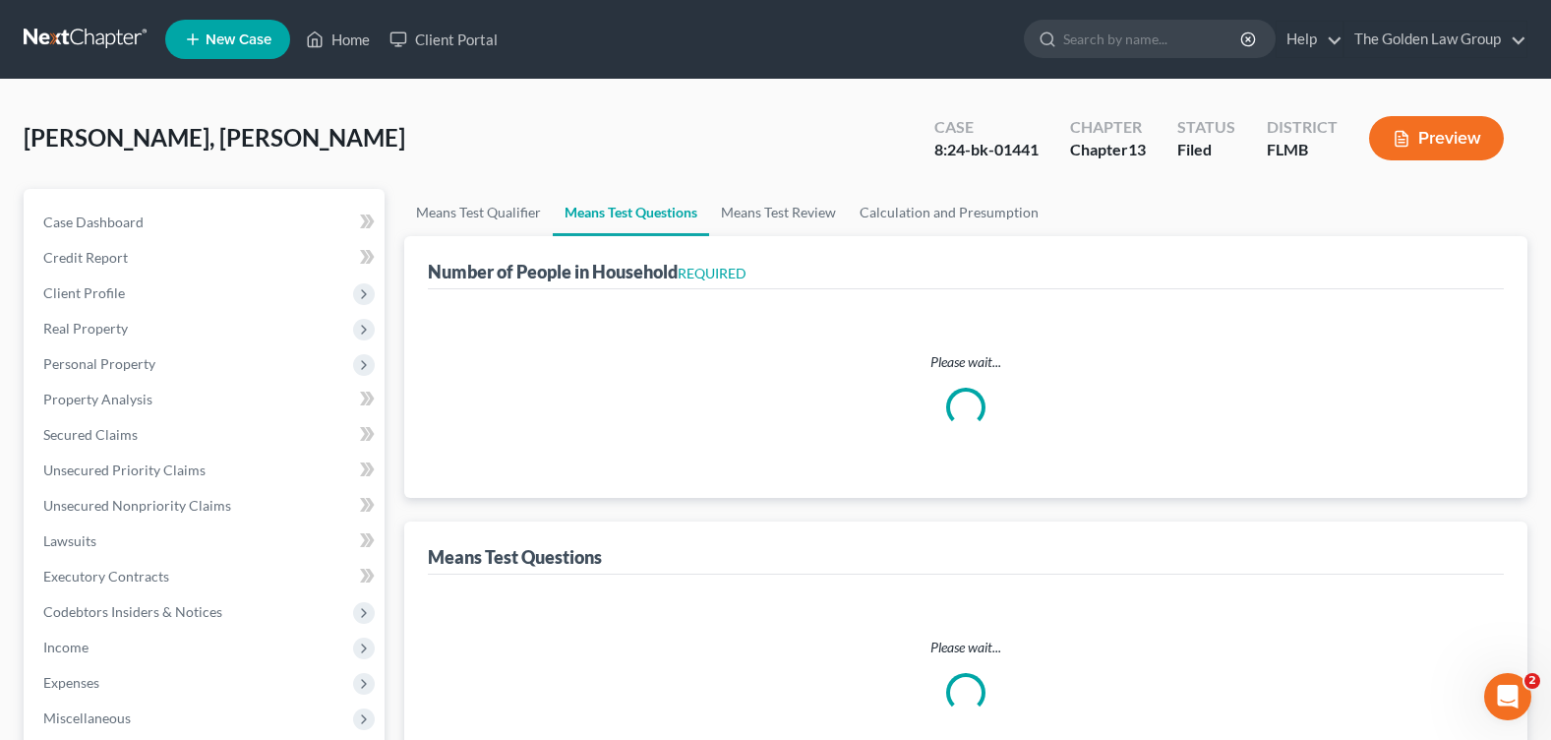
select select "1"
select select "60"
select select "1"
select select "60"
select select "1"
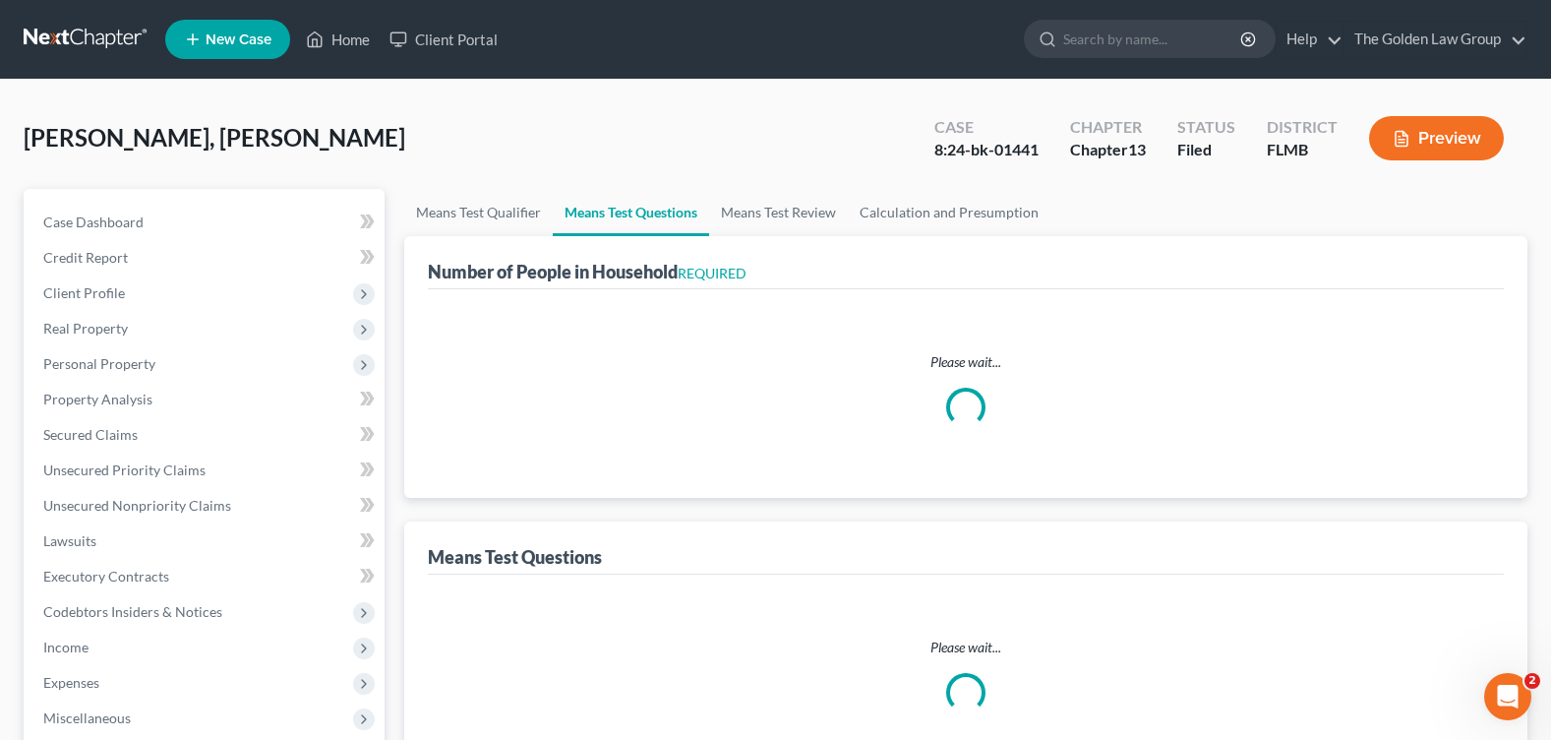
select select "60"
select select "1"
select select "60"
select select "2"
select select "0"
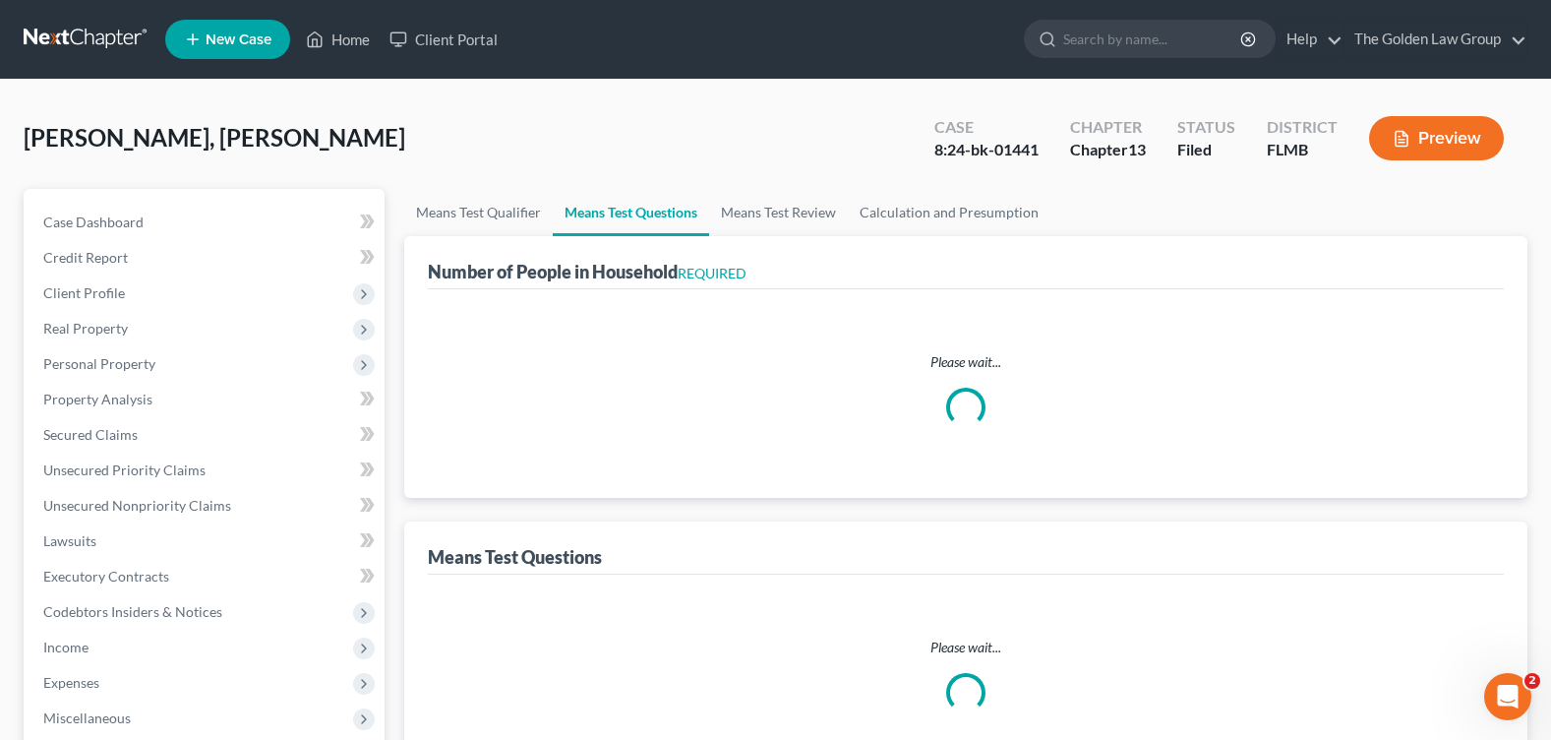
select select "2"
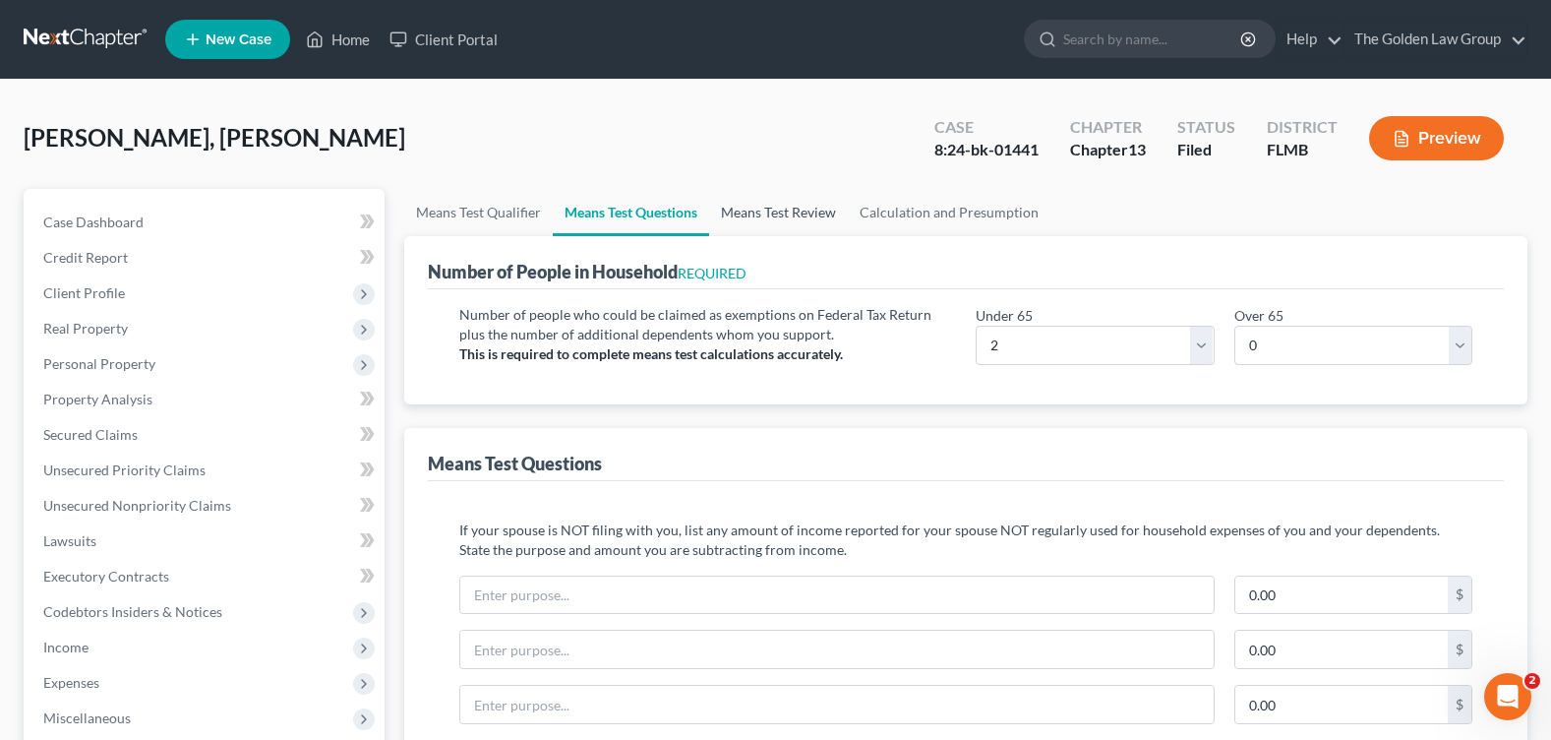
click at [782, 212] on link "Means Test Review" at bounding box center [778, 212] width 139 height 47
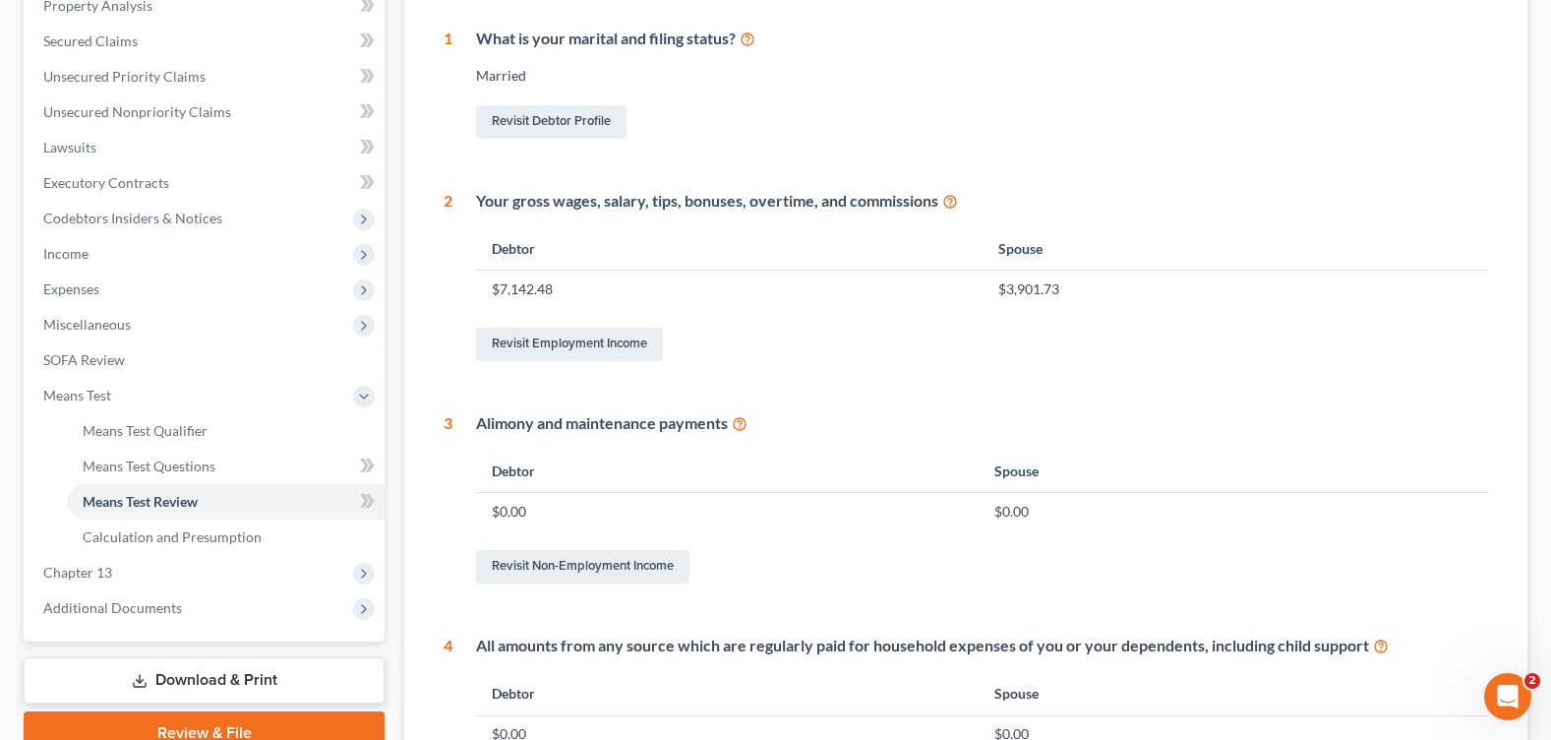
scroll to position [689, 0]
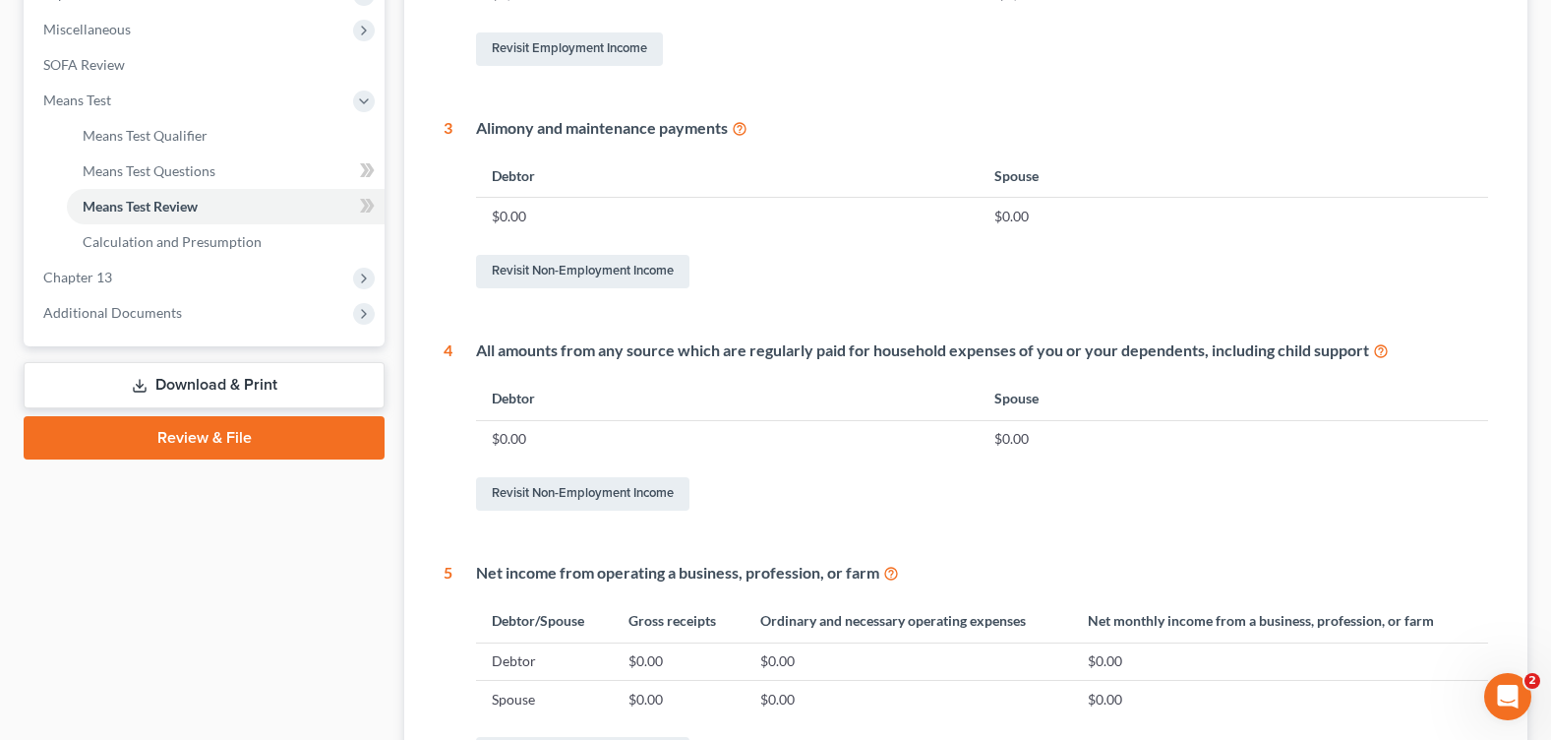
click at [192, 364] on link "Download & Print" at bounding box center [204, 385] width 361 height 46
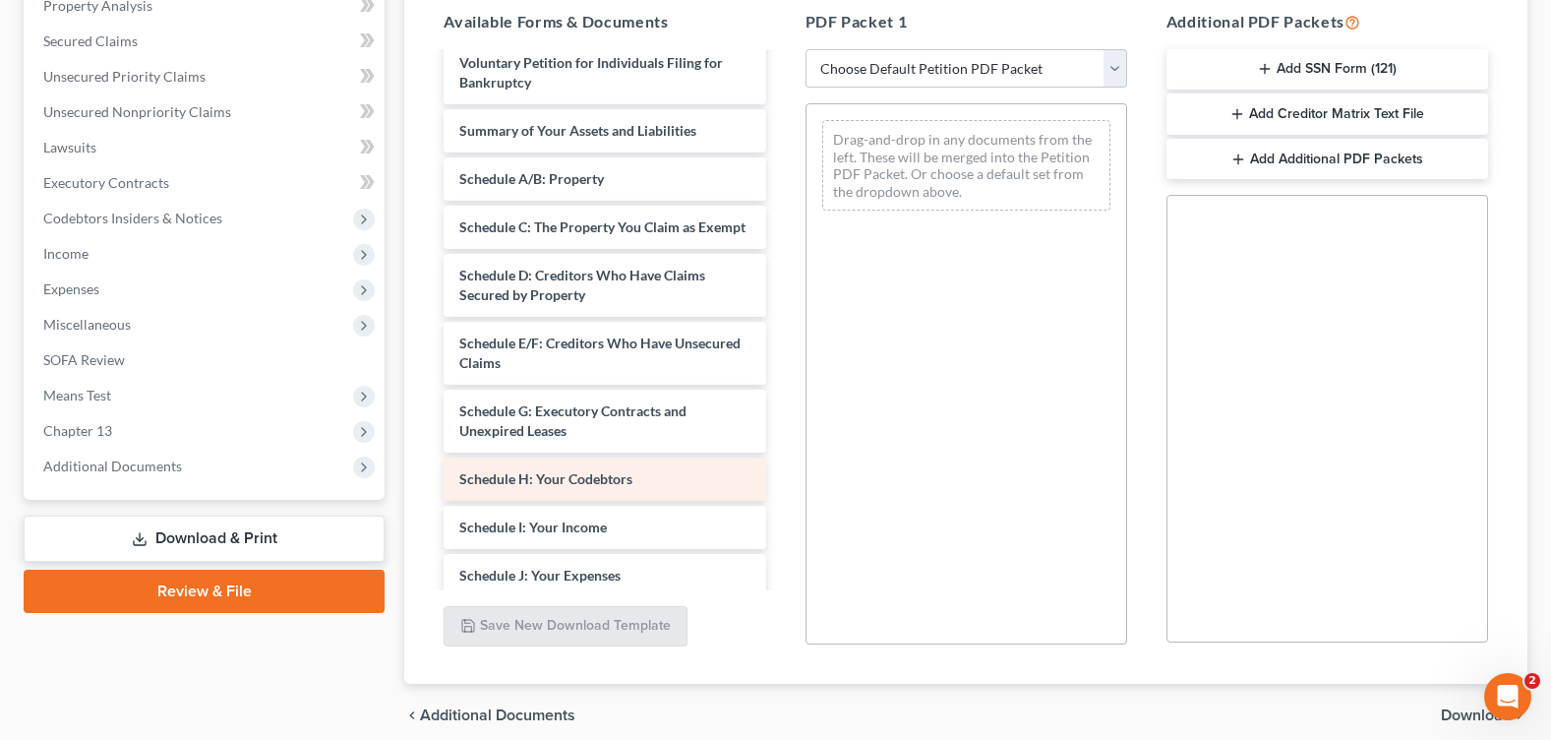
scroll to position [3147, 0]
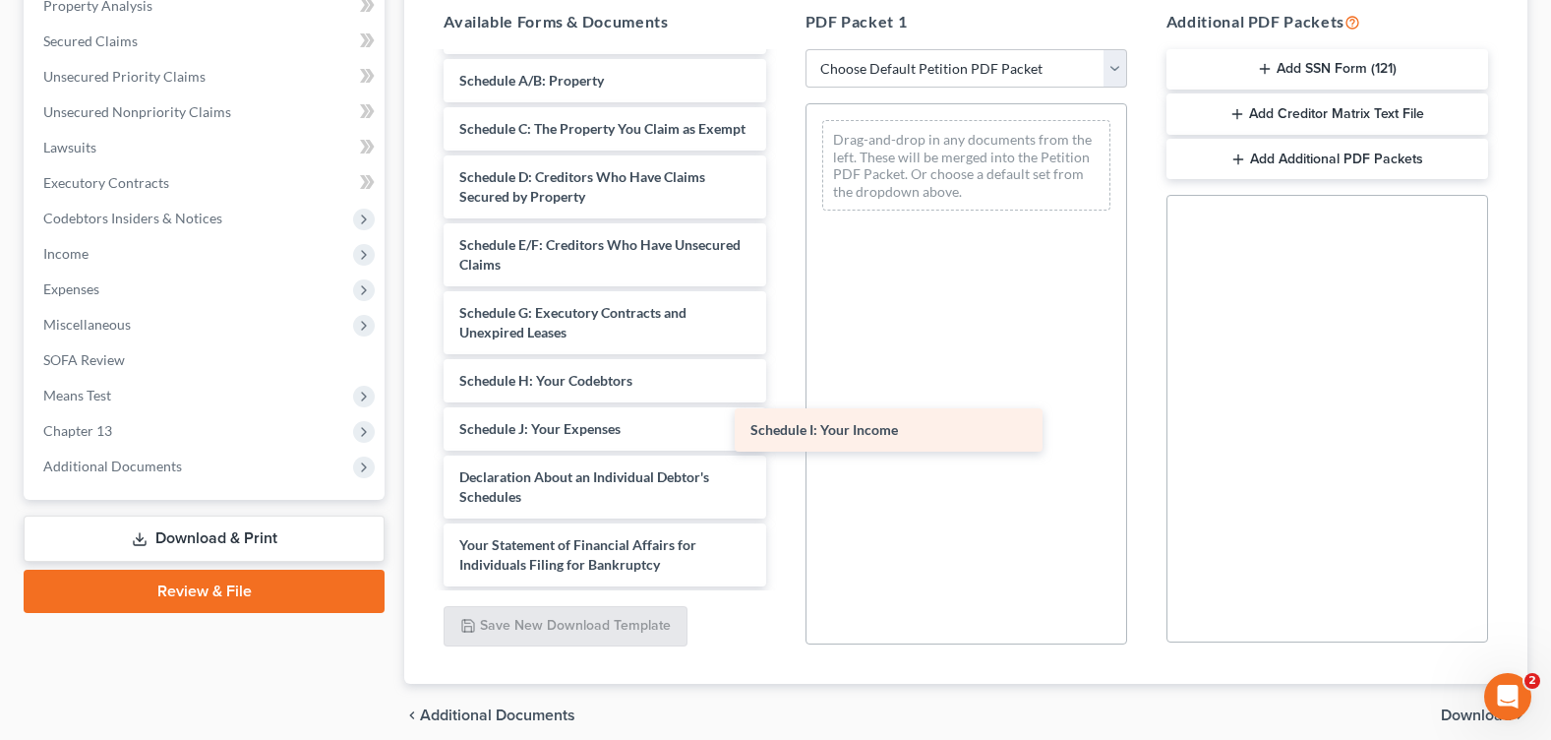
drag, startPoint x: 598, startPoint y: 450, endPoint x: 917, endPoint y: 426, distance: 319.6
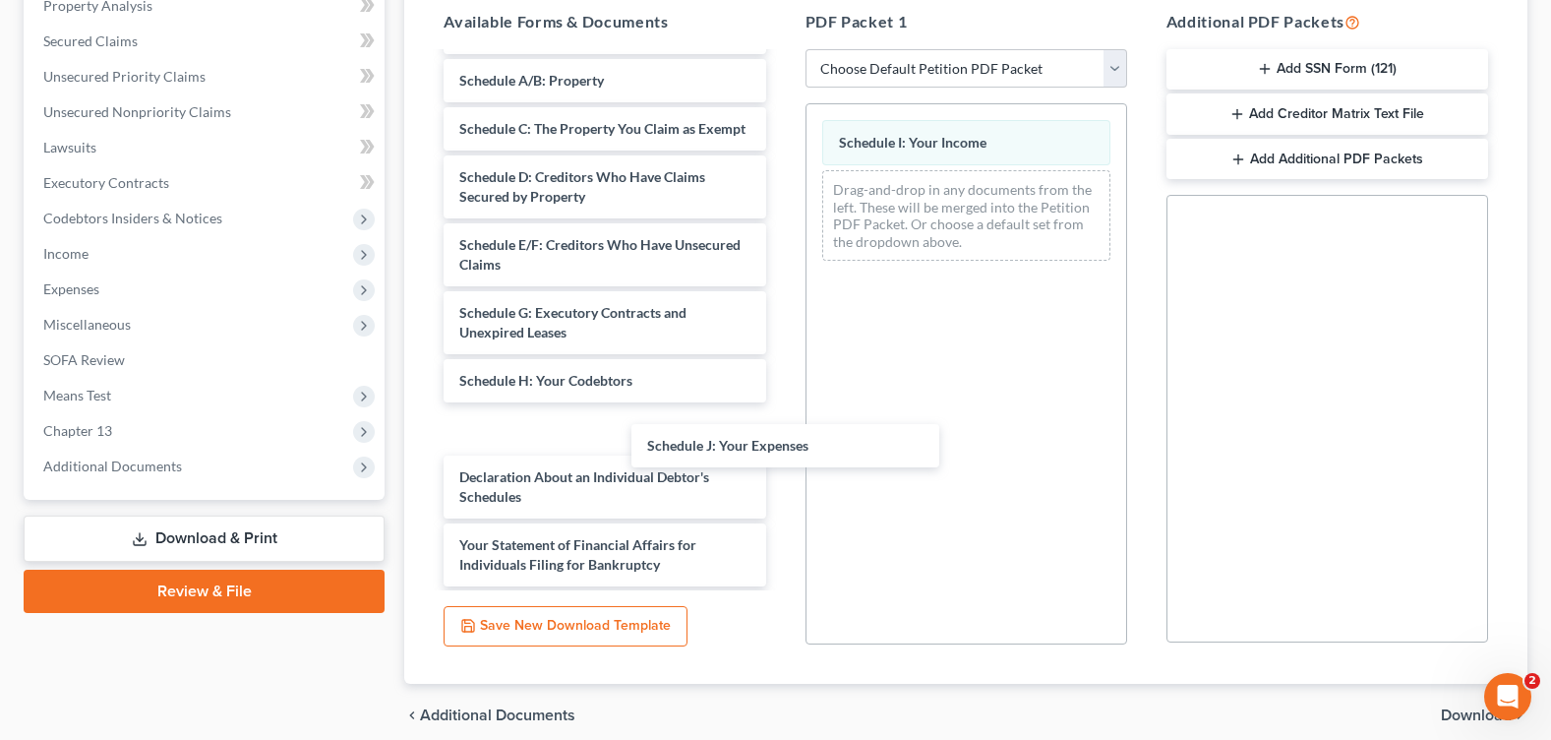
drag, startPoint x: 680, startPoint y: 458, endPoint x: 1041, endPoint y: 418, distance: 363.2
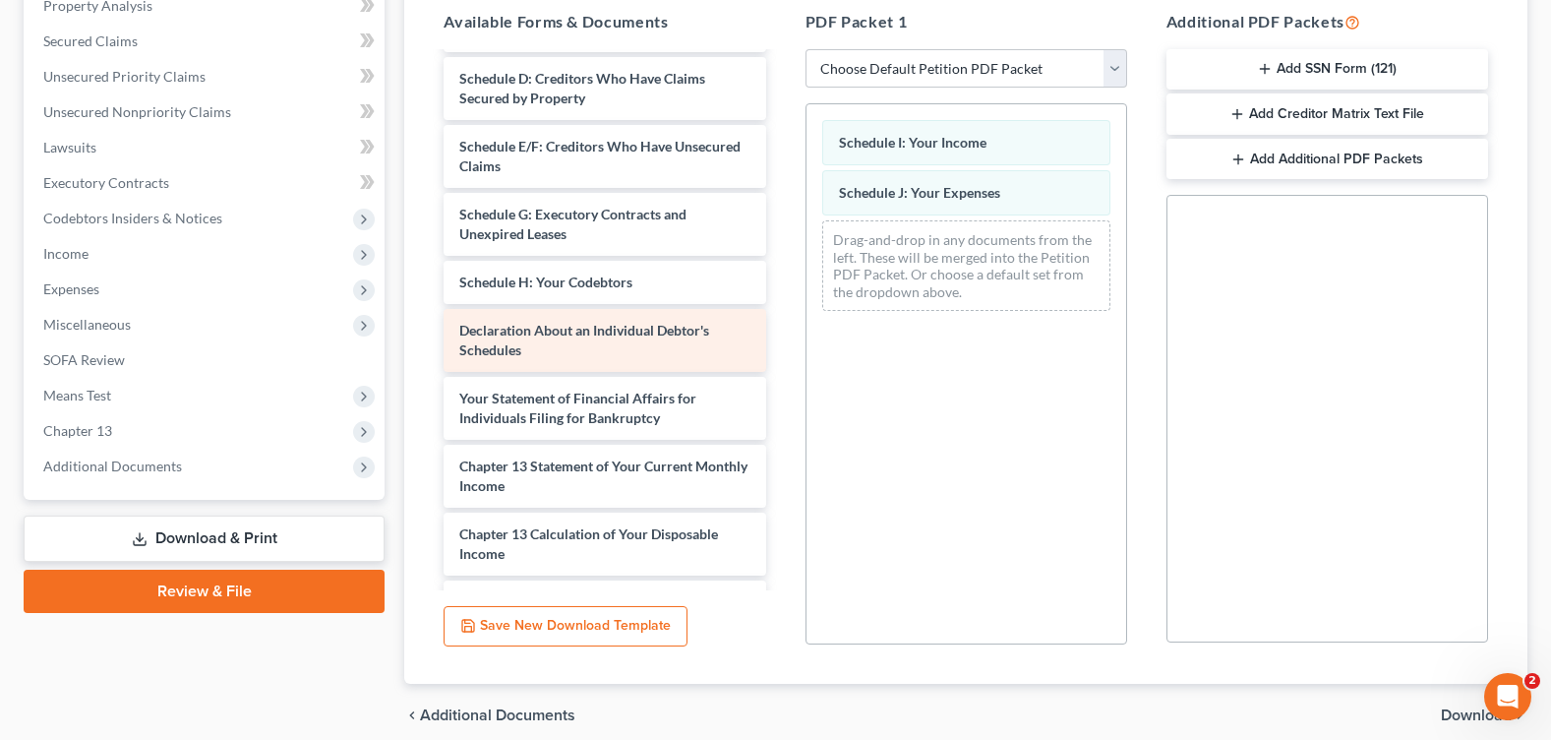
scroll to position [3344, 0]
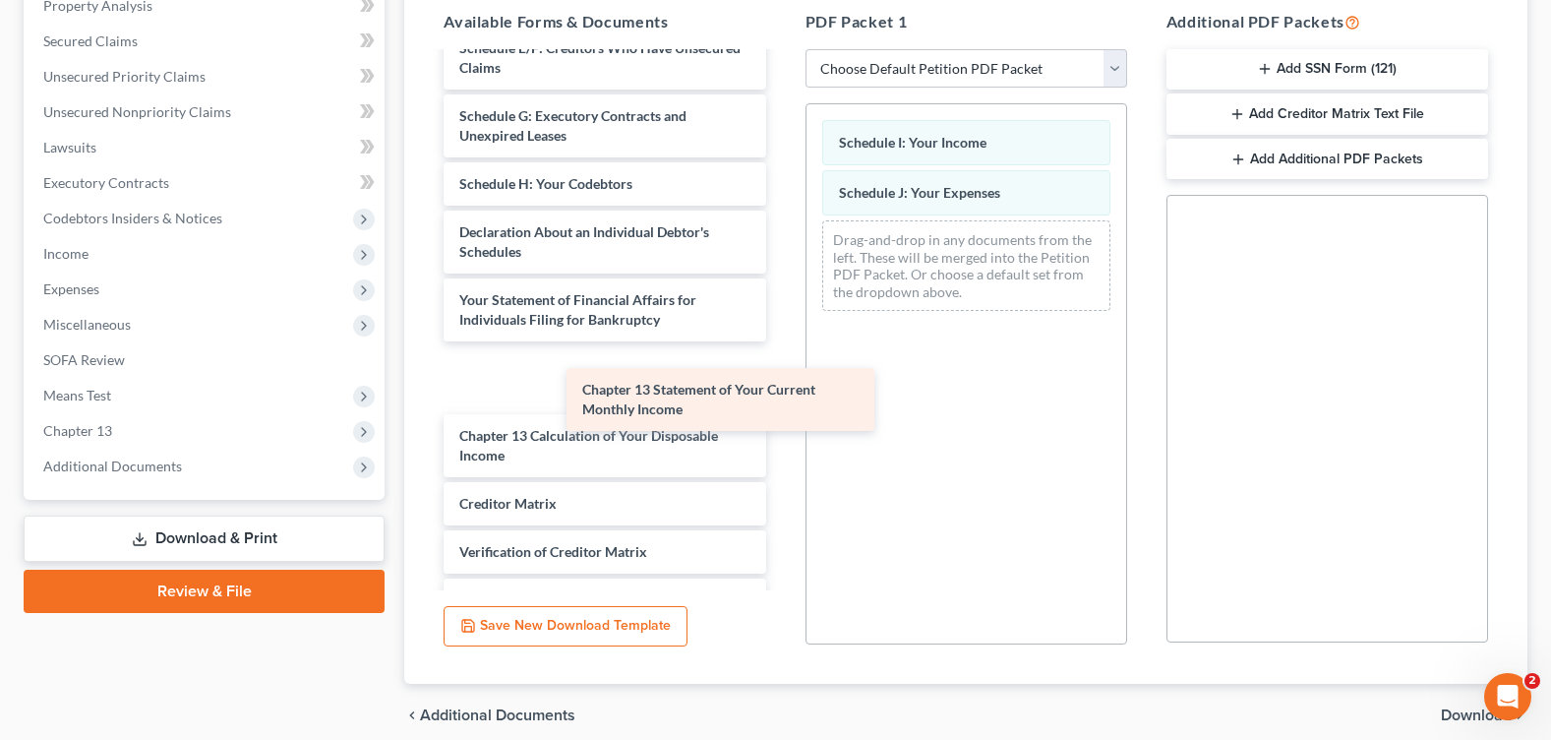
drag, startPoint x: 650, startPoint y: 410, endPoint x: 962, endPoint y: 404, distance: 311.9
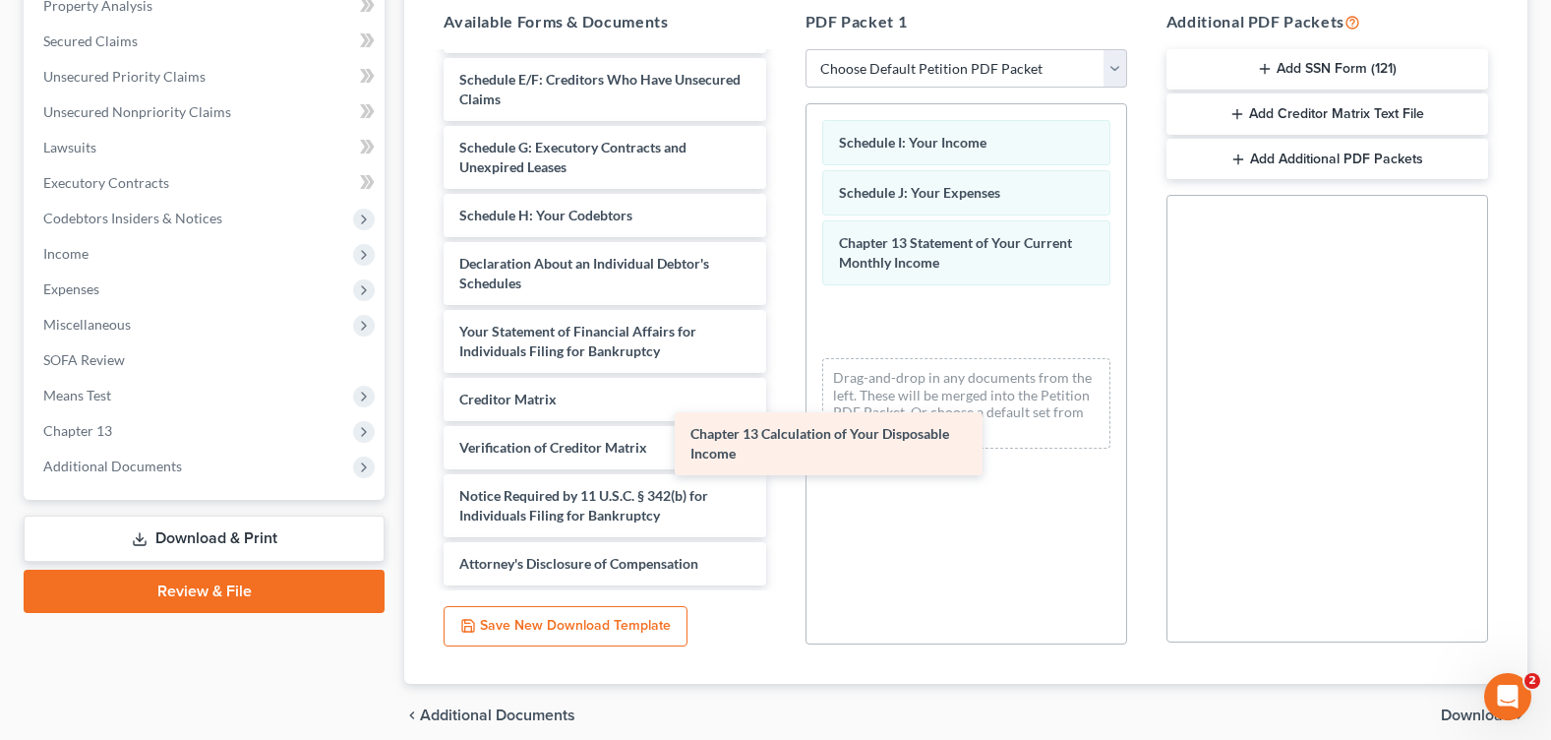
scroll to position [3332, 0]
drag, startPoint x: 697, startPoint y: 397, endPoint x: 1078, endPoint y: 399, distance: 380.7
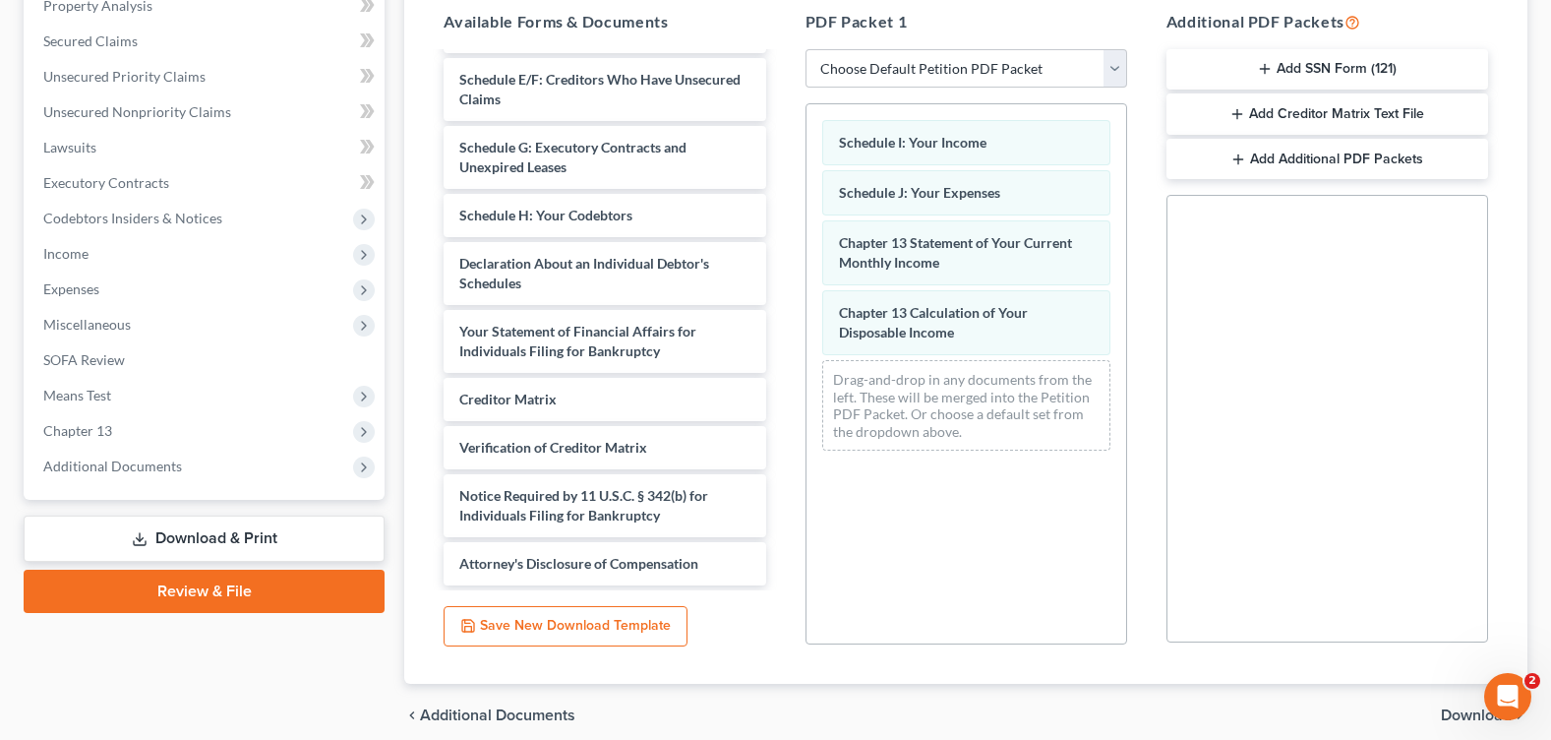
scroll to position [475, 0]
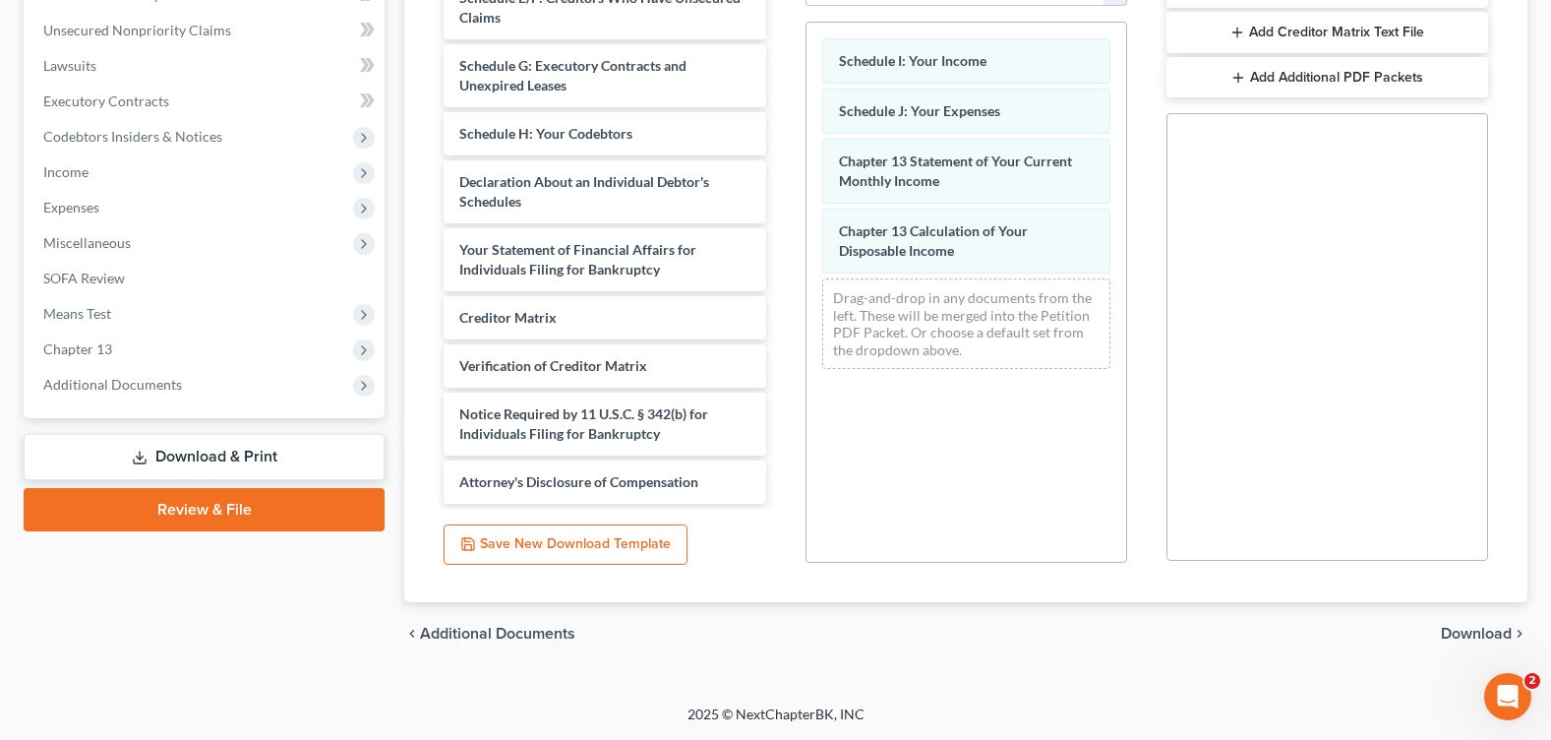
click at [1480, 635] on span "Download" at bounding box center [1476, 634] width 71 height 16
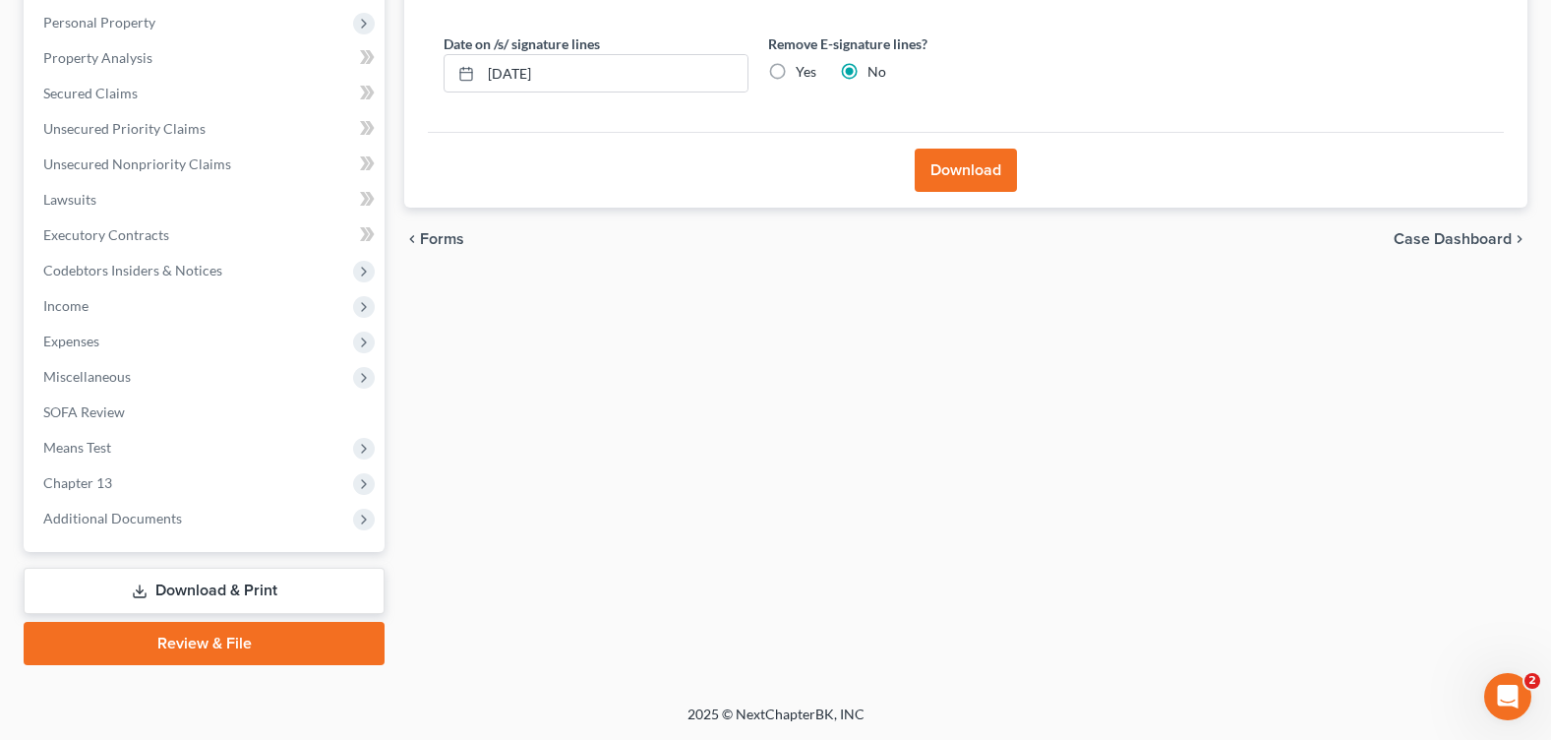
click at [796, 73] on label "Yes" at bounding box center [806, 72] width 21 height 20
click at [804, 73] on input "Yes" at bounding box center [810, 68] width 13 height 13
radio input "true"
radio input "false"
drag, startPoint x: 566, startPoint y: 74, endPoint x: 400, endPoint y: 75, distance: 165.2
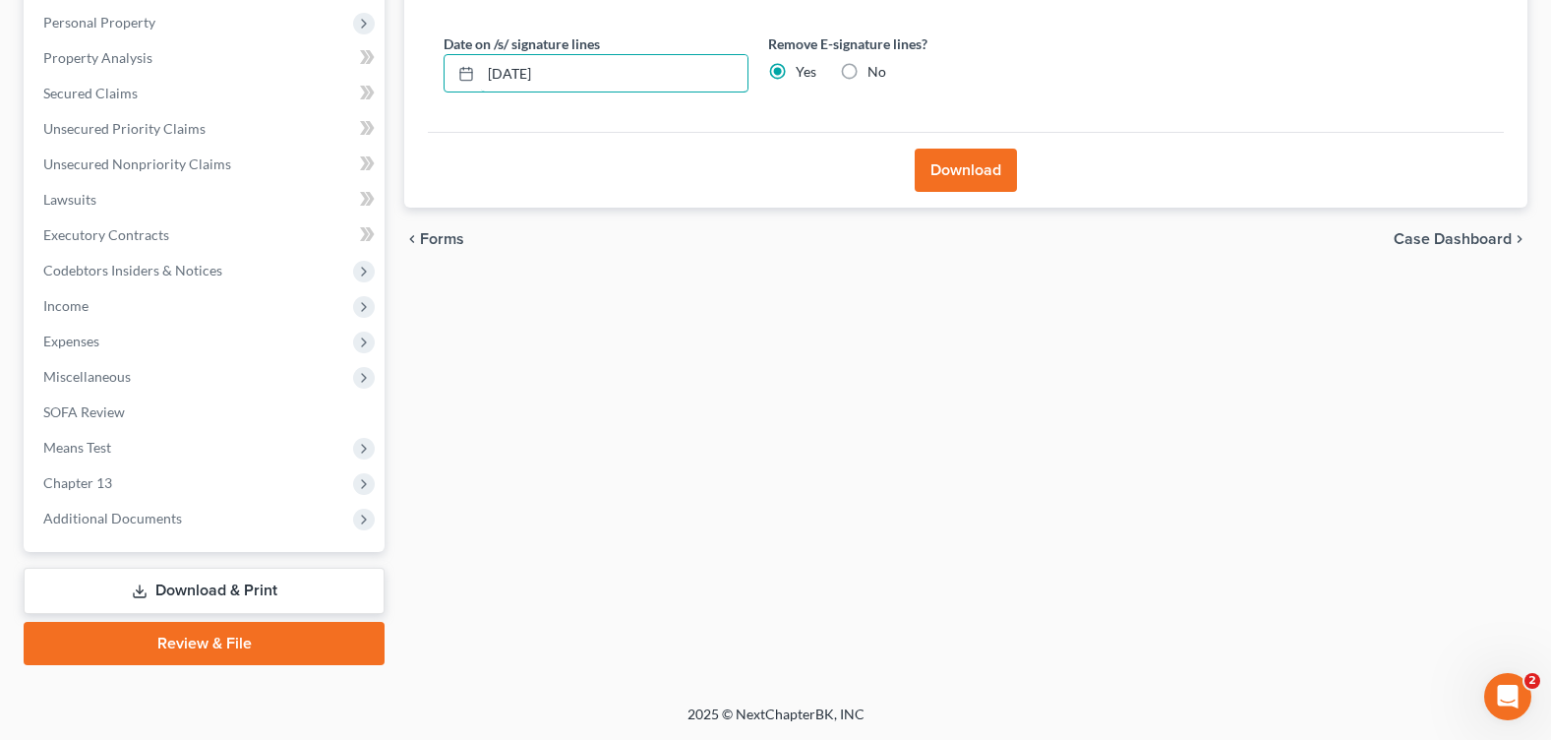
click at [401, 75] on div "Forms Download Forms Forms to Download Select which forms you would like to dow…" at bounding box center [965, 256] width 1143 height 817
click at [977, 147] on div "Download" at bounding box center [966, 170] width 1076 height 76
click at [951, 169] on button "Download" at bounding box center [966, 170] width 102 height 43
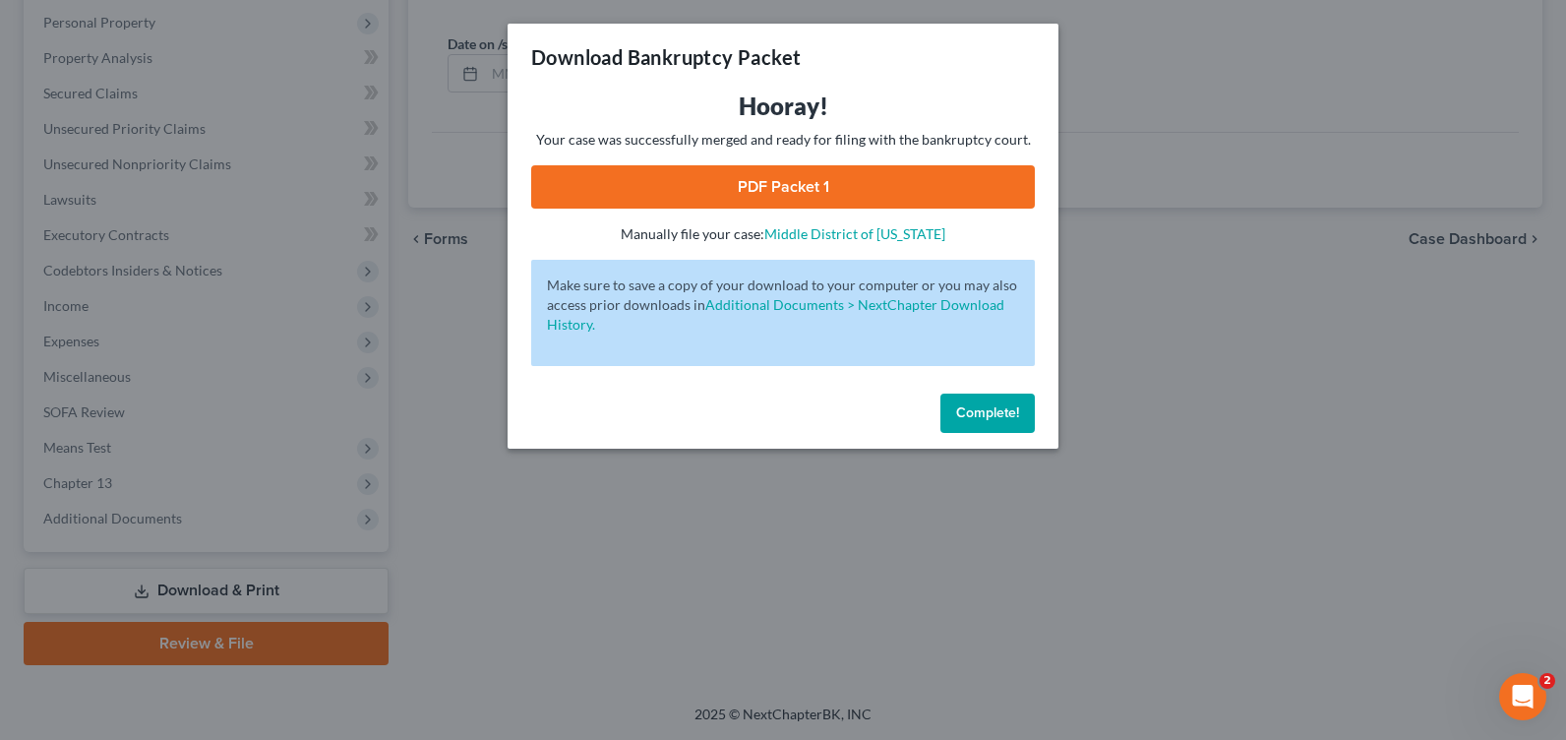
click at [809, 194] on link "PDF Packet 1" at bounding box center [783, 186] width 504 height 43
click at [1039, 418] on div "Complete!" at bounding box center [783, 417] width 551 height 63
click at [998, 415] on span "Complete!" at bounding box center [987, 412] width 63 height 17
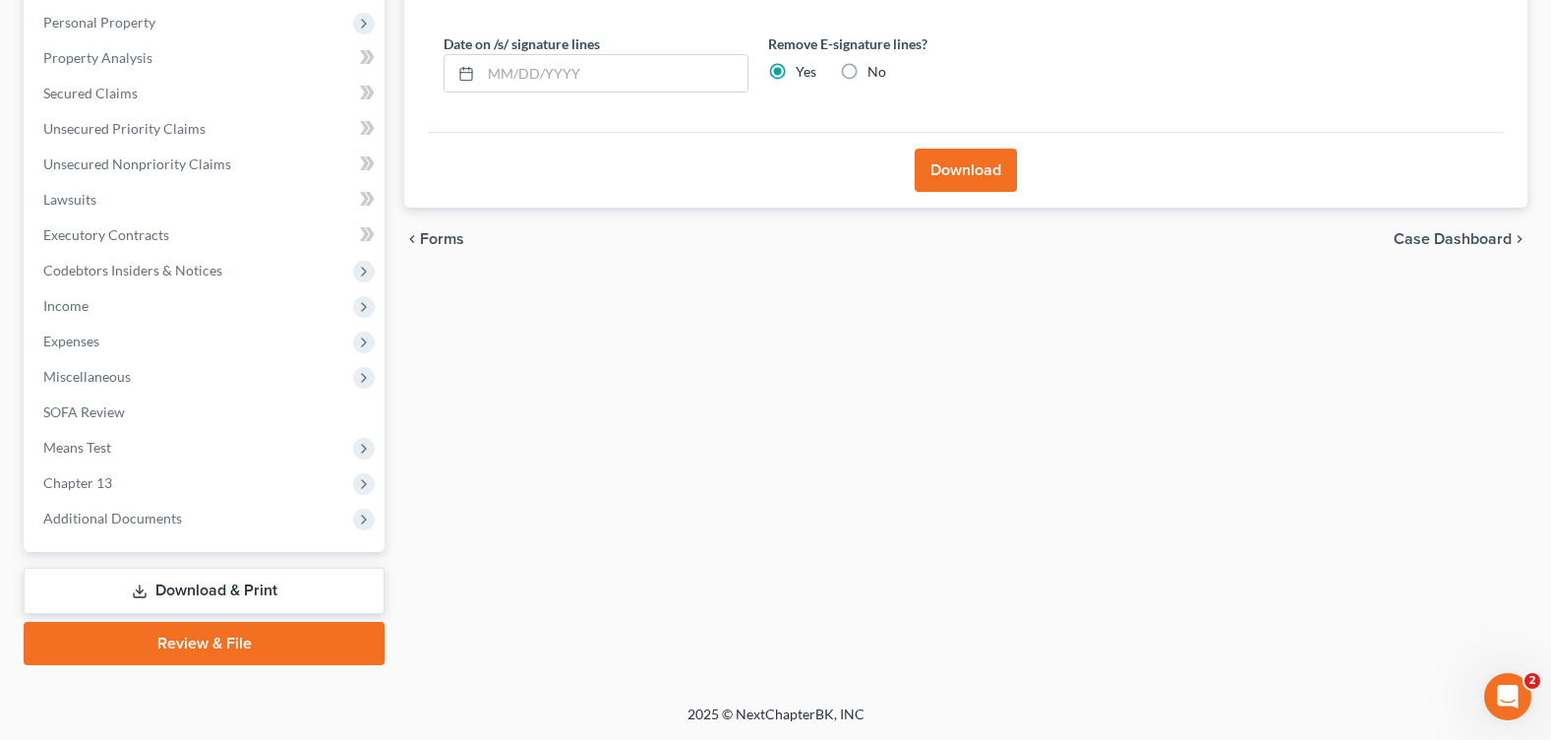
scroll to position [0, 0]
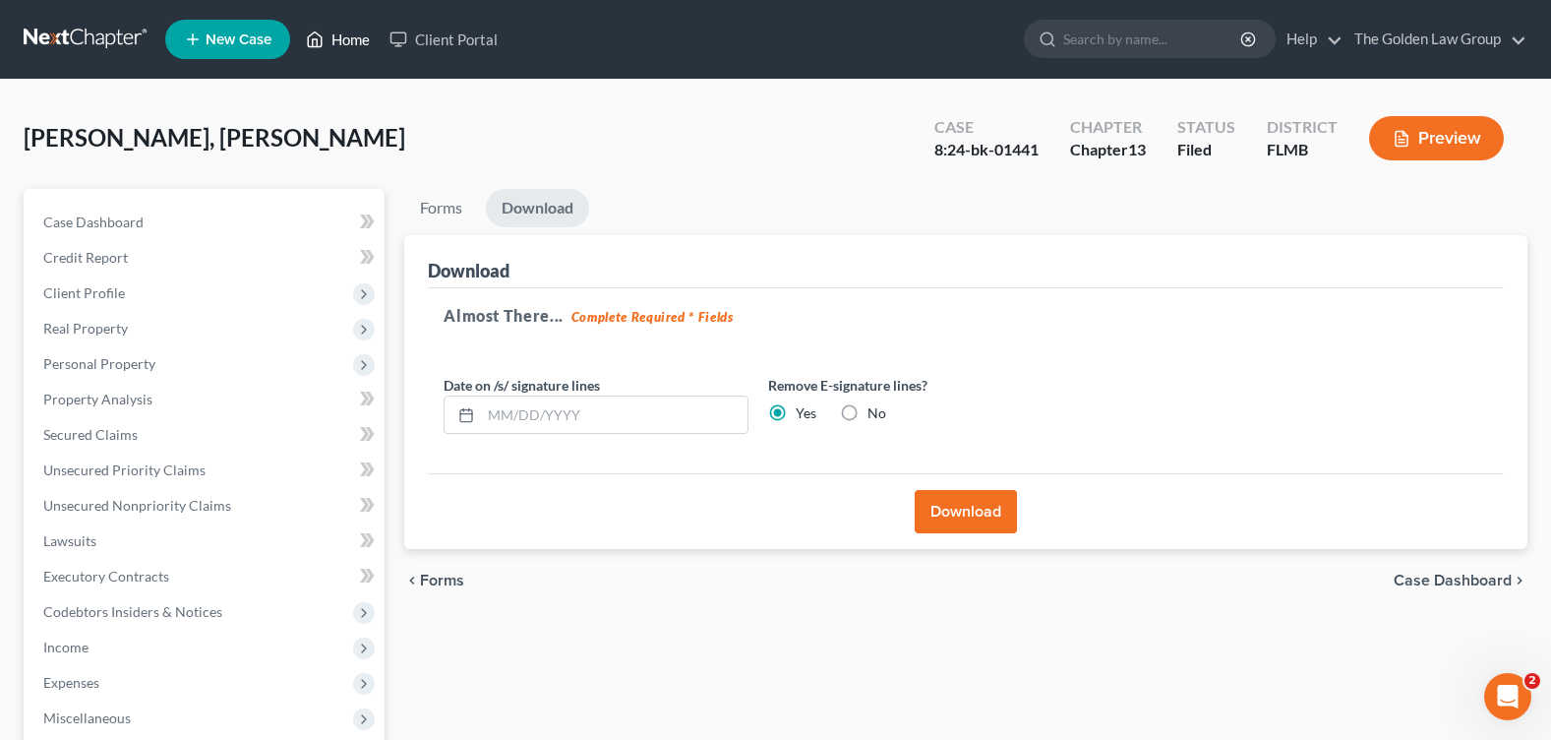
click at [358, 34] on link "Home" at bounding box center [338, 39] width 84 height 35
